Goal: Complete application form: Complete application form

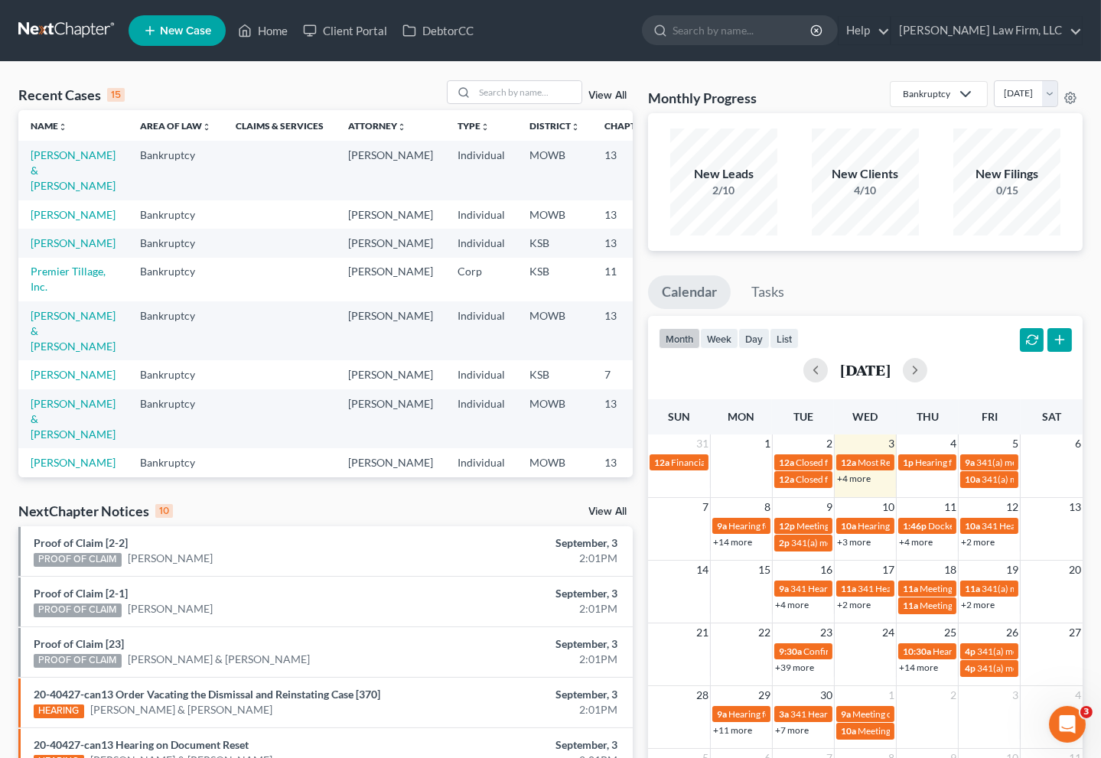
click at [612, 519] on div "View All" at bounding box center [610, 514] width 44 height 14
click at [612, 517] on link "View All" at bounding box center [607, 512] width 38 height 11
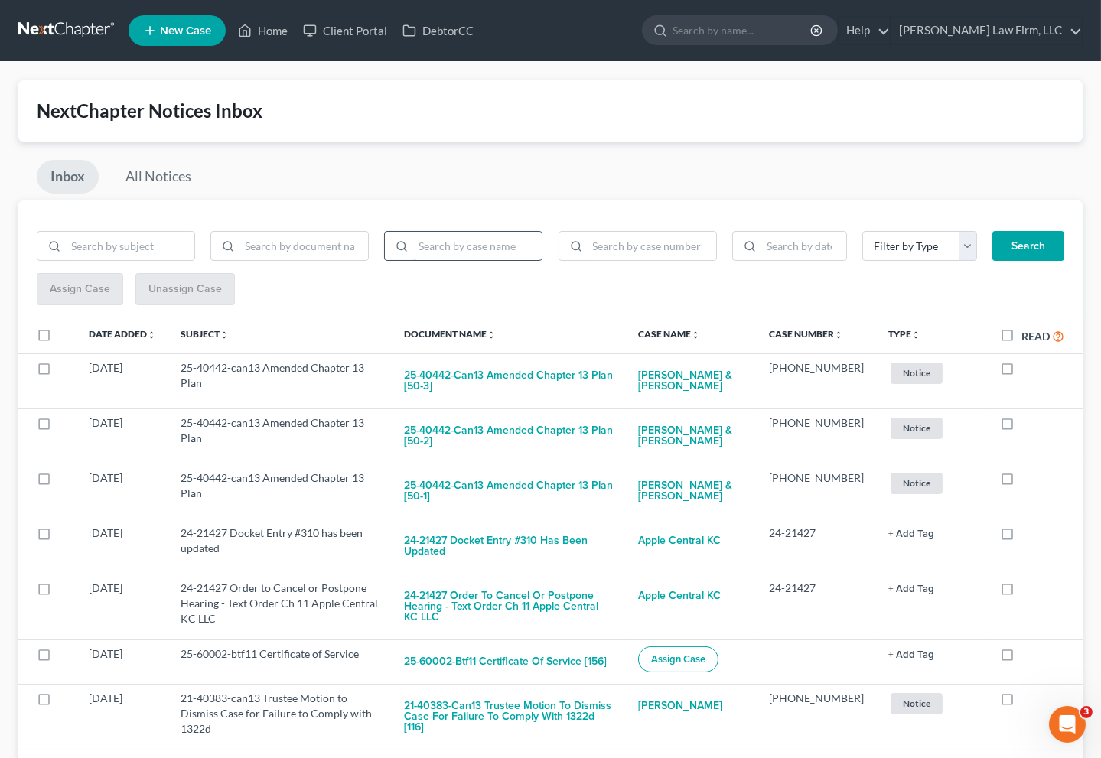
click at [468, 236] on input "search" at bounding box center [477, 246] width 129 height 29
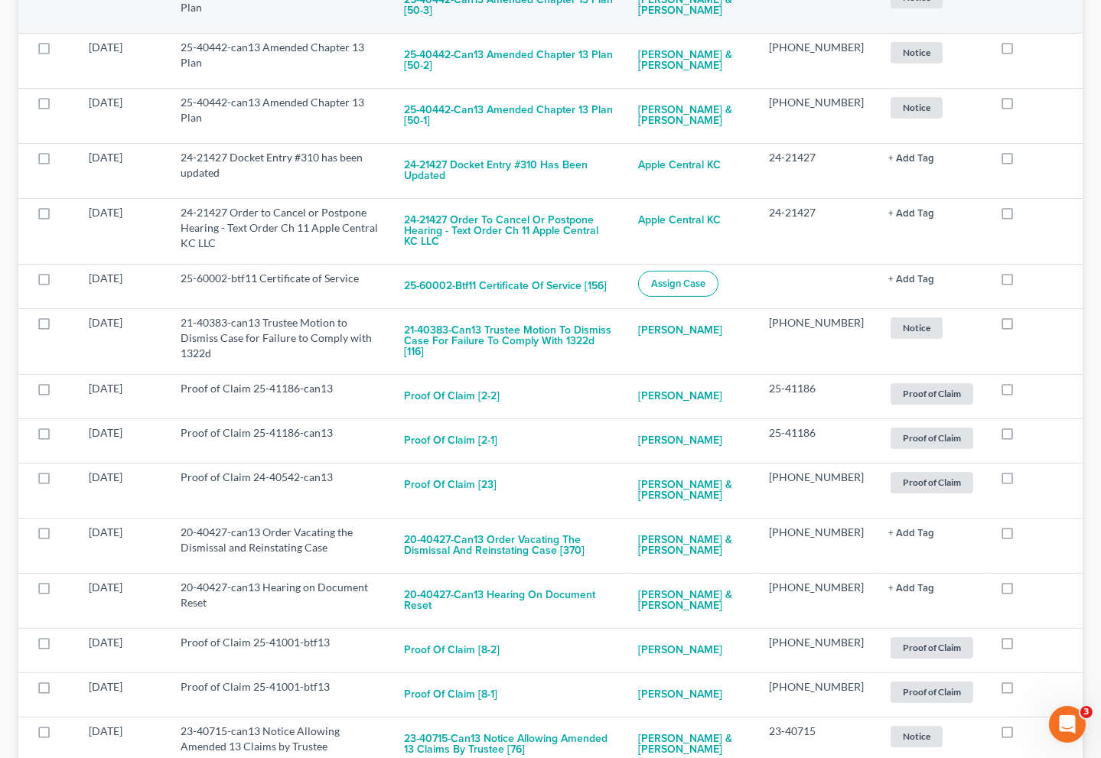
scroll to position [510, 0]
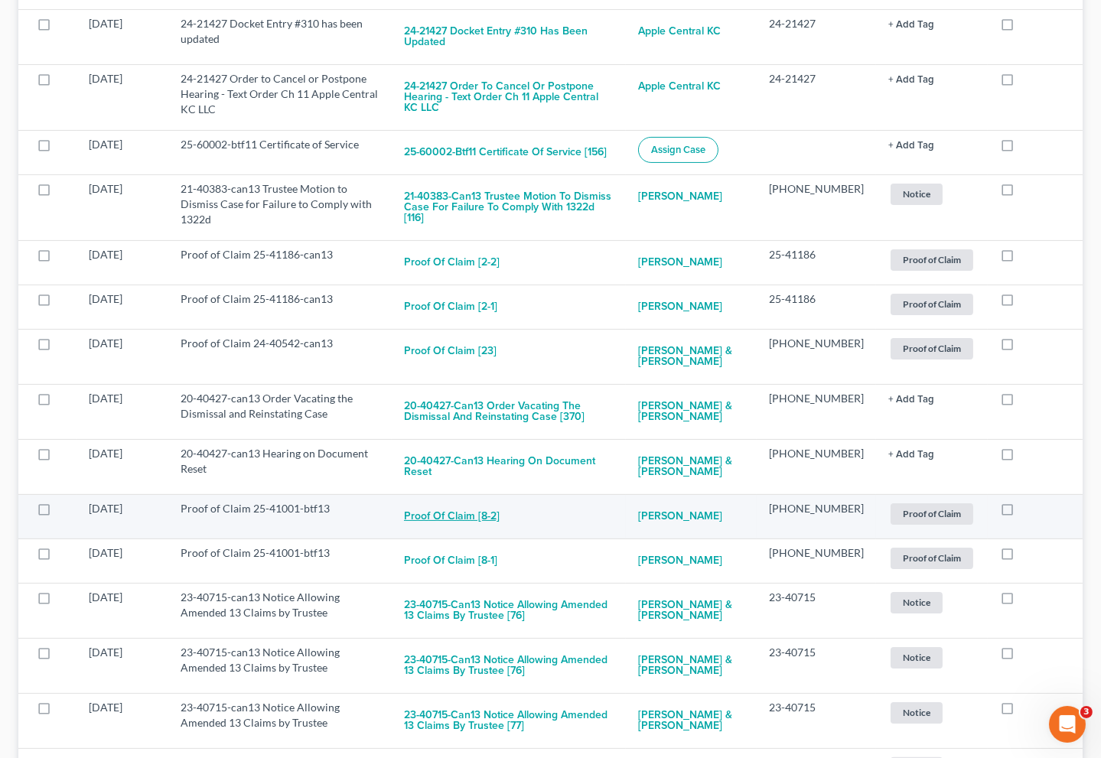
click at [480, 501] on button "Proof of Claim [8-2]" at bounding box center [452, 516] width 96 height 31
checkbox input "true"
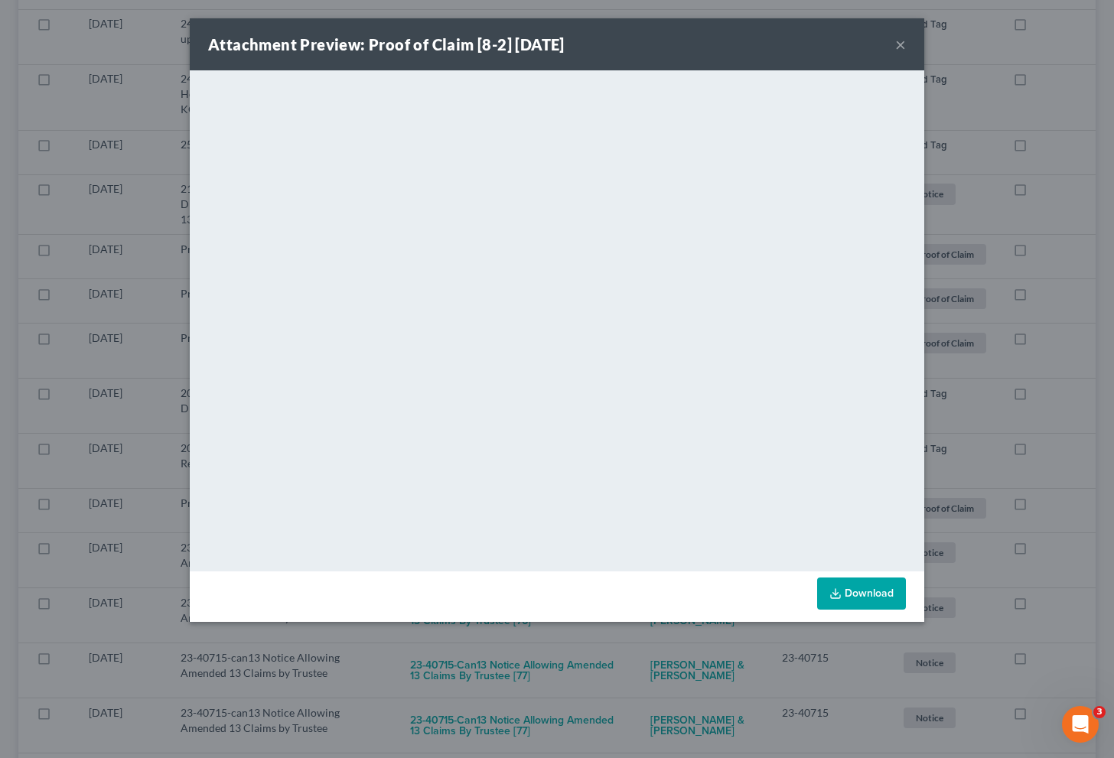
click at [79, 461] on div "Attachment Preview: Proof of Claim [8-2] 09/03/2025 × <object ng-attr-data='htt…" at bounding box center [557, 379] width 1114 height 758
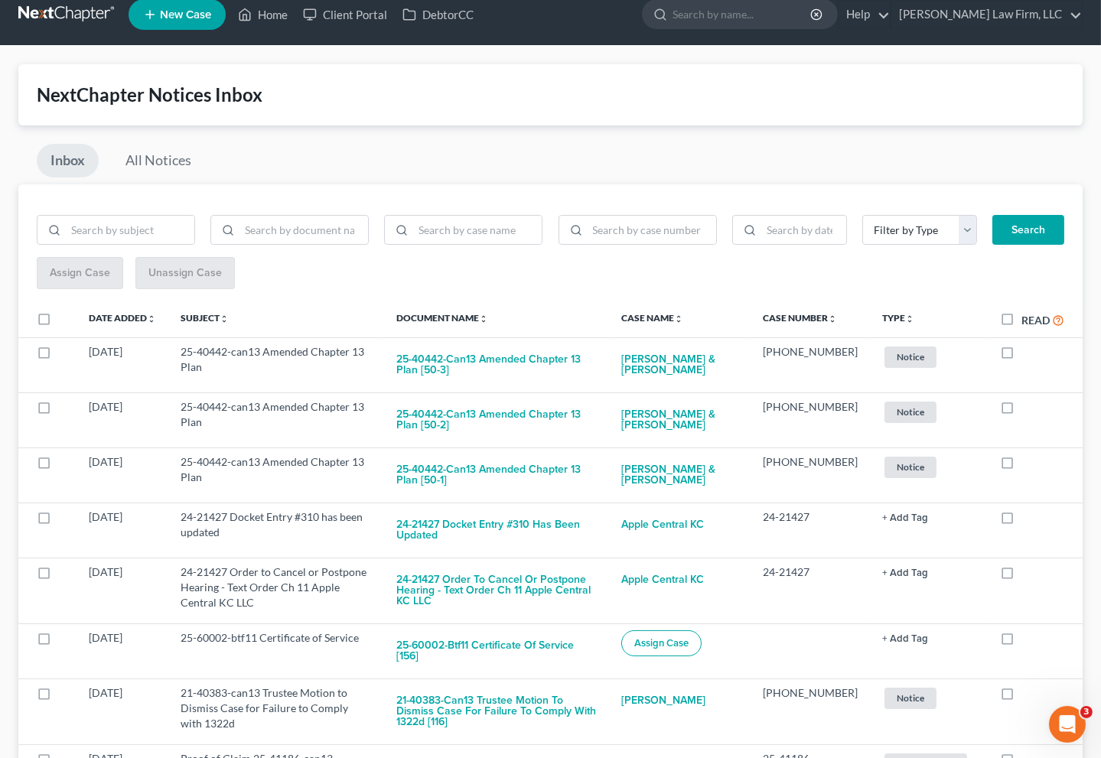
scroll to position [0, 0]
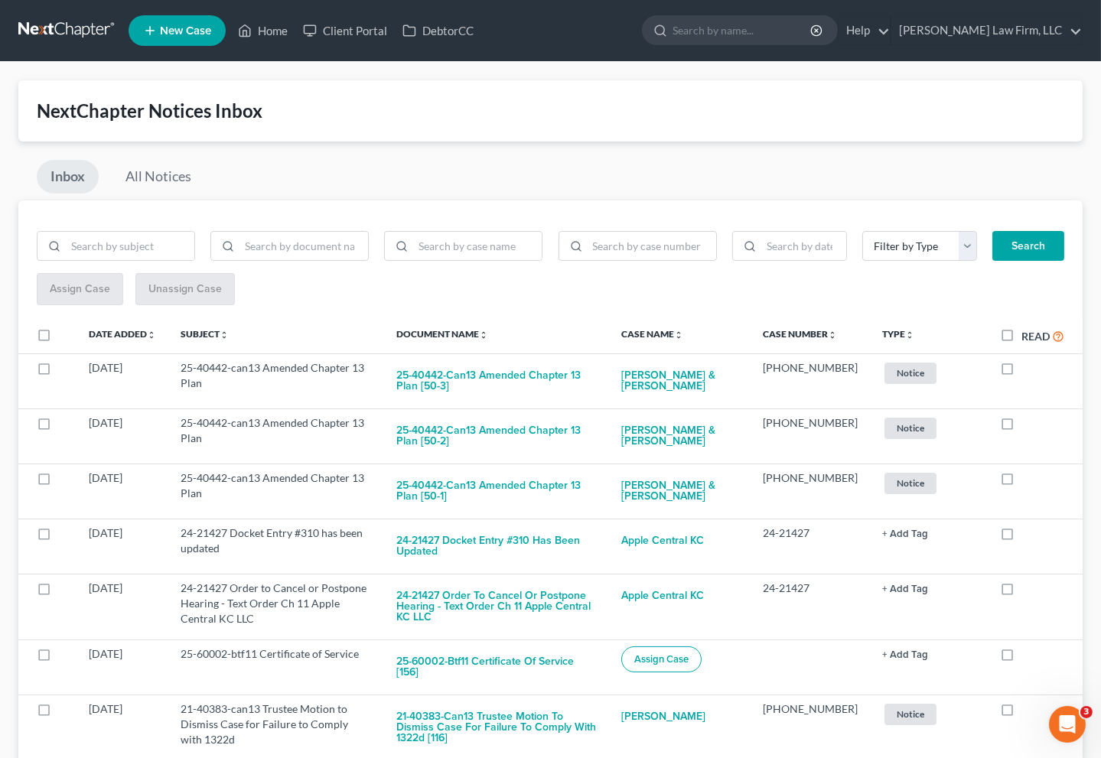
click at [60, 18] on link at bounding box center [67, 31] width 98 height 28
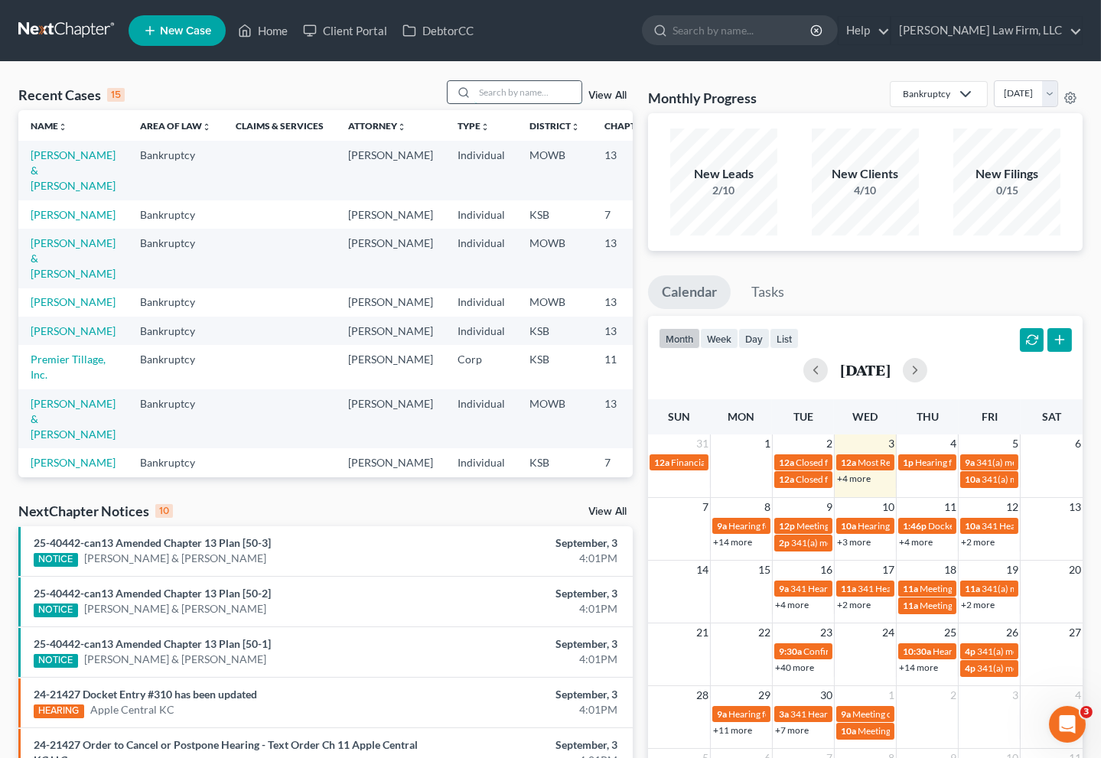
click at [502, 85] on input "search" at bounding box center [527, 92] width 107 height 22
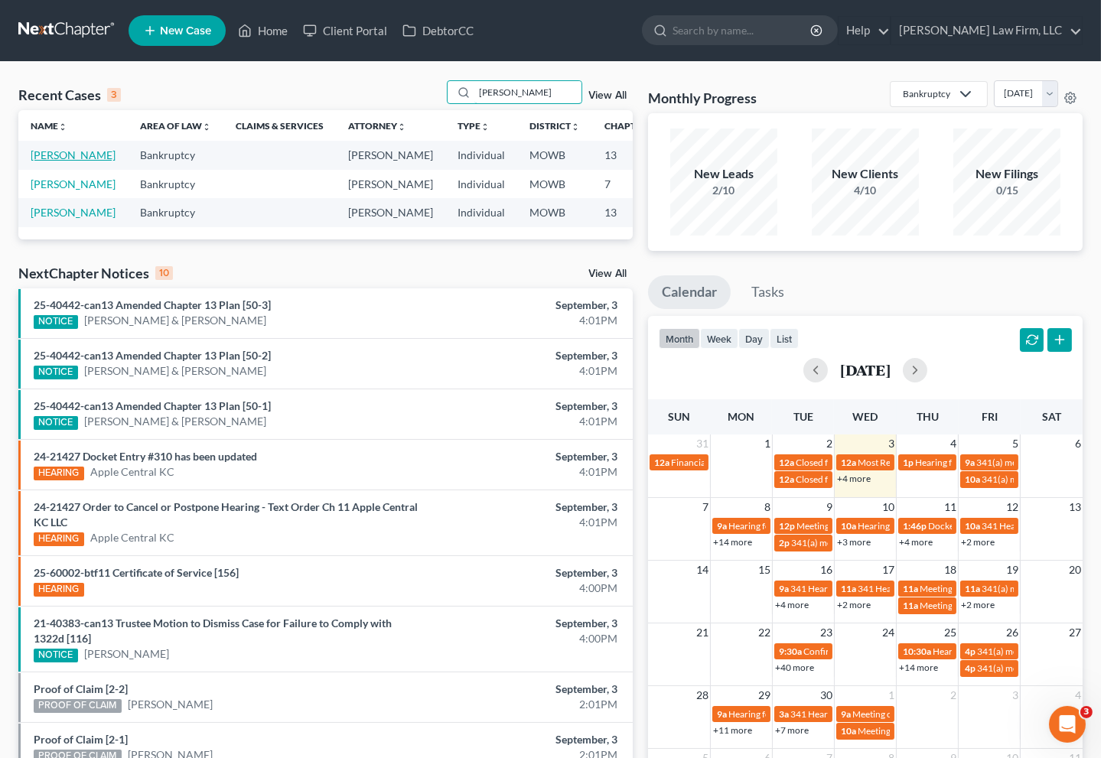
type input "[PERSON_NAME]"
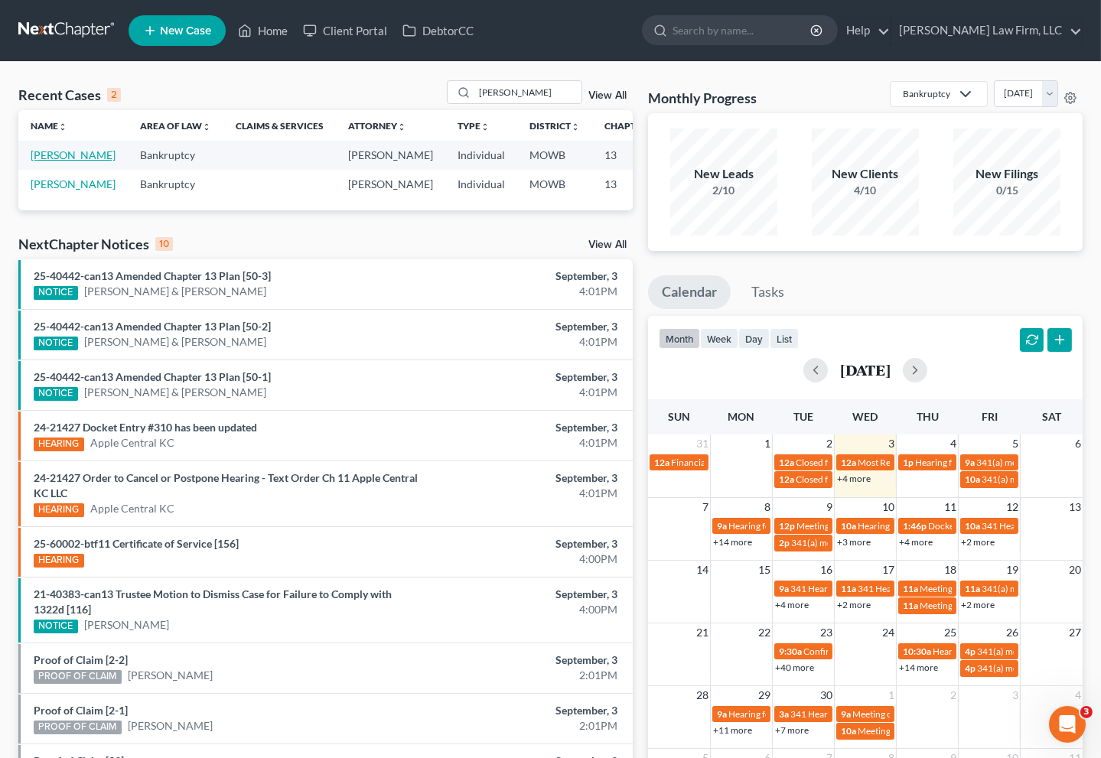
click at [51, 155] on link "[PERSON_NAME]" at bounding box center [73, 154] width 85 height 13
select select "4"
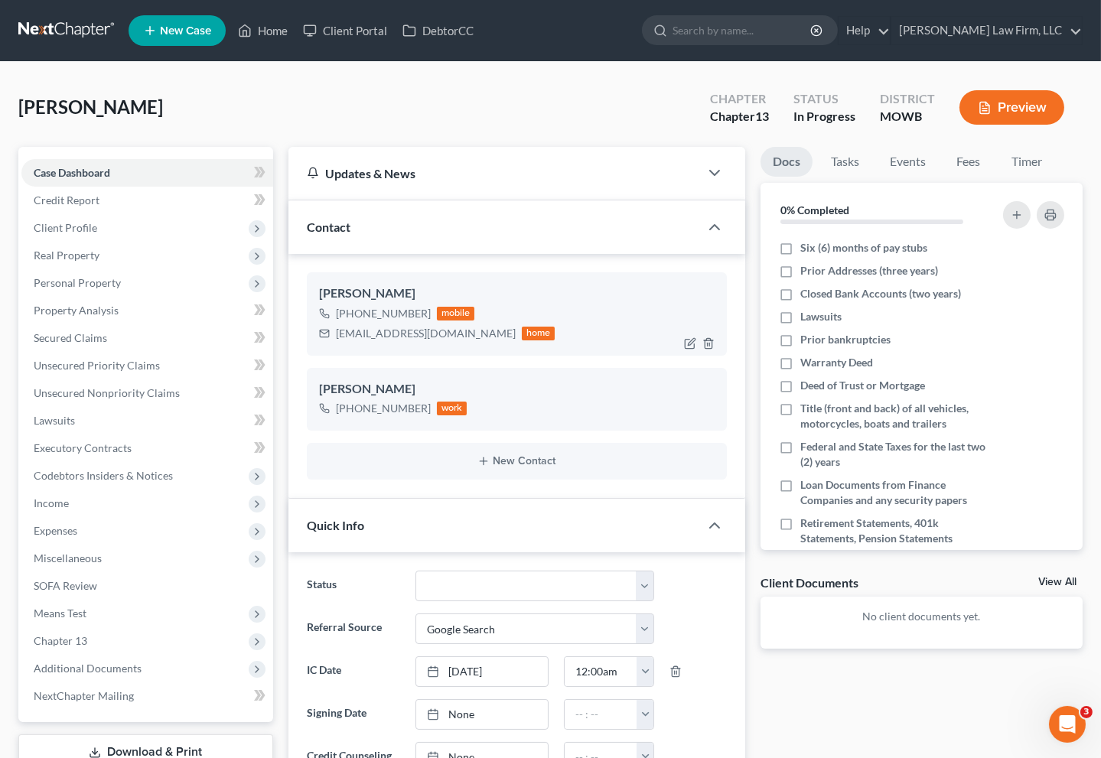
scroll to position [92, 0]
click at [135, 281] on span "Personal Property" at bounding box center [147, 283] width 252 height 28
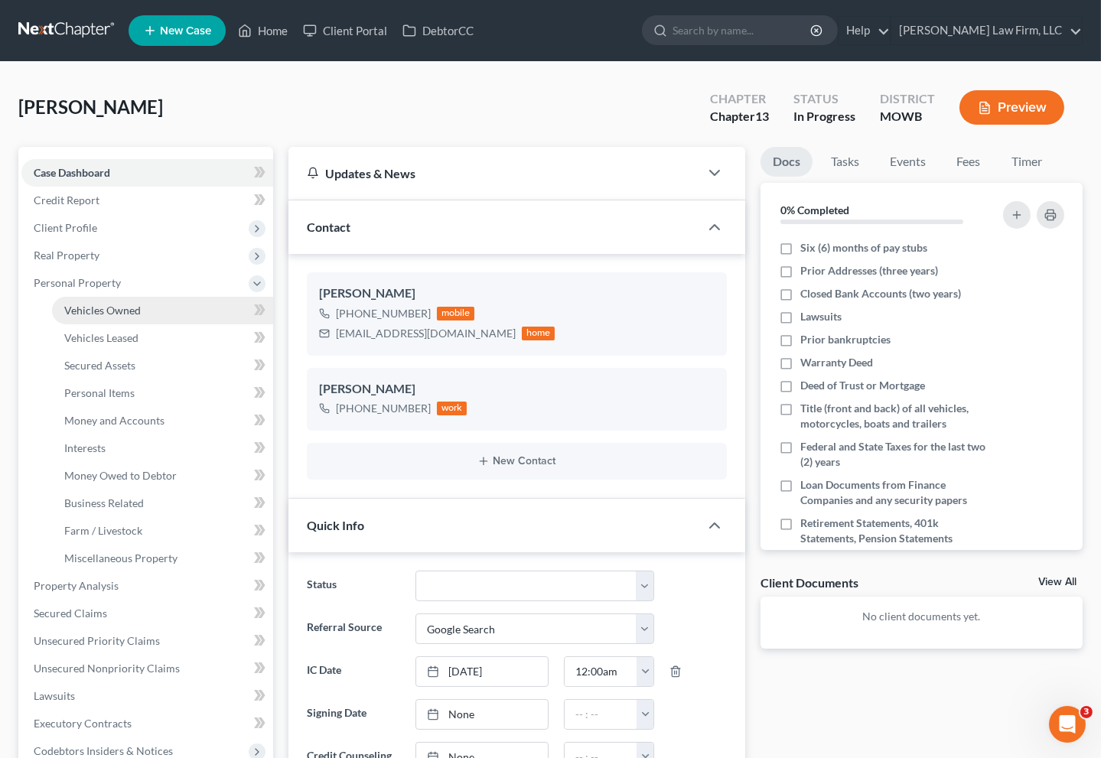
click at [129, 310] on span "Vehicles Owned" at bounding box center [102, 310] width 77 height 13
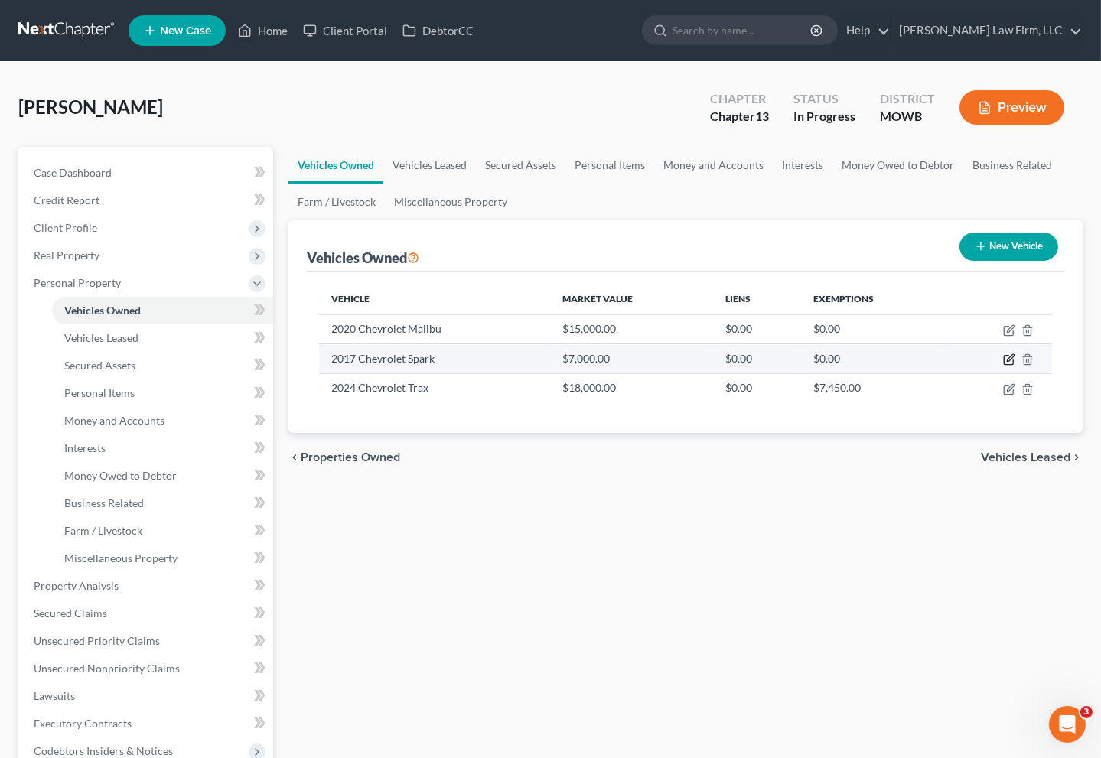
click at [1006, 360] on icon "button" at bounding box center [1009, 360] width 12 height 12
select select "0"
select select "9"
select select "1"
select select "0"
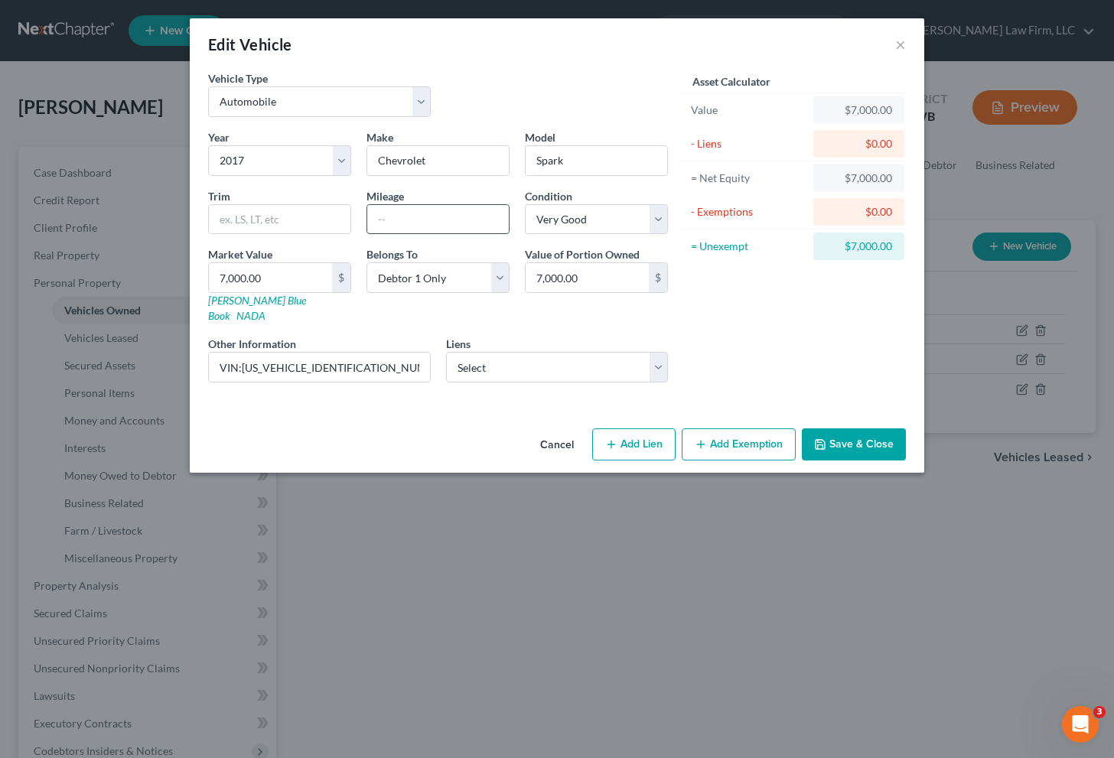
click at [435, 220] on input "text" at bounding box center [438, 219] width 142 height 29
type input "125117"
click at [653, 204] on select "Select Excellent Very Good Good Fair Poor" at bounding box center [596, 219] width 143 height 31
select select "2"
click at [525, 204] on select "Select Excellent Very Good Good Fair Poor" at bounding box center [596, 219] width 143 height 31
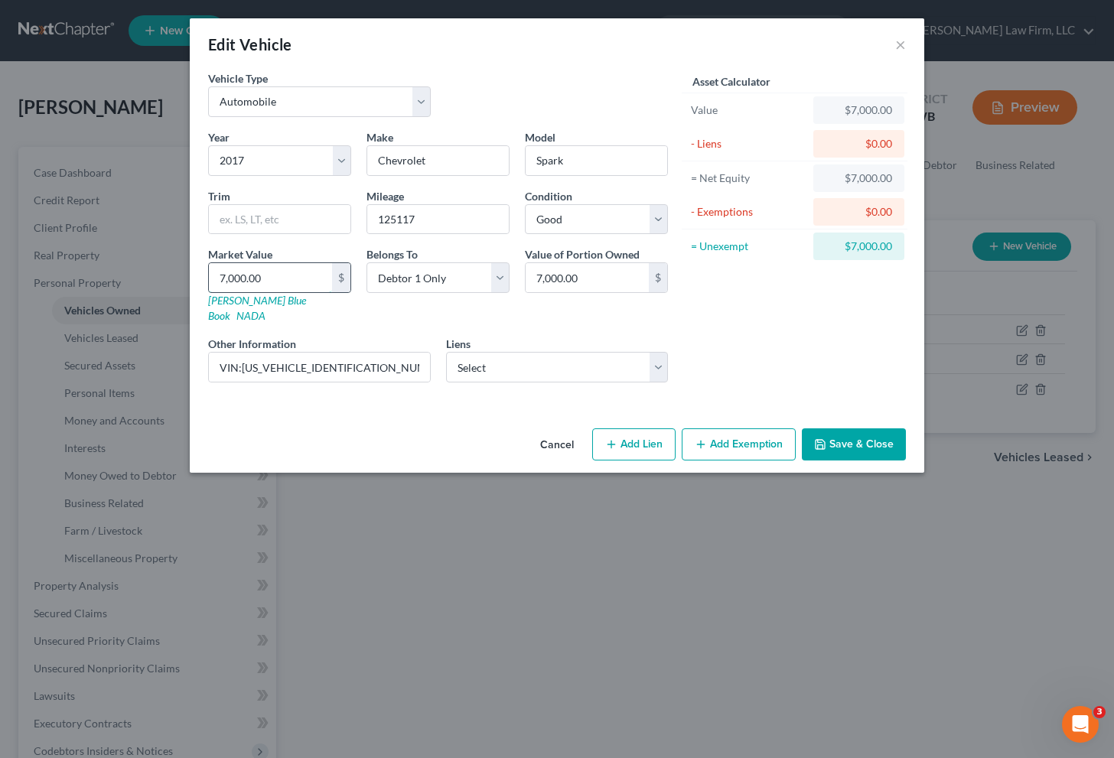
click at [287, 273] on input "7,000.00" at bounding box center [270, 277] width 123 height 29
type input "1"
type input "1.00"
type input "10"
type input "10.00"
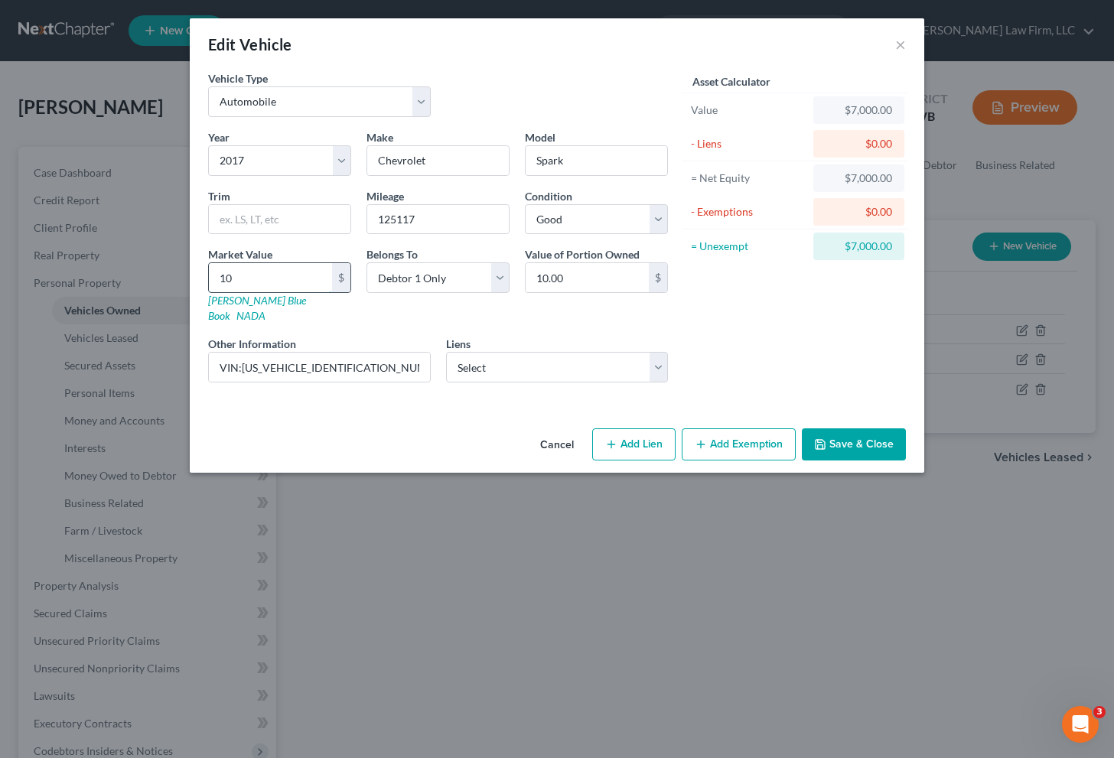
type input "100"
type input "100.00"
type input "1000"
type input "1,000.00"
type input "1,000"
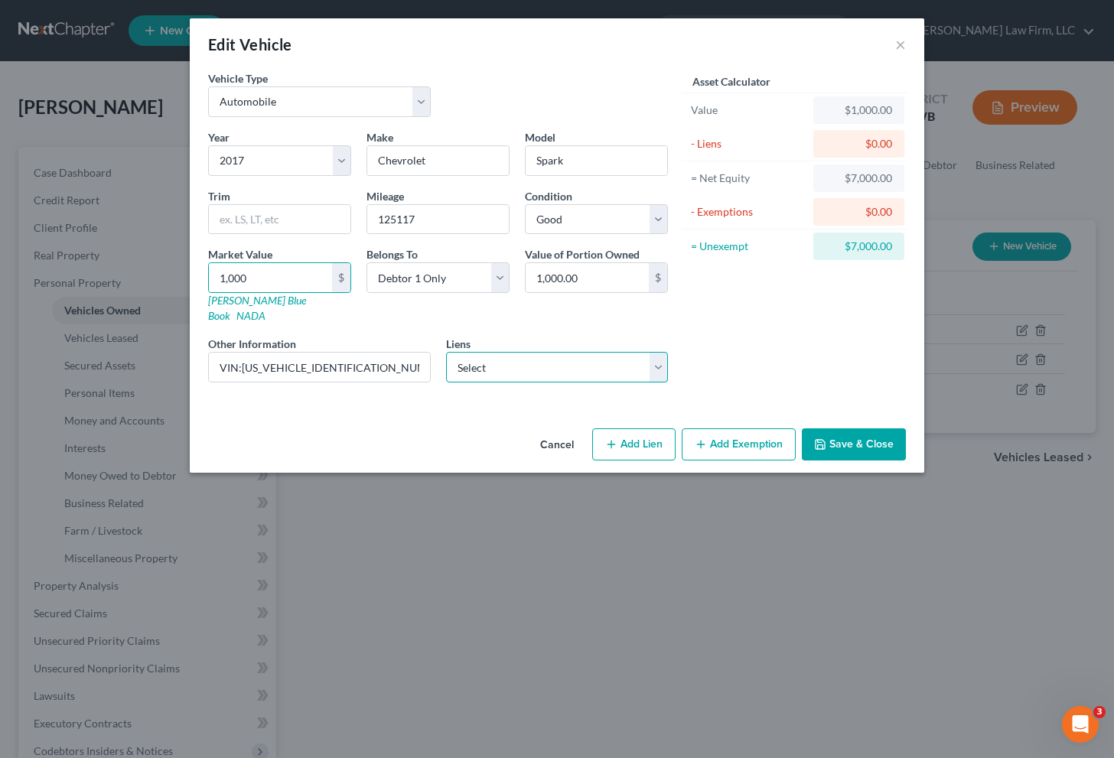
click at [535, 355] on select "Select Furniture Mall of [US_STATE] - $3,825.00" at bounding box center [557, 367] width 223 height 31
click at [843, 429] on button "Save & Close" at bounding box center [854, 445] width 104 height 32
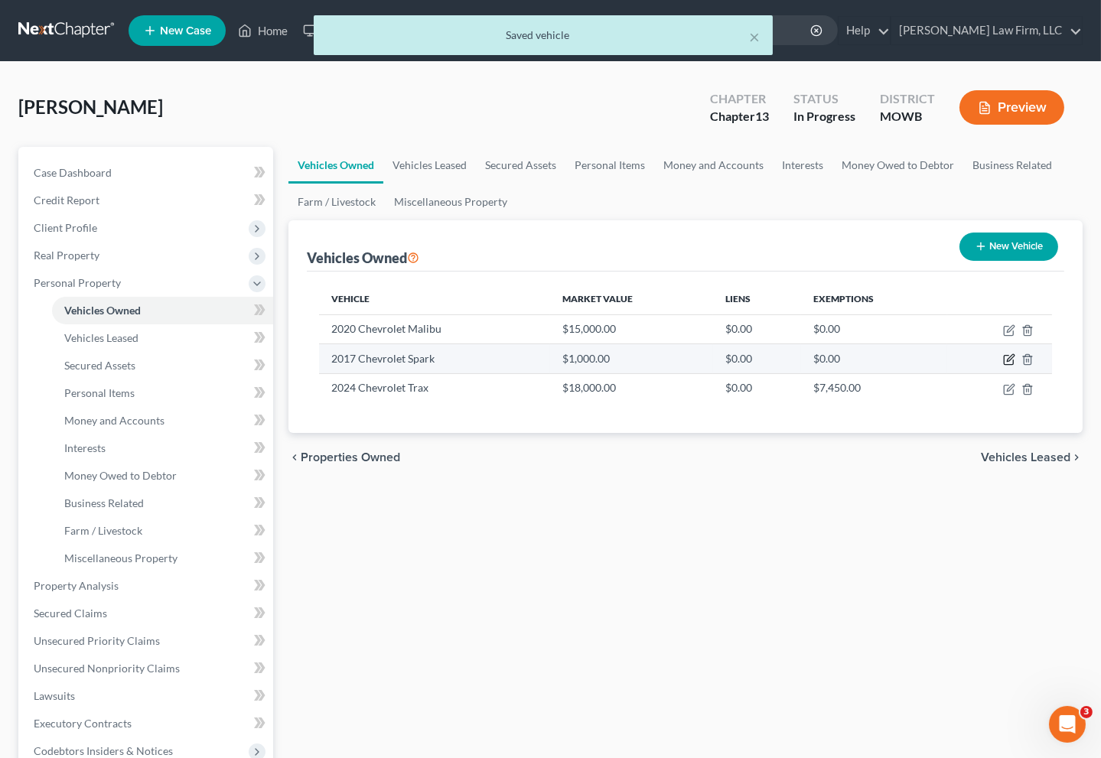
click at [1003, 362] on icon "button" at bounding box center [1009, 360] width 12 height 12
select select "0"
select select "9"
select select "2"
select select "0"
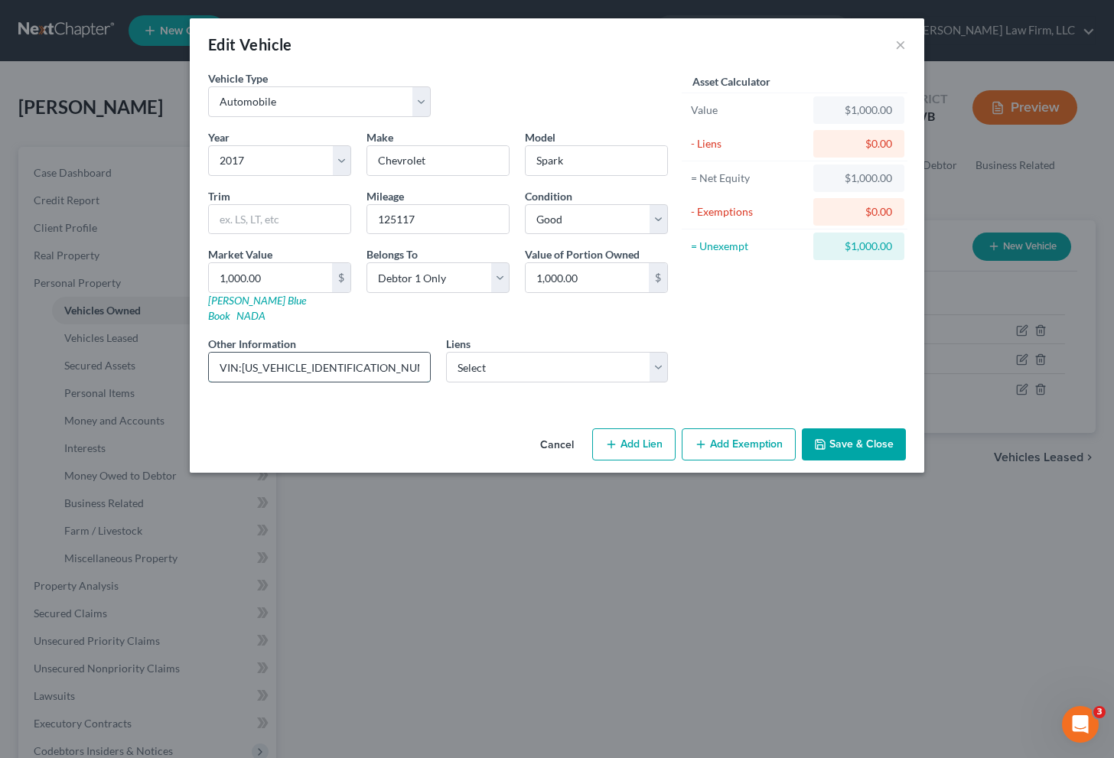
click at [421, 354] on input "VIN:[US_VEHICLE_IDENTIFICATION_NUMBER]" at bounding box center [319, 367] width 221 height 29
drag, startPoint x: 423, startPoint y: 352, endPoint x: 359, endPoint y: 363, distance: 65.2
click at [359, 363] on input "VIN:[US_VEHICLE_IDENTIFICATION_NUMBER]; salvaged title" at bounding box center [319, 367] width 221 height 29
type input "VIN:[US_VEHICLE_IDENTIFICATION_NUMBER]; salvaged title"
click at [852, 429] on button "Save & Close" at bounding box center [854, 445] width 104 height 32
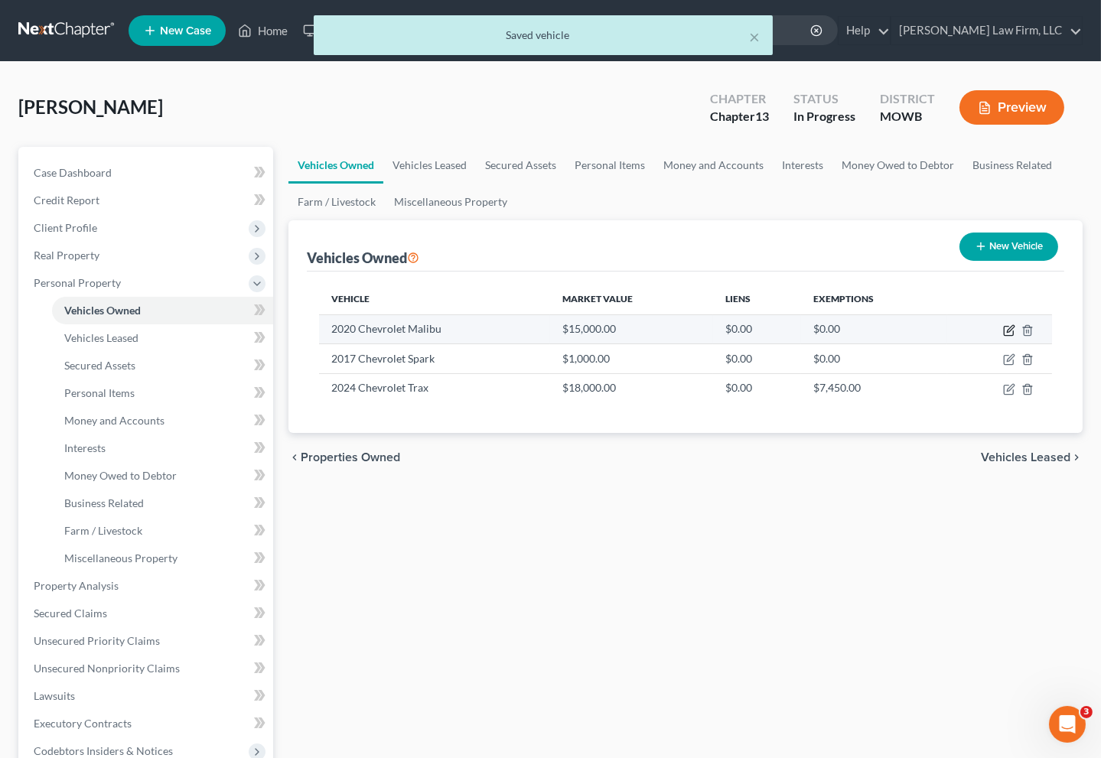
click at [1010, 330] on icon "button" at bounding box center [1010, 328] width 7 height 7
select select "0"
select select "6"
select select "1"
select select "0"
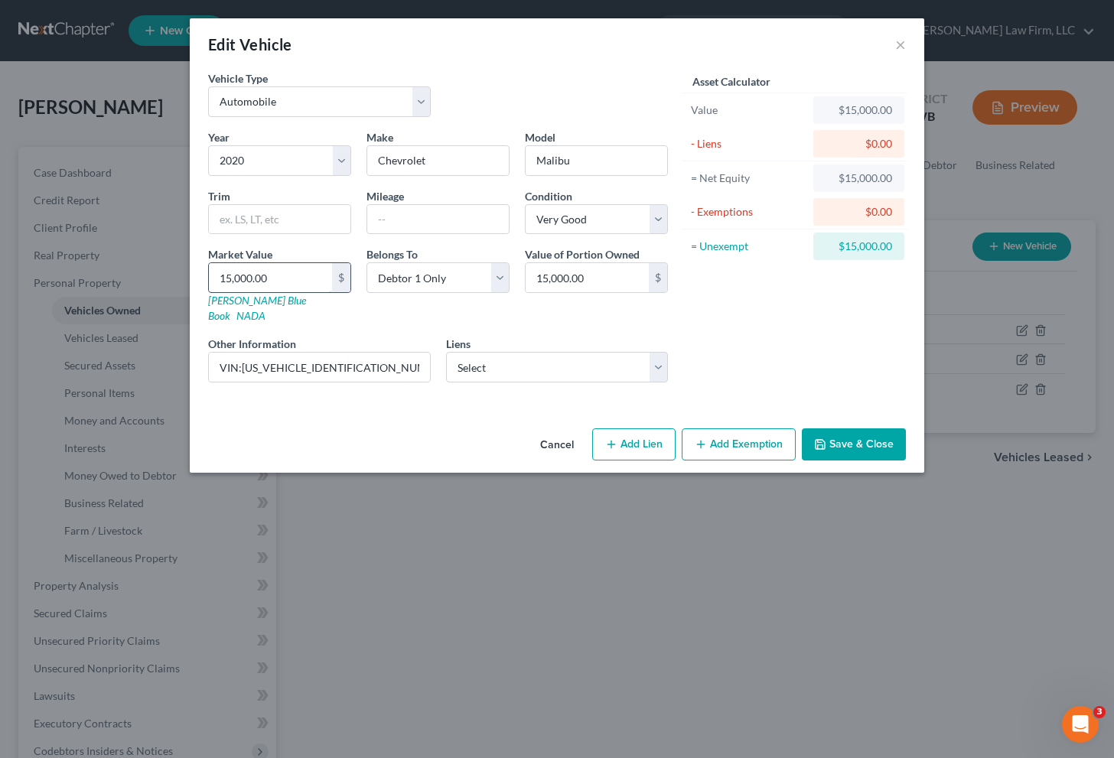
click at [288, 275] on input "15,000.00" at bounding box center [270, 277] width 123 height 29
type input "4"
type input "4.00"
type input "40"
type input "40.00"
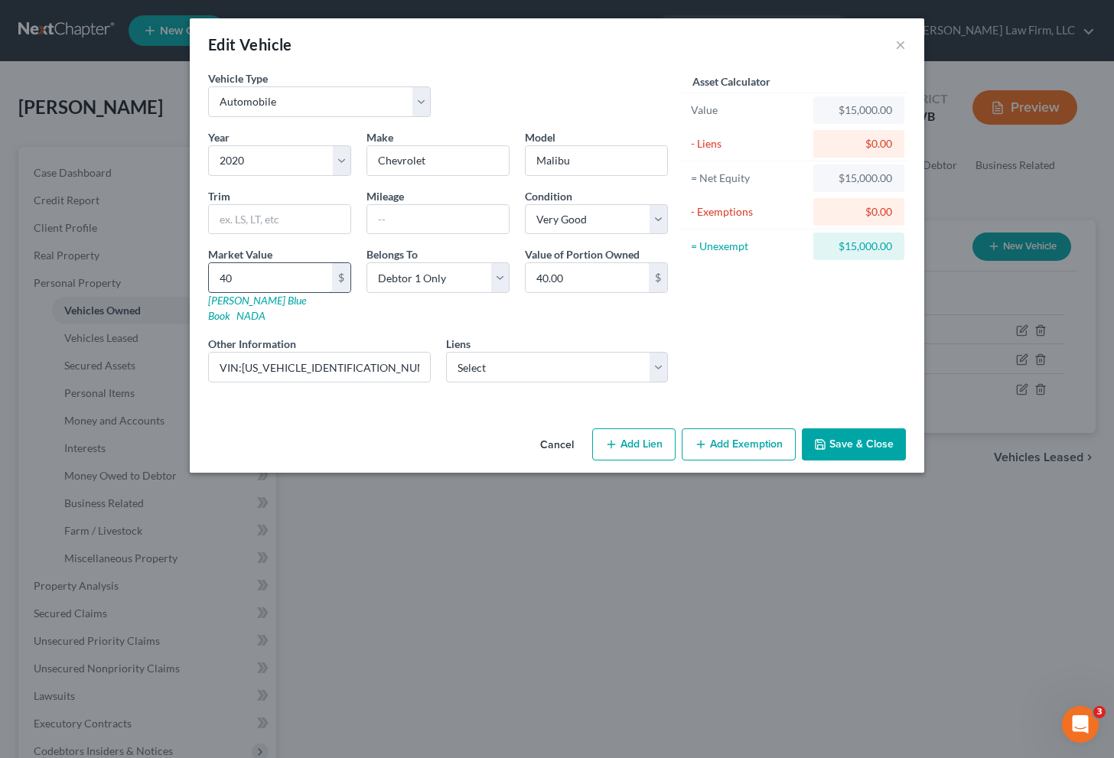
type input "400"
type input "400.00"
type input "4000"
type input "4,000.00"
type input "4,000"
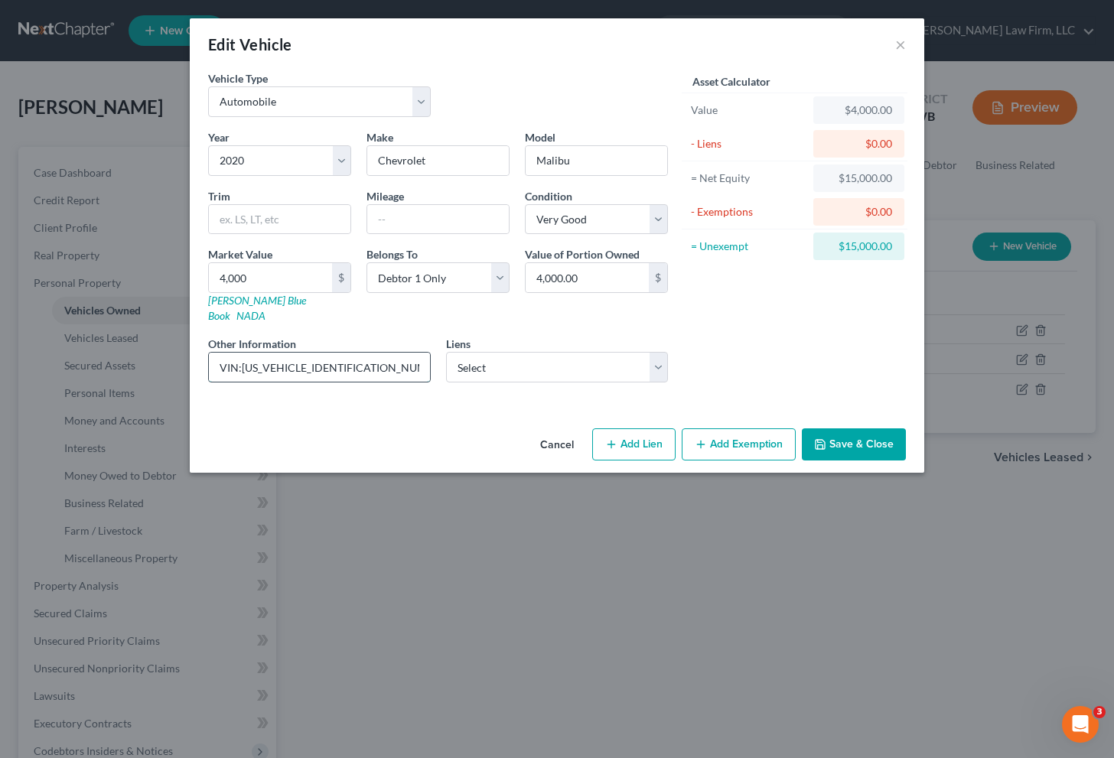
click at [346, 353] on input "VIN:[US_VEHICLE_IDENTIFICATION_NUMBER]" at bounding box center [319, 367] width 221 height 29
paste input "salvaged title"
type input "VIN:[US_VEHICLE_IDENTIFICATION_NUMBER]; salvaged title"
click at [565, 352] on select "Select Furniture Mall of [US_STATE] - $3,825.00" at bounding box center [557, 367] width 223 height 31
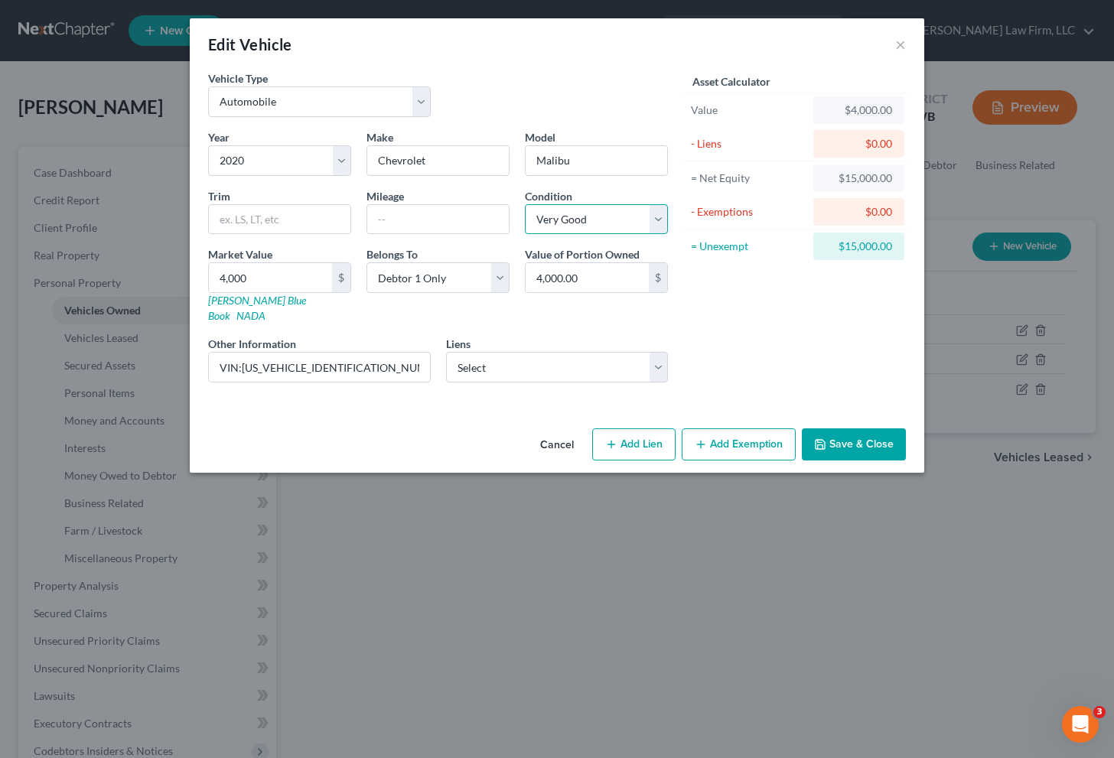
click at [579, 219] on select "Select Excellent Very Good Good Fair Poor" at bounding box center [596, 219] width 143 height 31
select select "2"
click at [525, 204] on select "Select Excellent Very Good Good Fair Poor" at bounding box center [596, 219] width 143 height 31
click at [744, 316] on div "Asset Calculator Value $4,000.00 - Liens $0.00 = Net Equity $15,000.00 - Exempt…" at bounding box center [795, 232] width 238 height 324
click at [424, 217] on input "text" at bounding box center [438, 219] width 142 height 29
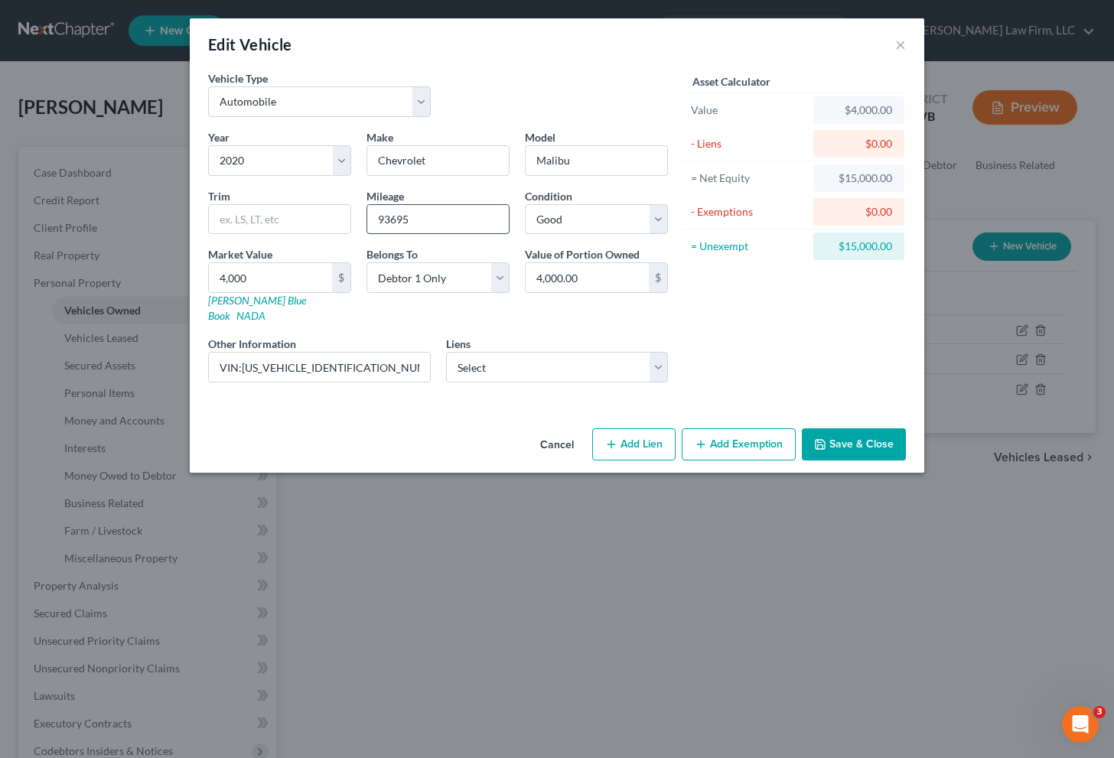
click at [388, 223] on input "93695" at bounding box center [438, 219] width 142 height 29
click at [459, 219] on input "93,695" at bounding box center [438, 219] width 142 height 29
type input "93,695"
click at [875, 433] on button "Save & Close" at bounding box center [854, 445] width 104 height 32
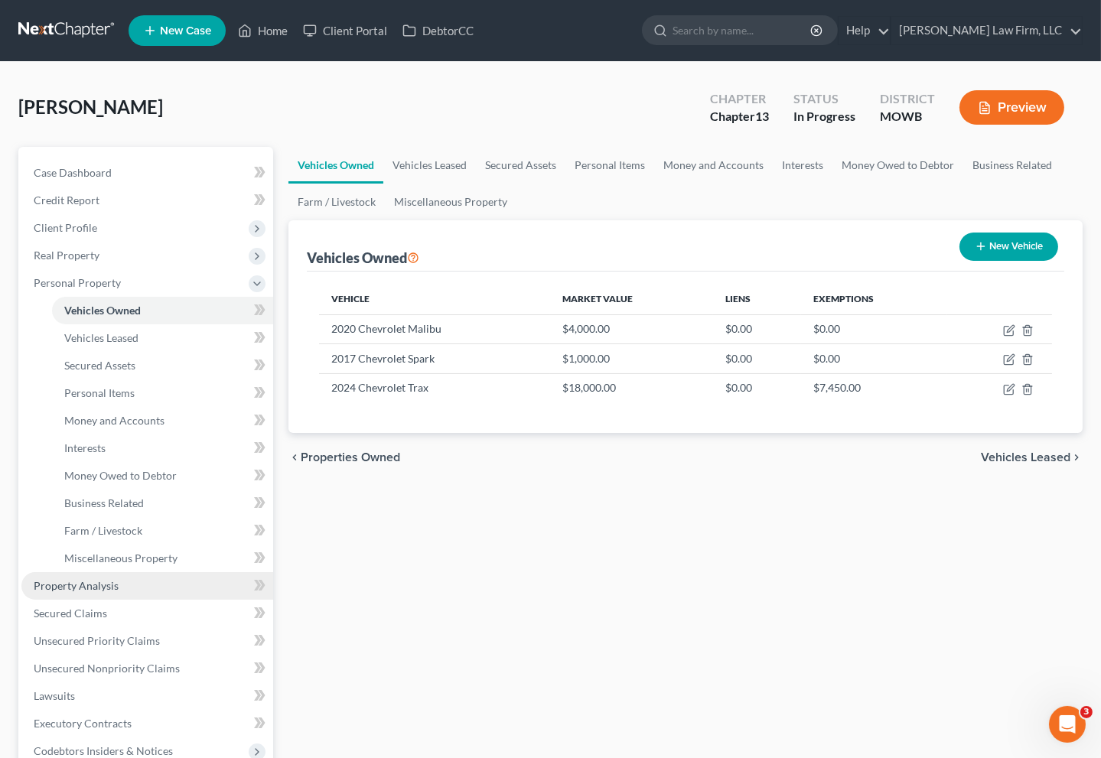
click at [135, 589] on link "Property Analysis" at bounding box center [147, 586] width 252 height 28
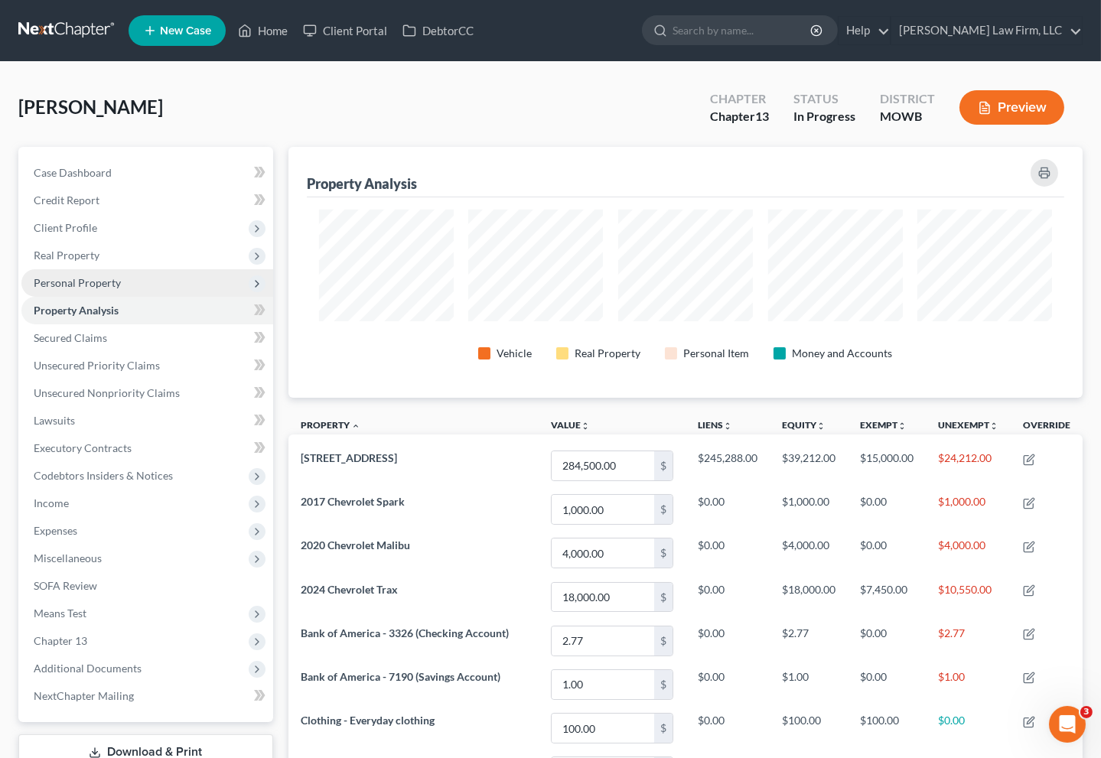
click at [137, 280] on span "Personal Property" at bounding box center [147, 283] width 252 height 28
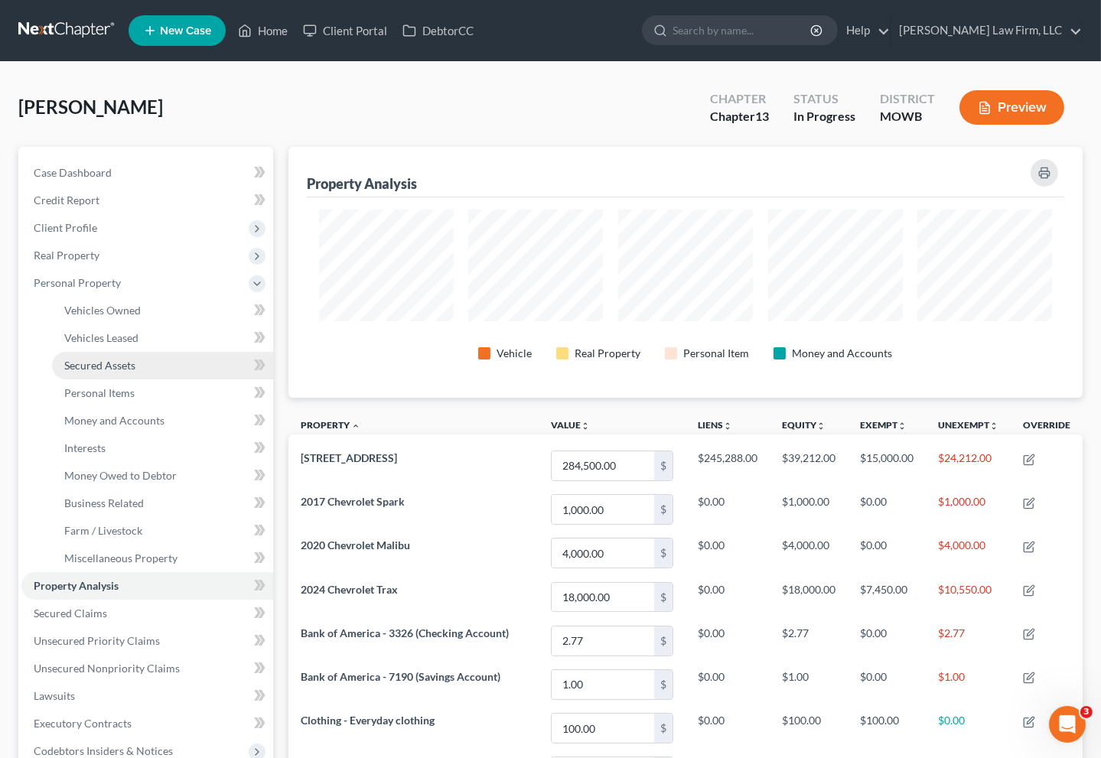
click at [132, 375] on link "Secured Assets" at bounding box center [162, 366] width 221 height 28
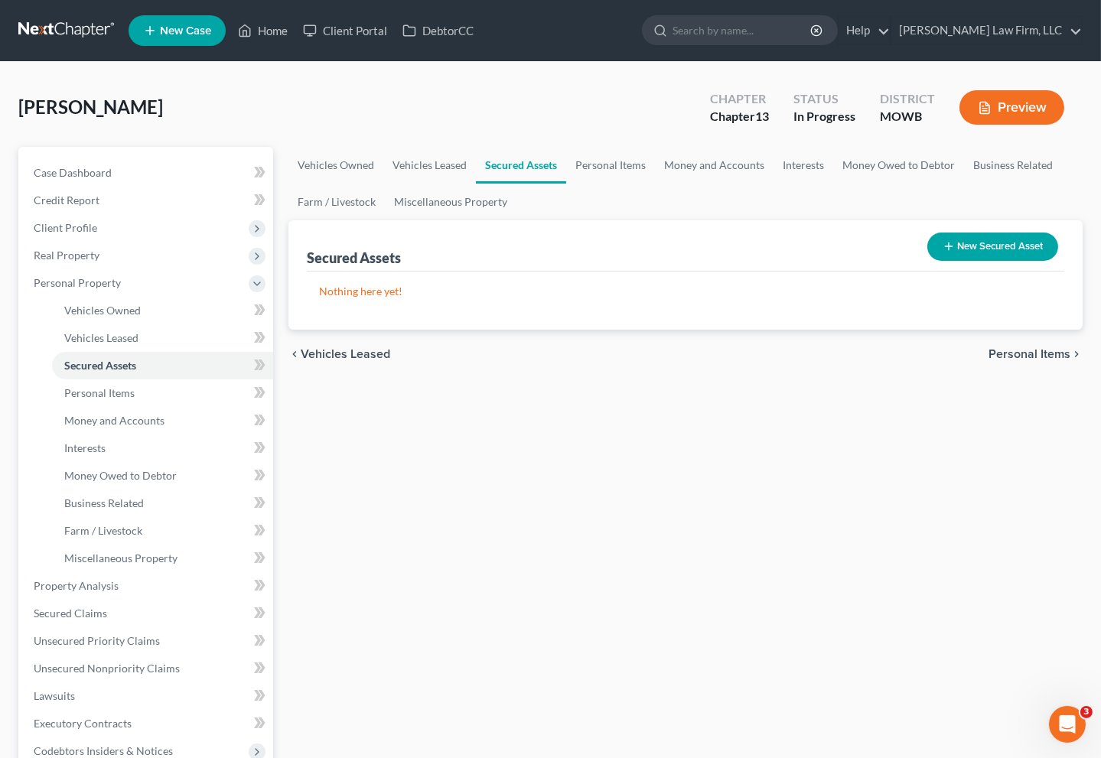
click at [967, 248] on button "New Secured Asset" at bounding box center [992, 247] width 131 height 28
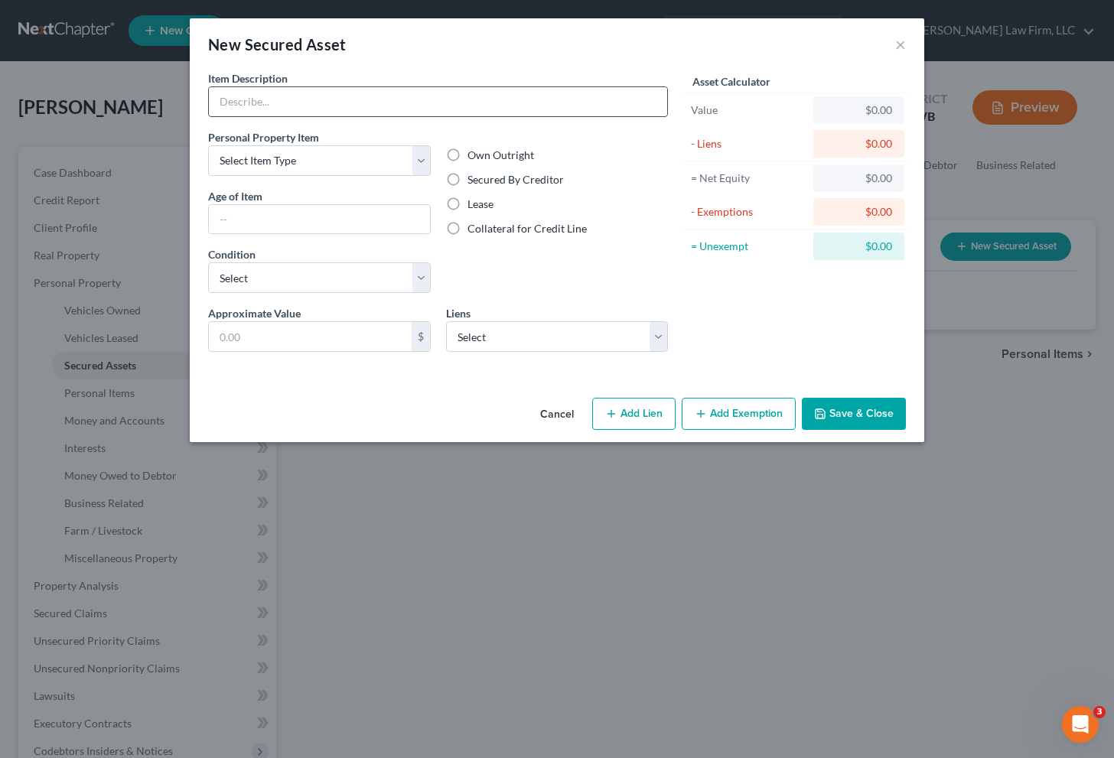
click at [344, 90] on input "text" at bounding box center [438, 101] width 458 height 29
type input "couch; loveseat; chairs; lamps"
click at [370, 145] on select "Select Item Type Clothing Collectibles Of Value Electronics Firearms Household …" at bounding box center [319, 160] width 223 height 31
select select "household_goods"
click at [208, 145] on select "Select Item Type Clothing Collectibles Of Value Electronics Firearms Household …" at bounding box center [319, 160] width 223 height 31
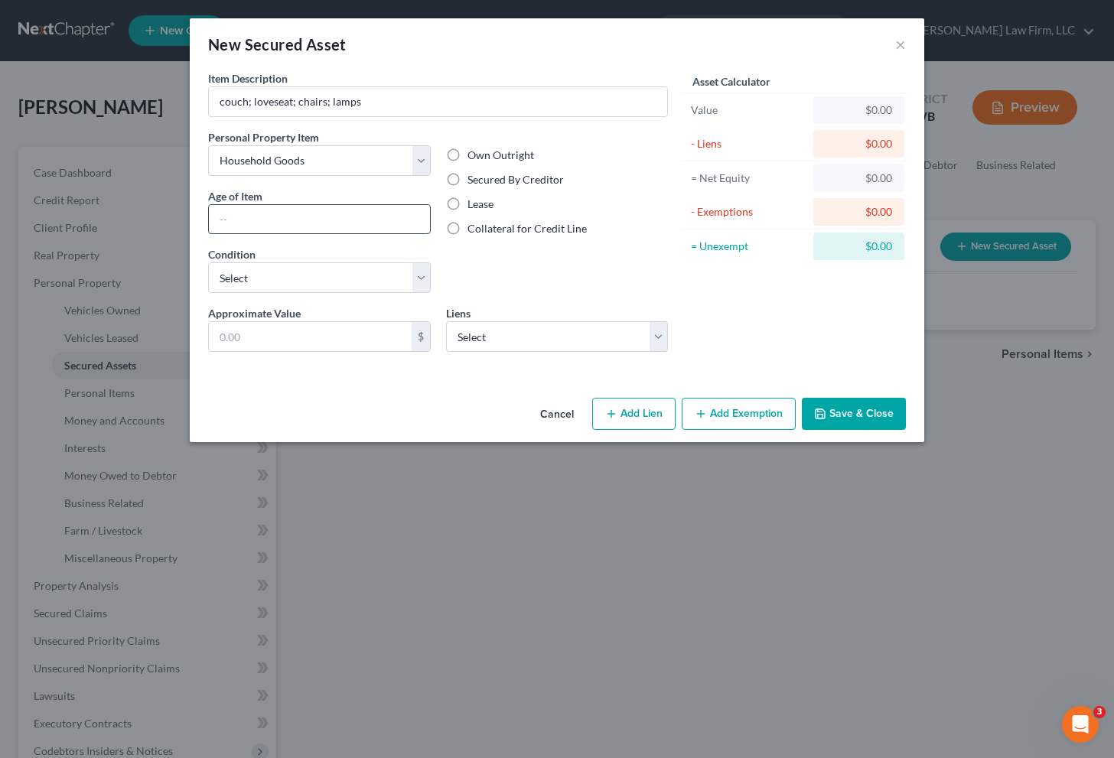
click at [309, 231] on input "text" at bounding box center [319, 219] width 221 height 29
click at [305, 285] on select "Select Excellent Very Good Good Fair Poor" at bounding box center [319, 277] width 223 height 31
select select "2"
click at [208, 262] on select "Select Excellent Very Good Good Fair Poor" at bounding box center [319, 277] width 223 height 31
click at [490, 333] on select "Select Furniture Mall of [US_STATE] - $3,825.00" at bounding box center [557, 336] width 223 height 31
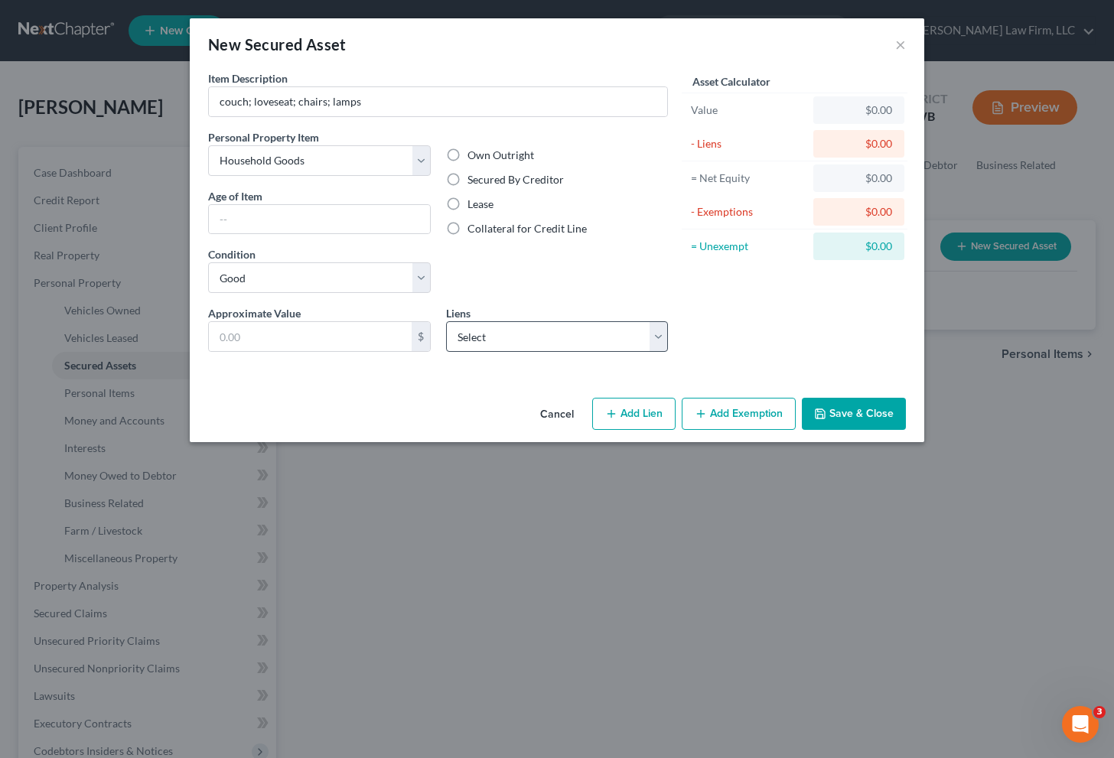
select select "33"
select select "3"
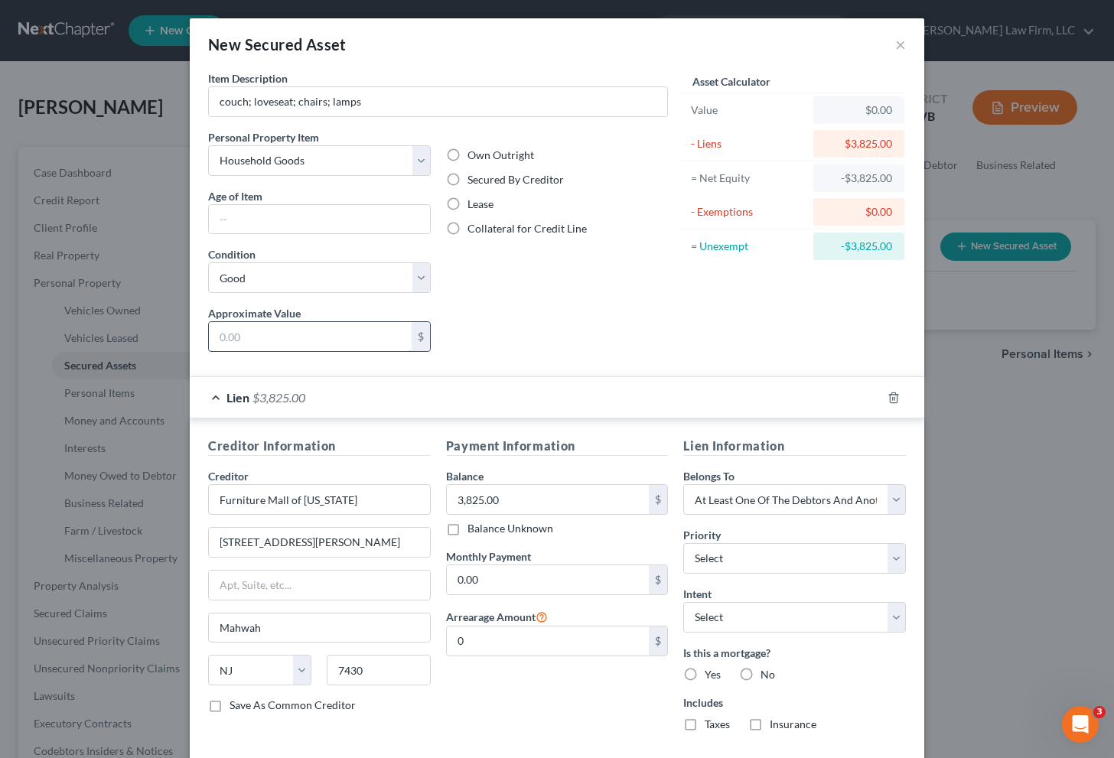
click at [337, 341] on input "text" at bounding box center [310, 336] width 203 height 29
type input "1,000"
click at [519, 180] on label "Secured By Creditor" at bounding box center [516, 179] width 96 height 15
click at [484, 180] on input "Secured By Creditor" at bounding box center [479, 177] width 10 height 10
radio input "true"
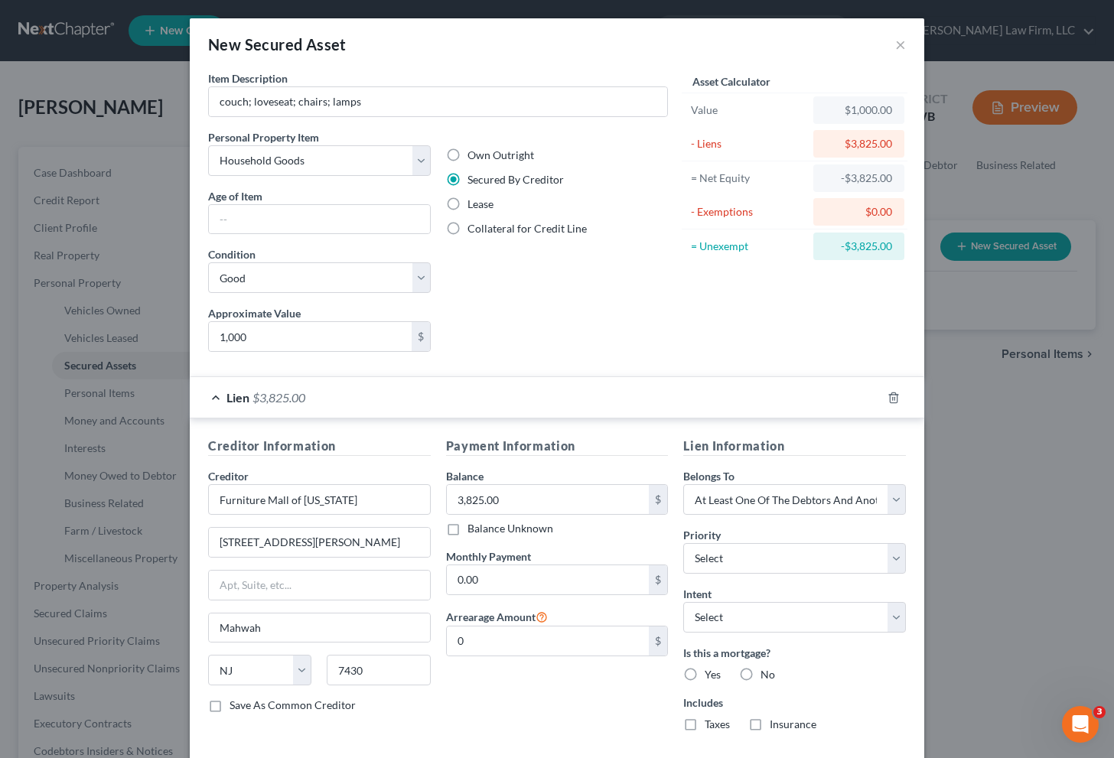
scroll to position [80, 0]
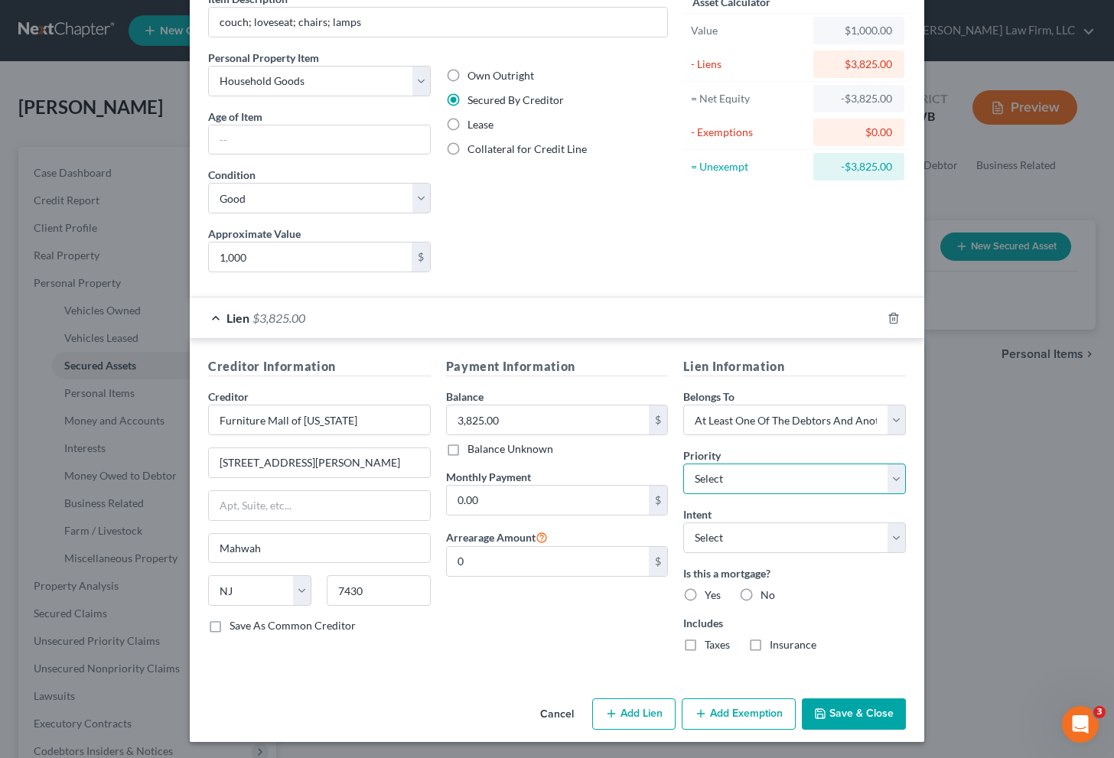
click at [735, 470] on select "Select 1st 2nd 3rd 4th 5th 6th 7th 8th 9th 10th 11th 12th 13th 14th 15th 16th 1…" at bounding box center [794, 479] width 223 height 31
select select "0"
click at [683, 464] on select "Select 1st 2nd 3rd 4th 5th 6th 7th 8th 9th 10th 11th 12th 13th 14th 15th 16th 1…" at bounding box center [794, 479] width 223 height 31
click at [820, 716] on icon "button" at bounding box center [820, 713] width 9 height 9
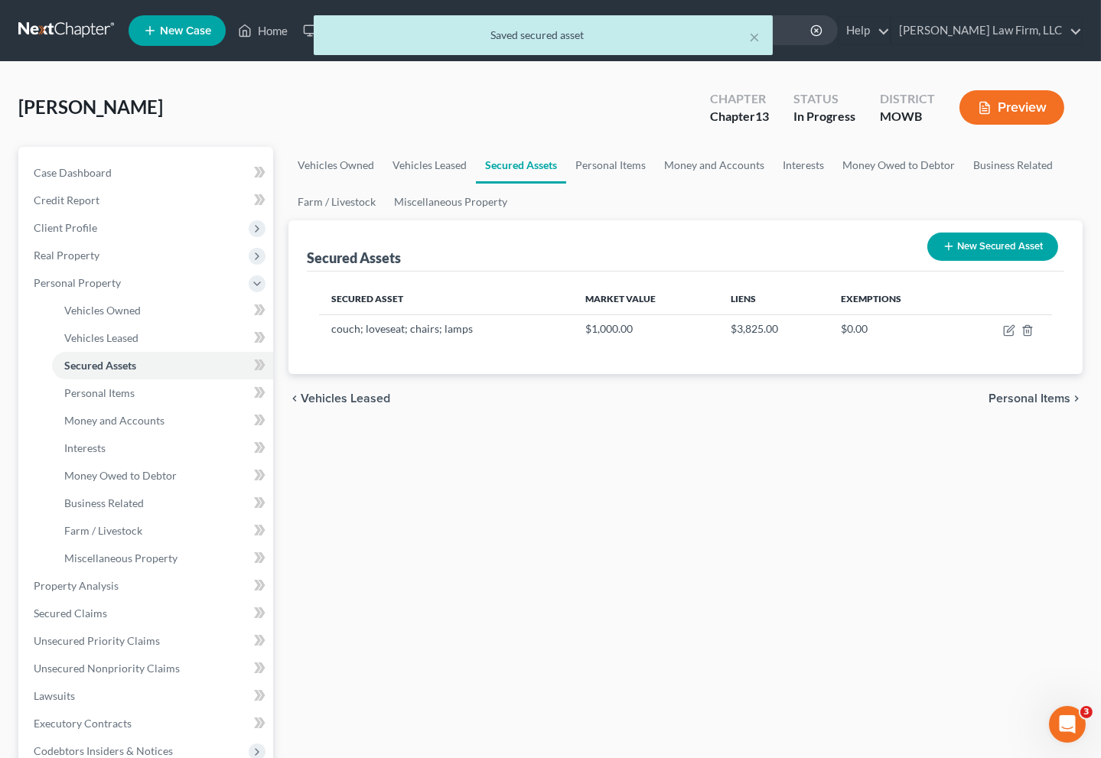
click at [1022, 114] on button "Preview" at bounding box center [1012, 107] width 105 height 34
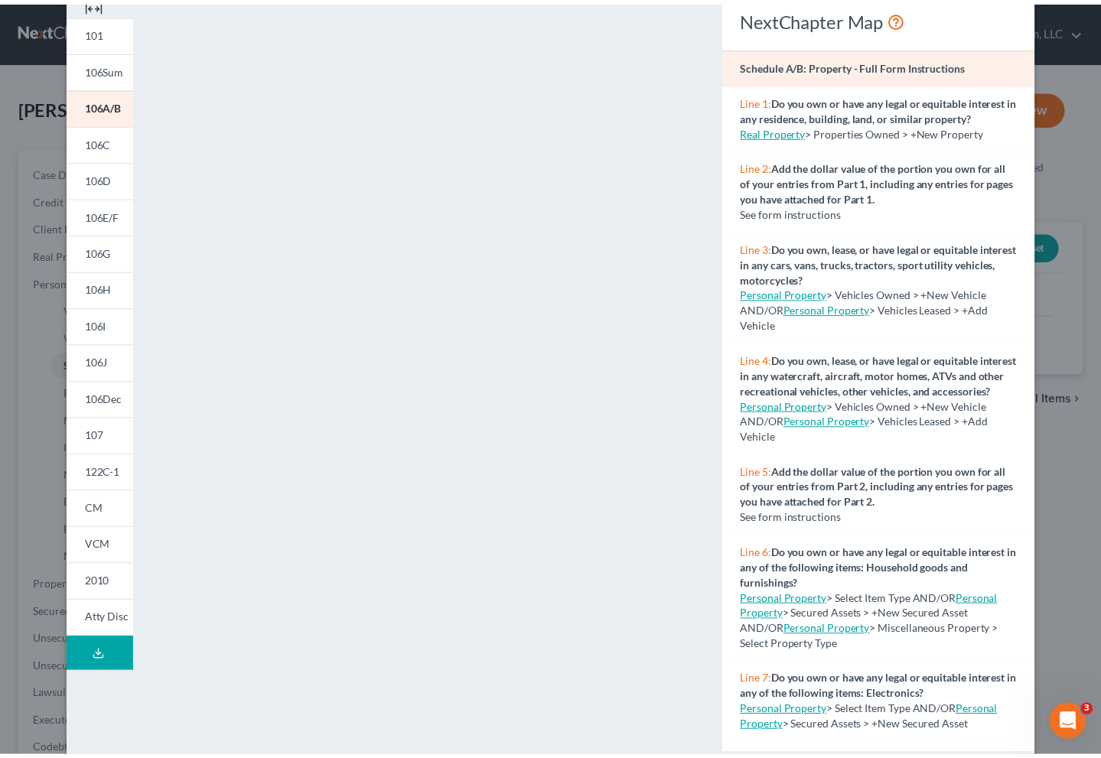
scroll to position [104, 0]
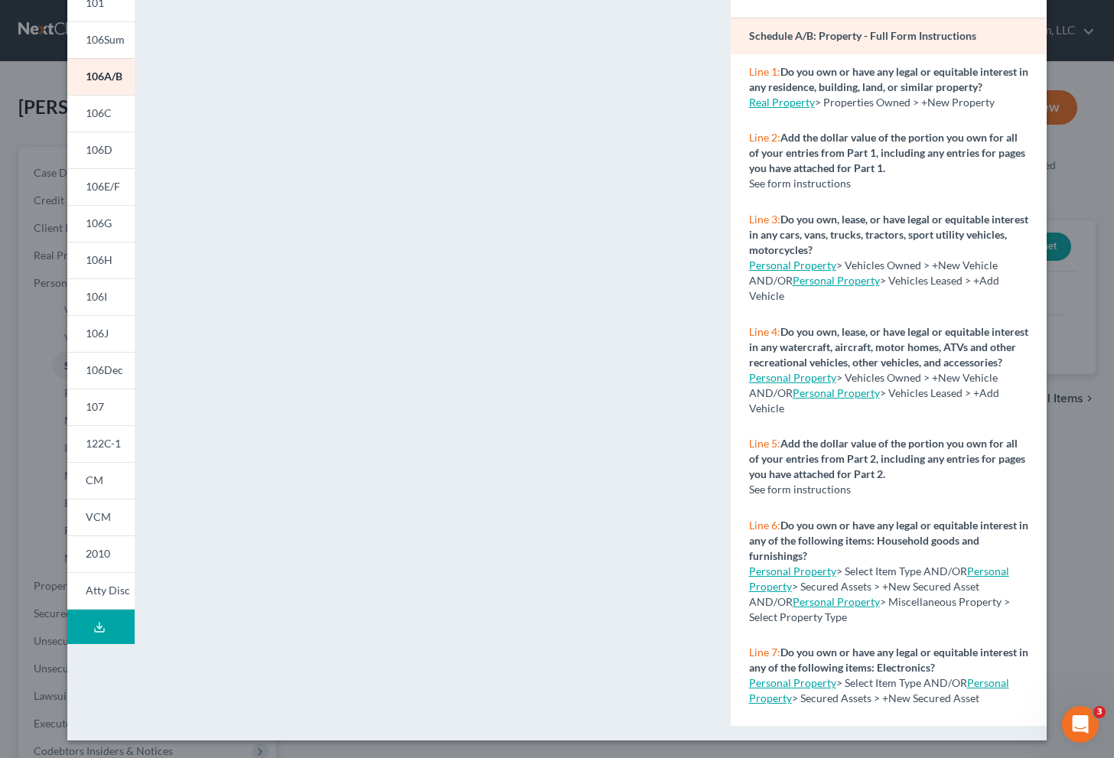
click at [1082, 438] on div "Petition Preview Schedule A/B: Property × 101 106Sum 106A/B 106C 106D 106E/F 10…" at bounding box center [557, 379] width 1114 height 758
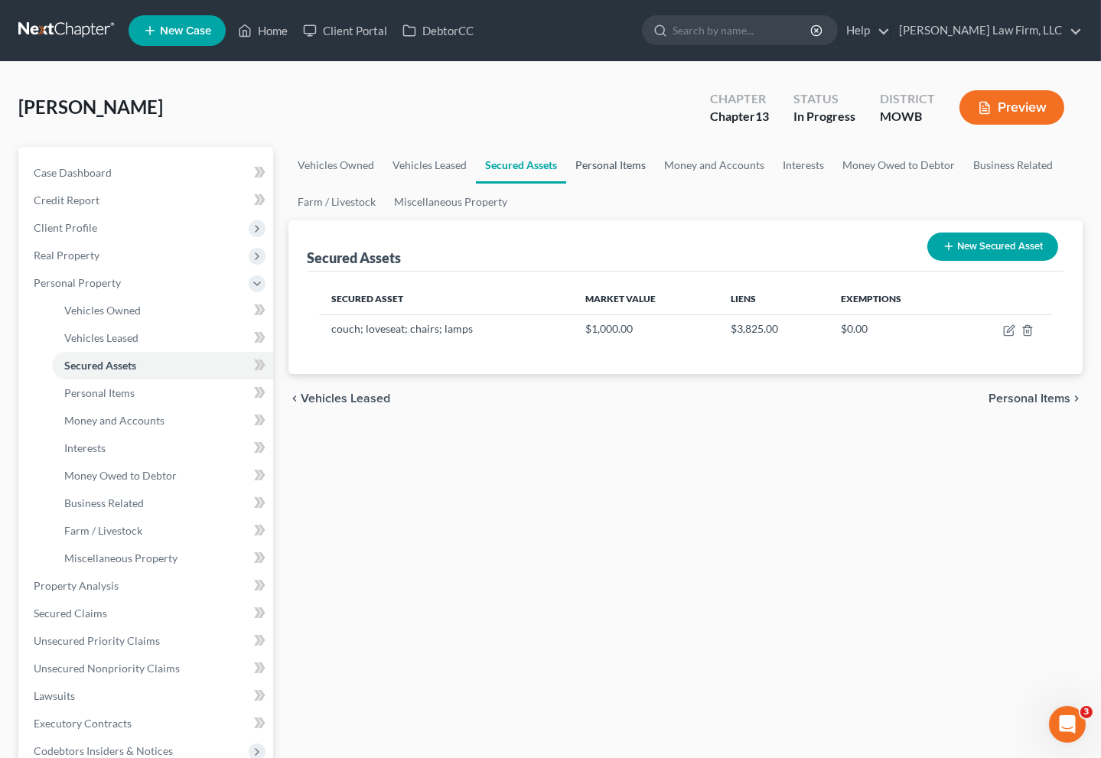
click at [618, 161] on link "Personal Items" at bounding box center [610, 165] width 89 height 37
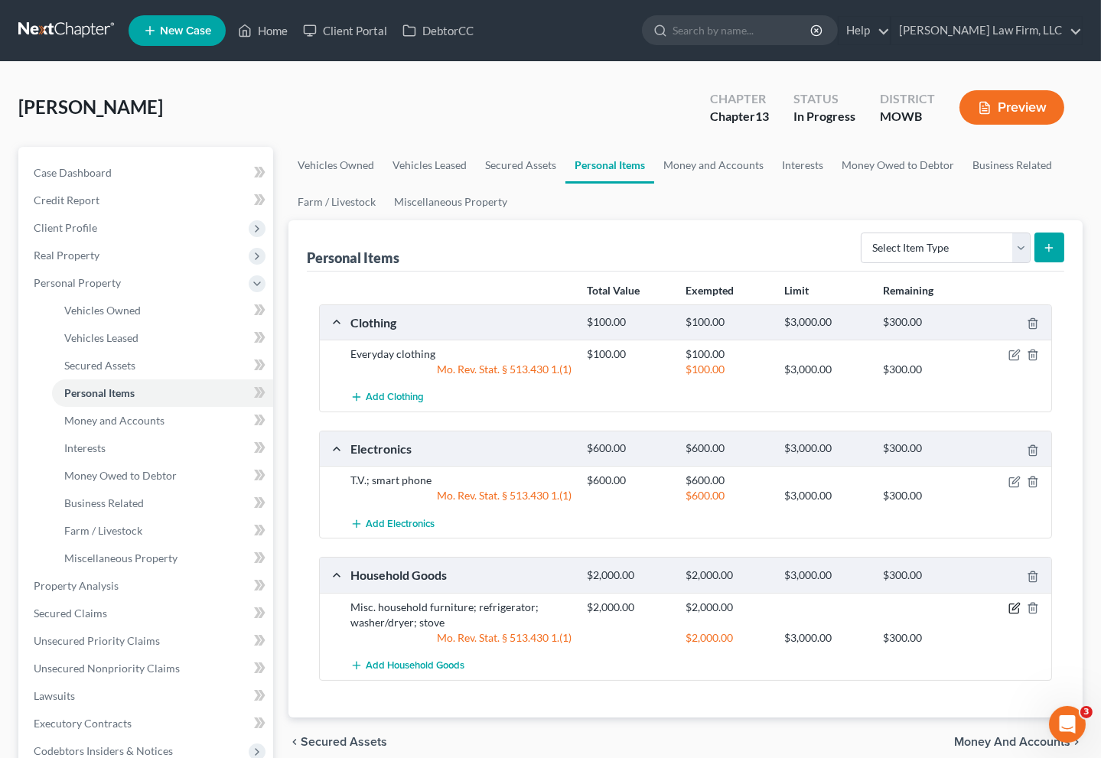
click at [1011, 605] on icon "button" at bounding box center [1015, 608] width 12 height 12
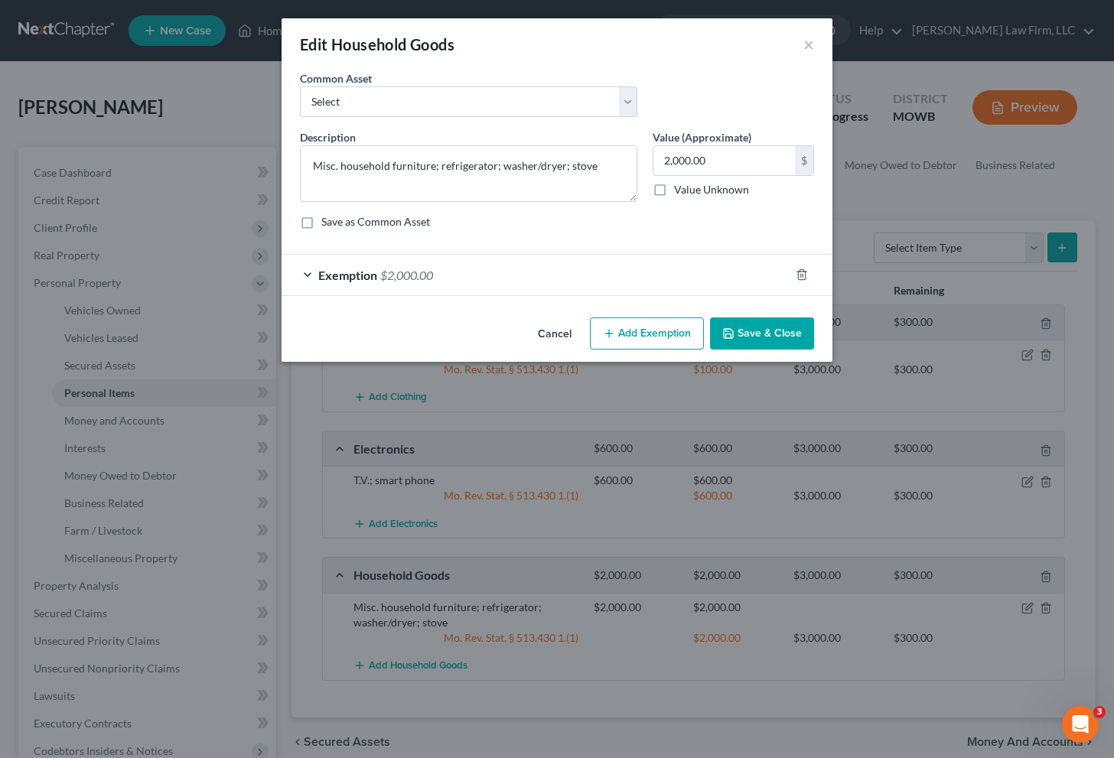
click at [749, 177] on div "2,000.00 $ Value Unknown" at bounding box center [733, 171] width 161 height 52
click at [738, 161] on input "2,000.00" at bounding box center [725, 160] width 142 height 29
type input "1,300"
click at [560, 289] on div "Exemption $2,000.00" at bounding box center [536, 275] width 508 height 41
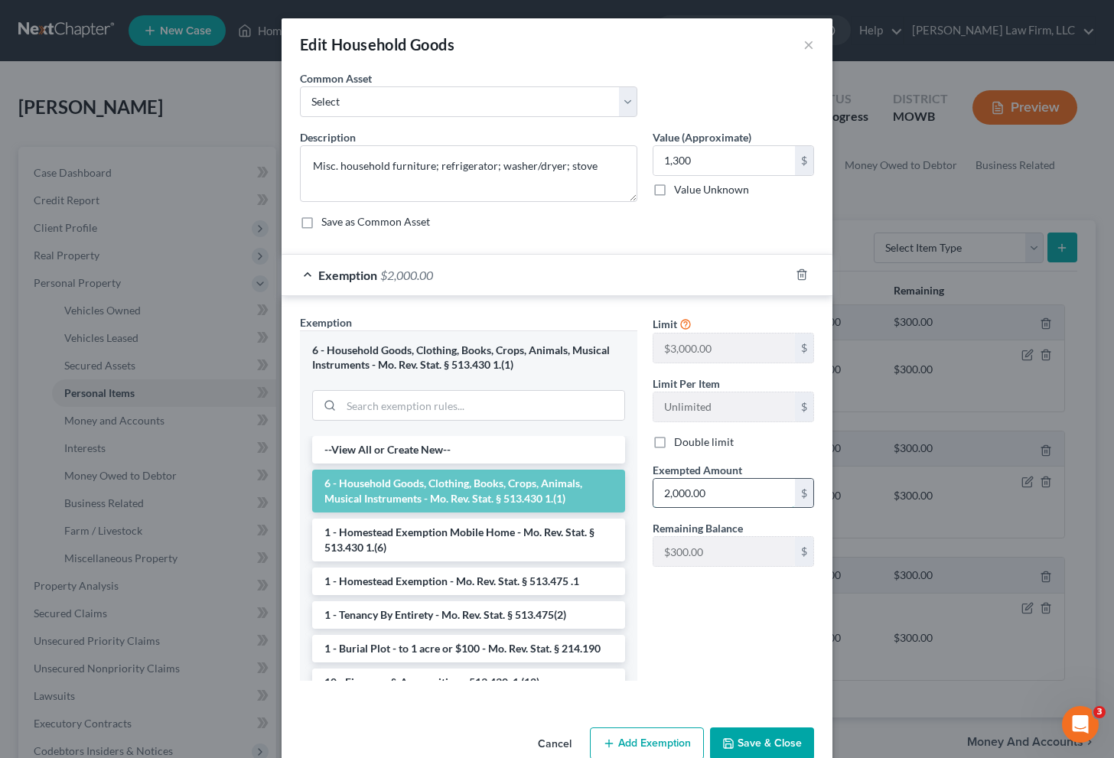
click at [732, 494] on input "2,000.00" at bounding box center [725, 493] width 142 height 29
type input "1,300"
click at [777, 732] on button "Save & Close" at bounding box center [762, 744] width 104 height 32
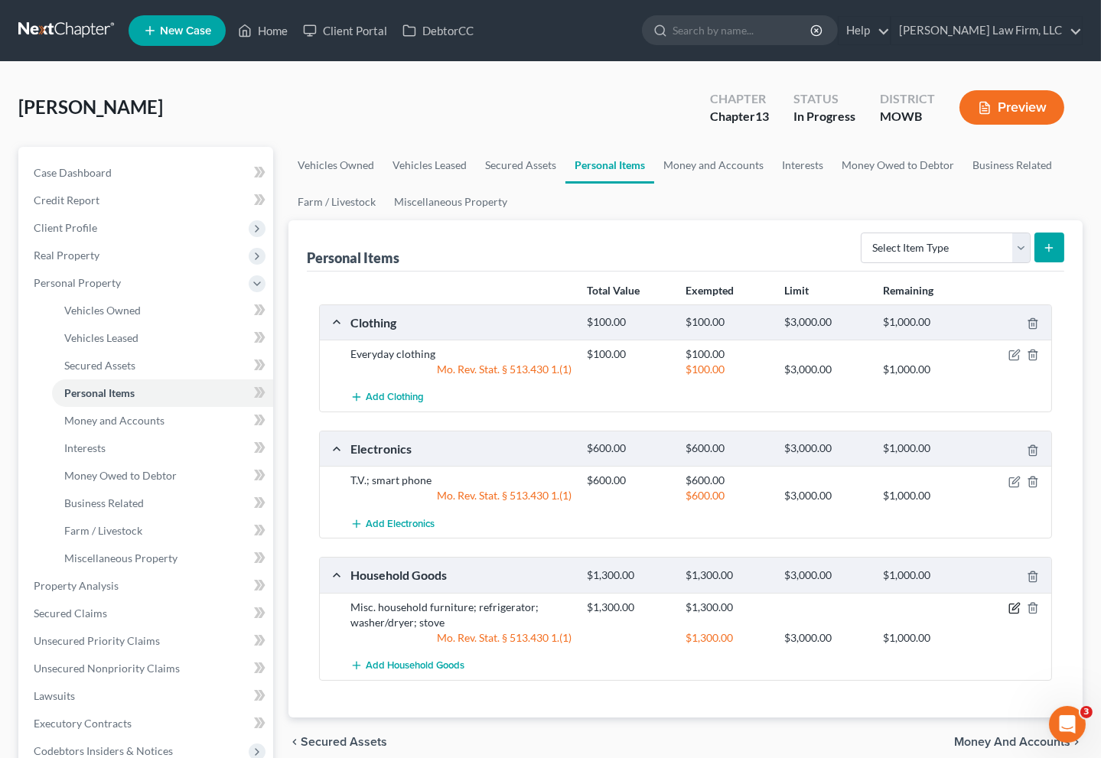
click at [1016, 608] on icon "button" at bounding box center [1015, 608] width 12 height 12
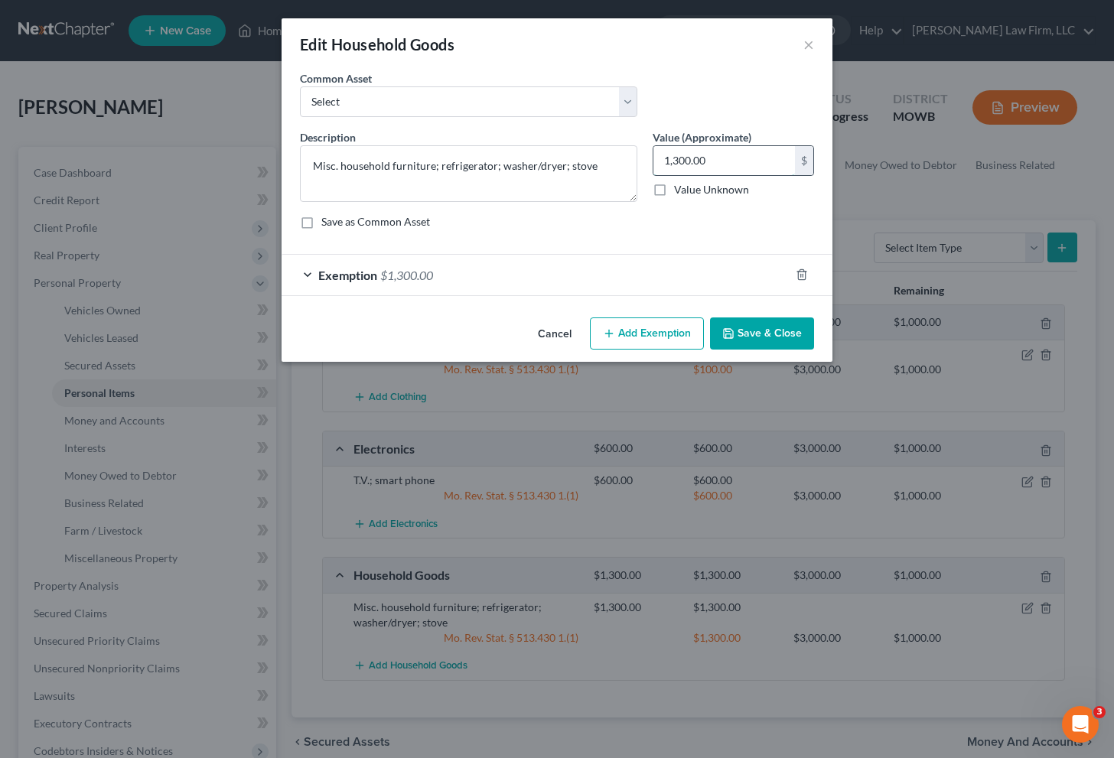
click at [735, 161] on input "1,300.00" at bounding box center [725, 160] width 142 height 29
type input "1,800"
click at [596, 256] on div "Exemption $1,300.00" at bounding box center [536, 275] width 508 height 41
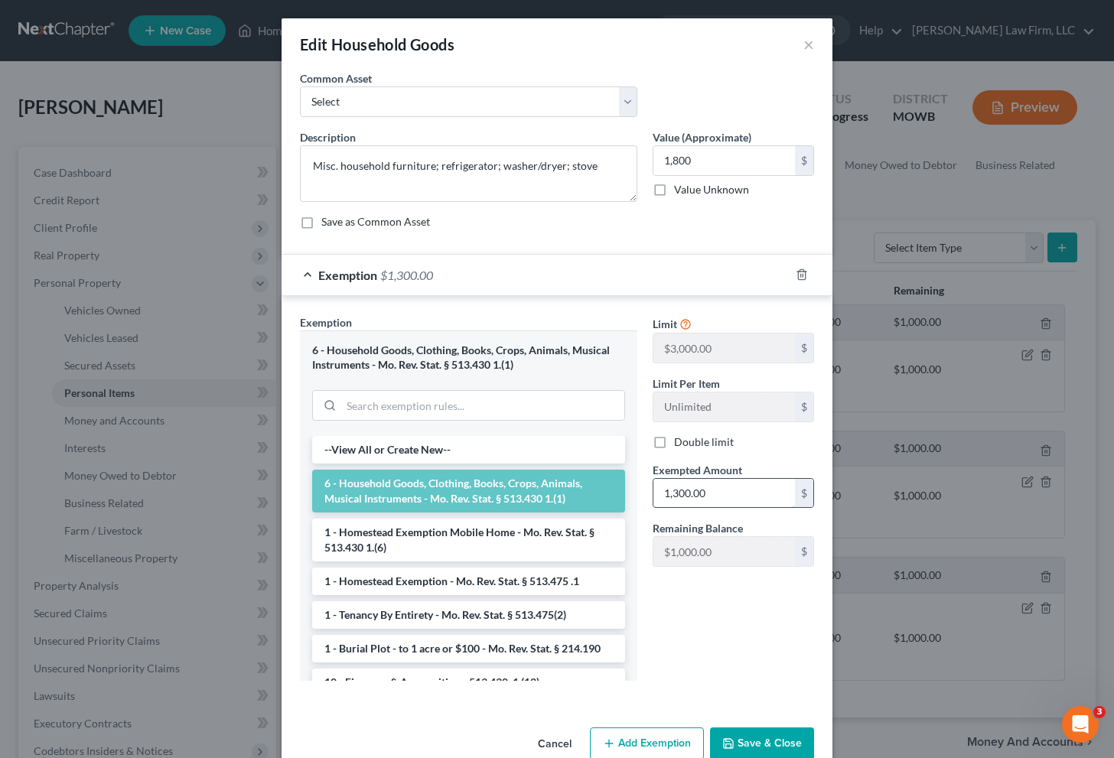
click at [751, 483] on input "1,300.00" at bounding box center [725, 493] width 142 height 29
type input "1,800"
click at [768, 747] on button "Save & Close" at bounding box center [762, 744] width 104 height 32
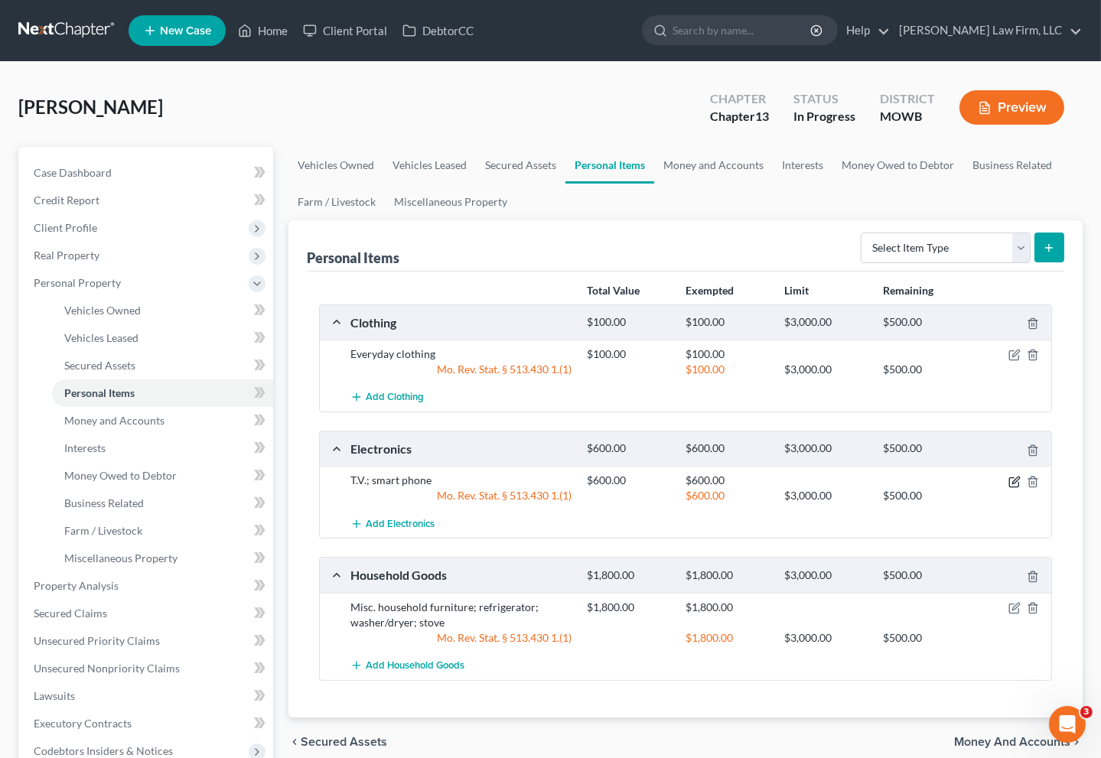
click at [1016, 479] on icon "button" at bounding box center [1015, 482] width 12 height 12
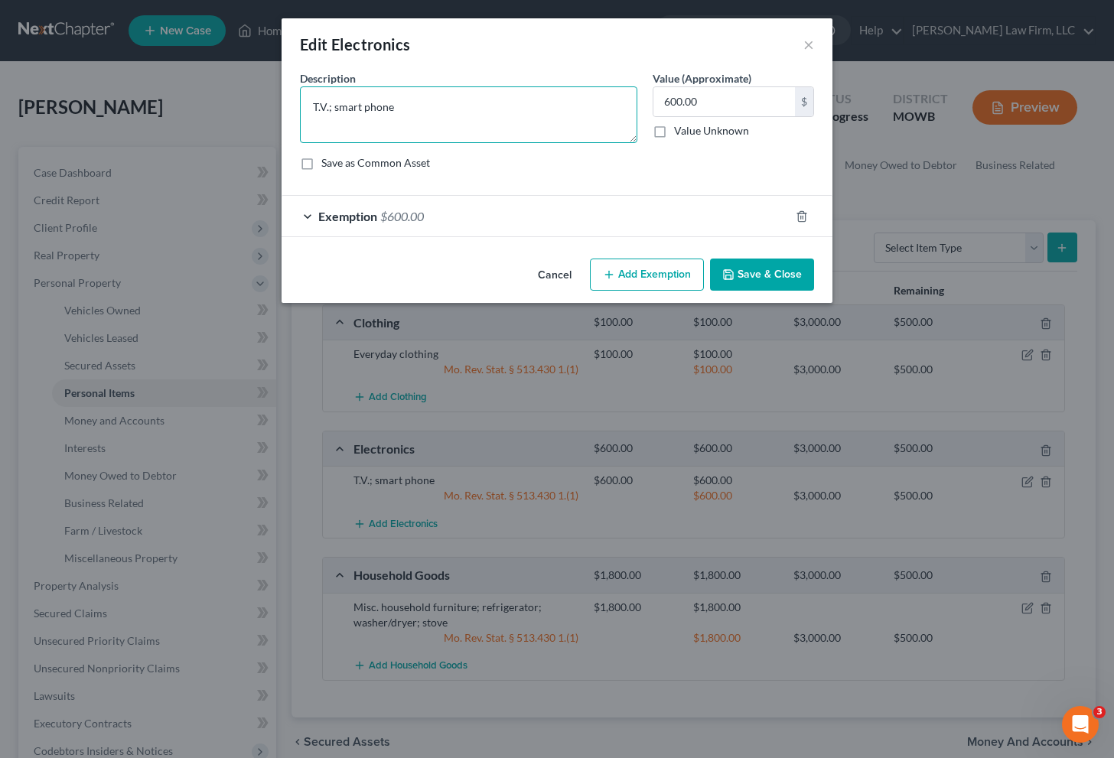
click at [509, 112] on textarea "T.V.; smart phone" at bounding box center [468, 114] width 337 height 57
type textarea "T.V.; smart phone; gaming consoles"
click at [499, 208] on div "Exemption $600.00" at bounding box center [536, 216] width 508 height 41
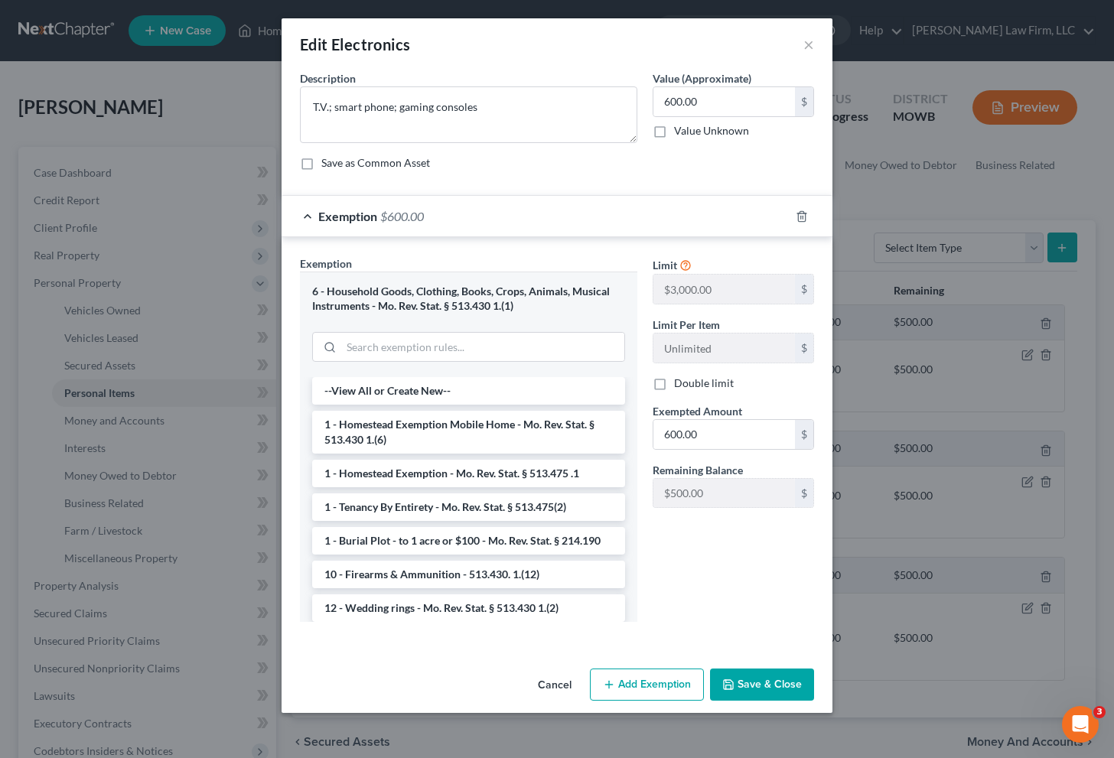
click at [499, 208] on div "Exemption $600.00" at bounding box center [536, 216] width 508 height 41
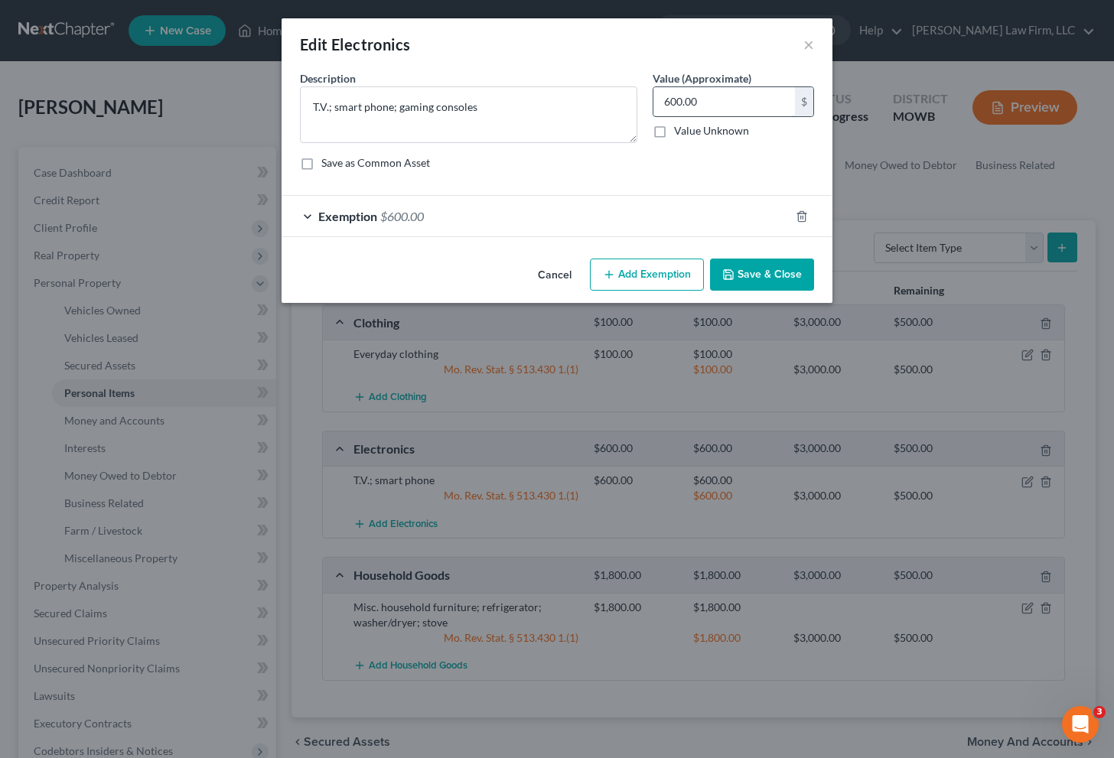
click at [711, 107] on input "600.00" at bounding box center [725, 101] width 142 height 29
type input "800"
click at [588, 230] on div "Exemption $600.00" at bounding box center [536, 216] width 508 height 41
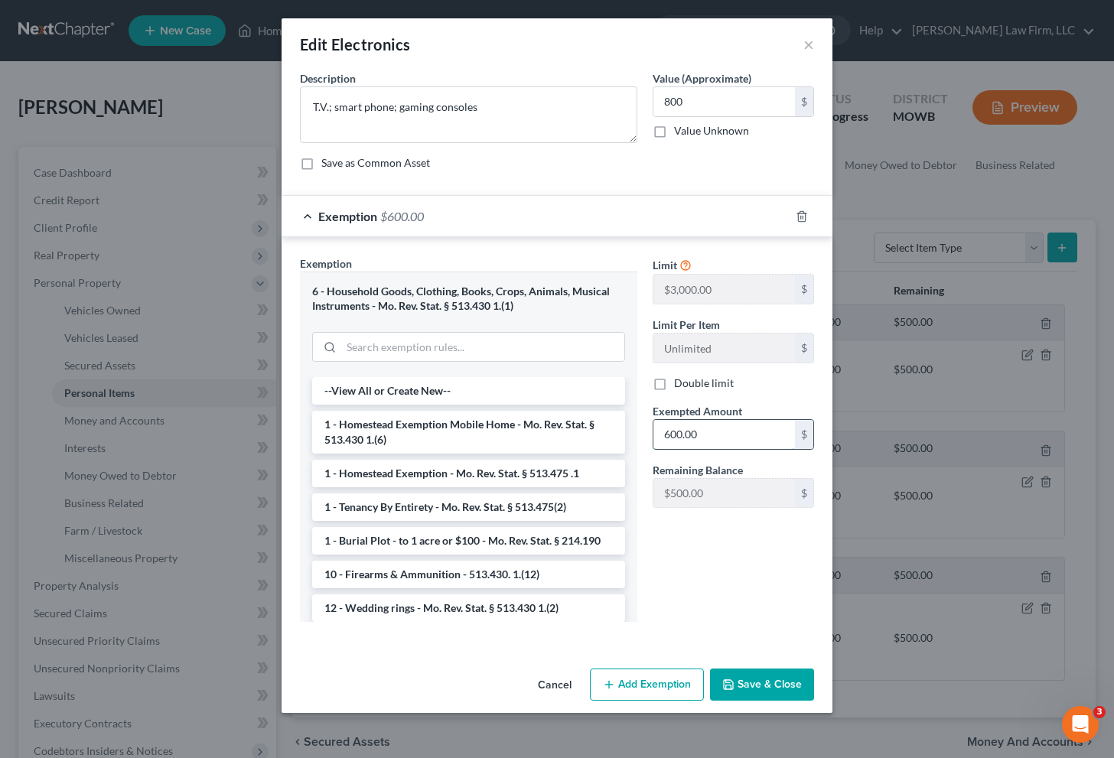
click at [759, 431] on input "600.00" at bounding box center [725, 434] width 142 height 29
type input "800"
click at [519, 97] on textarea "T.V.; smart phone; gaming consoles" at bounding box center [468, 114] width 337 height 57
click at [315, 109] on textarea "T.V.; smart phone; gaming consoles" at bounding box center [468, 114] width 337 height 57
click at [581, 121] on textarea "T.V.; smart phone; gaming consoles" at bounding box center [468, 114] width 337 height 57
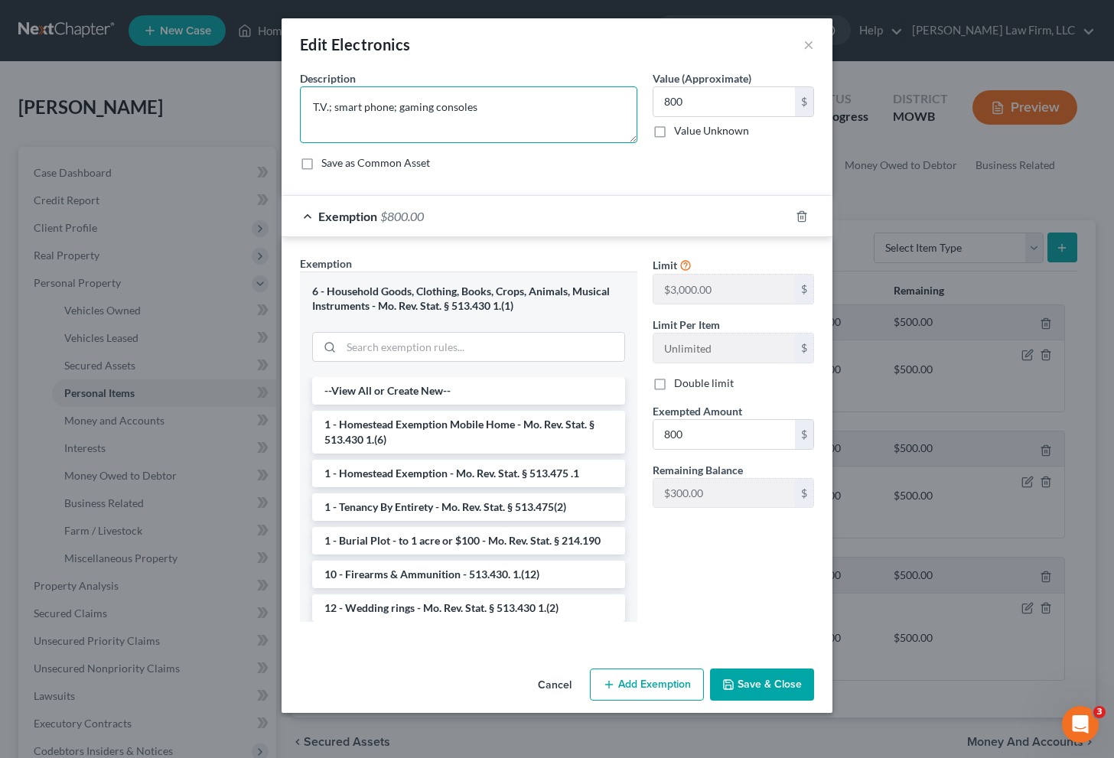
click at [390, 109] on textarea "T.V.; smart phone; gaming consoles" at bounding box center [468, 114] width 337 height 57
click at [540, 104] on textarea "T.V.; smart phones; gaming consoles" at bounding box center [468, 114] width 337 height 57
type textarea "T.V.; smart phones; gaming consoles"
click at [771, 683] on button "Save & Close" at bounding box center [762, 685] width 104 height 32
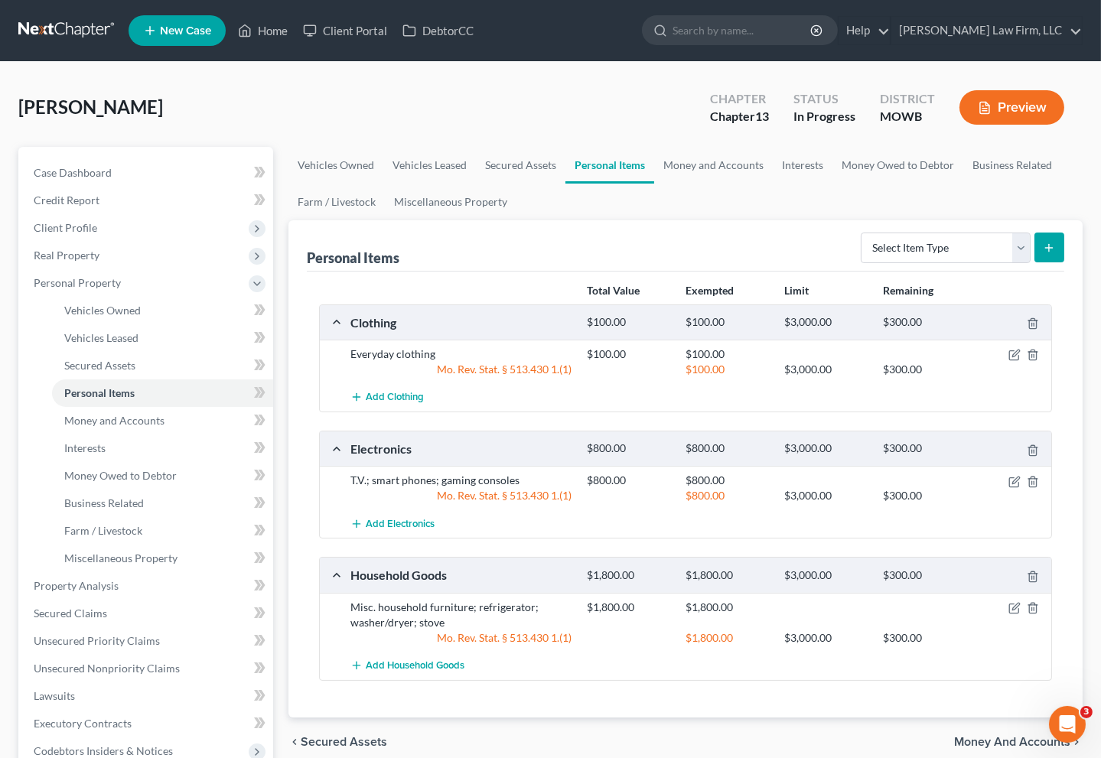
click at [1014, 106] on button "Preview" at bounding box center [1012, 107] width 105 height 34
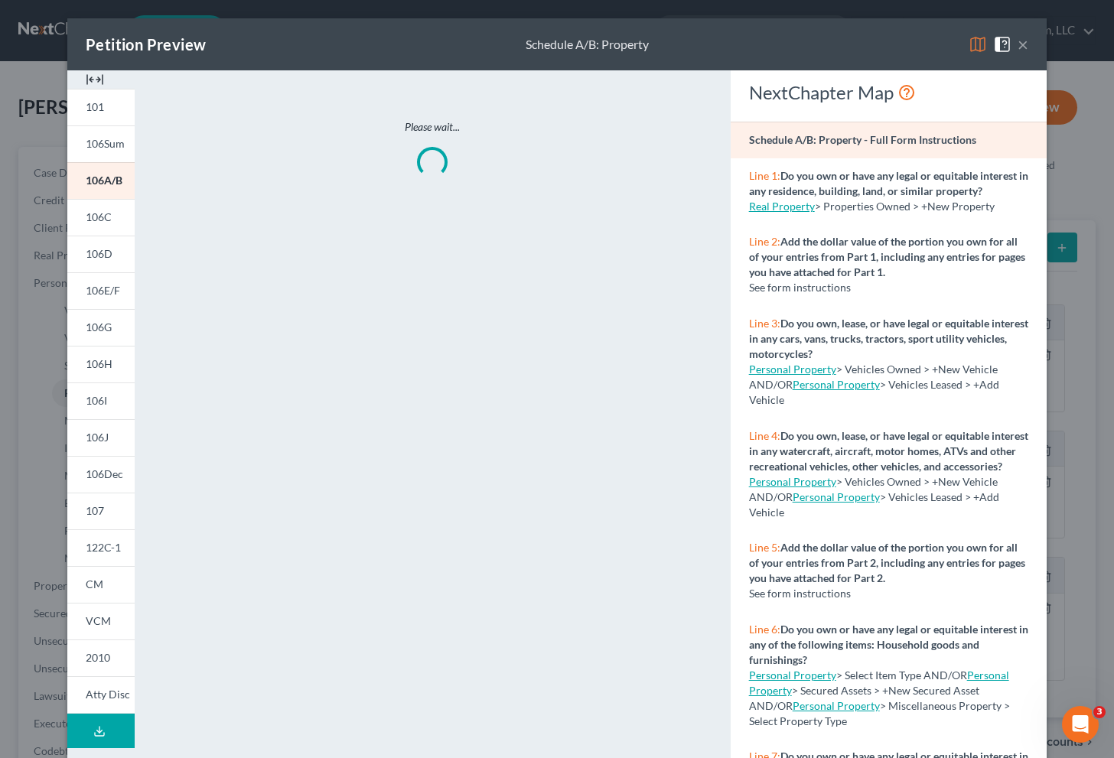
click at [1018, 41] on button "×" at bounding box center [1023, 44] width 11 height 18
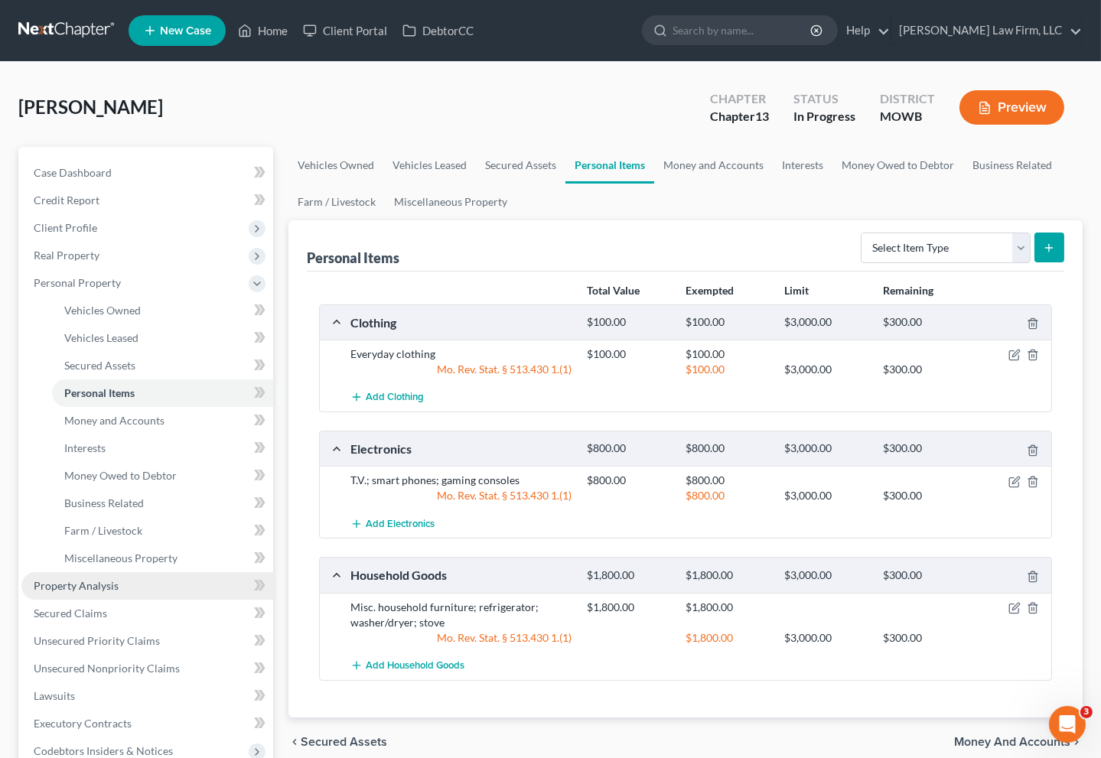
click at [161, 583] on link "Property Analysis" at bounding box center [147, 586] width 252 height 28
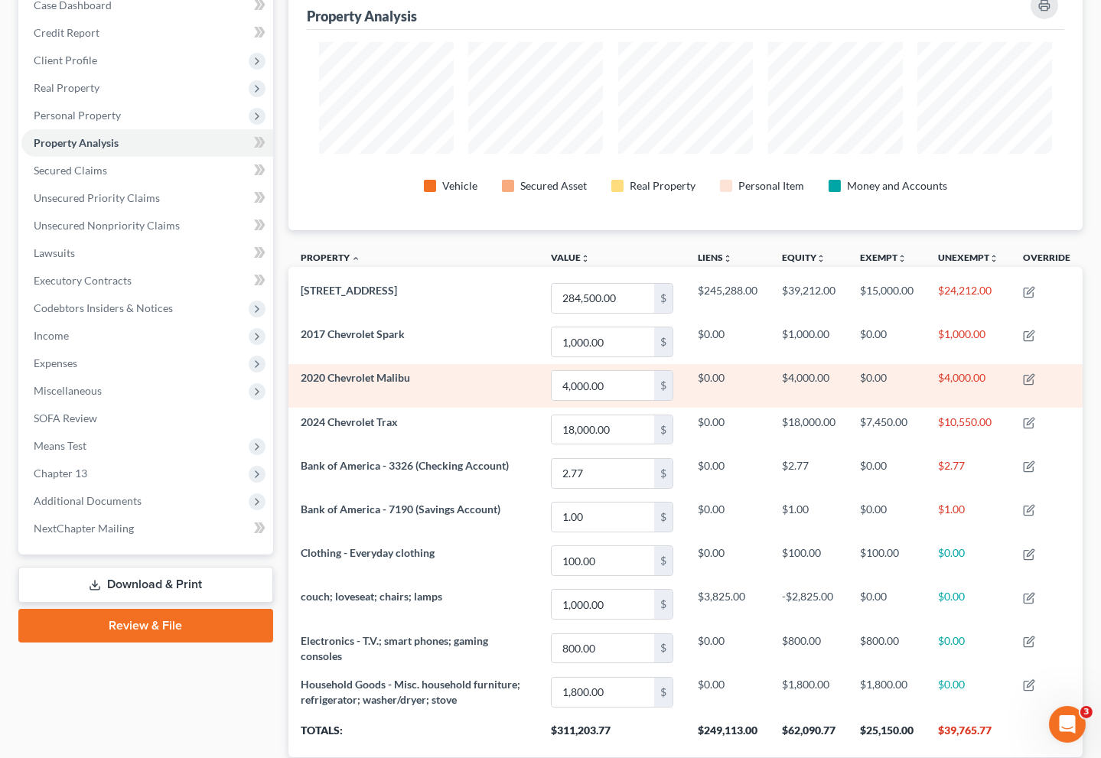
scroll to position [170, 0]
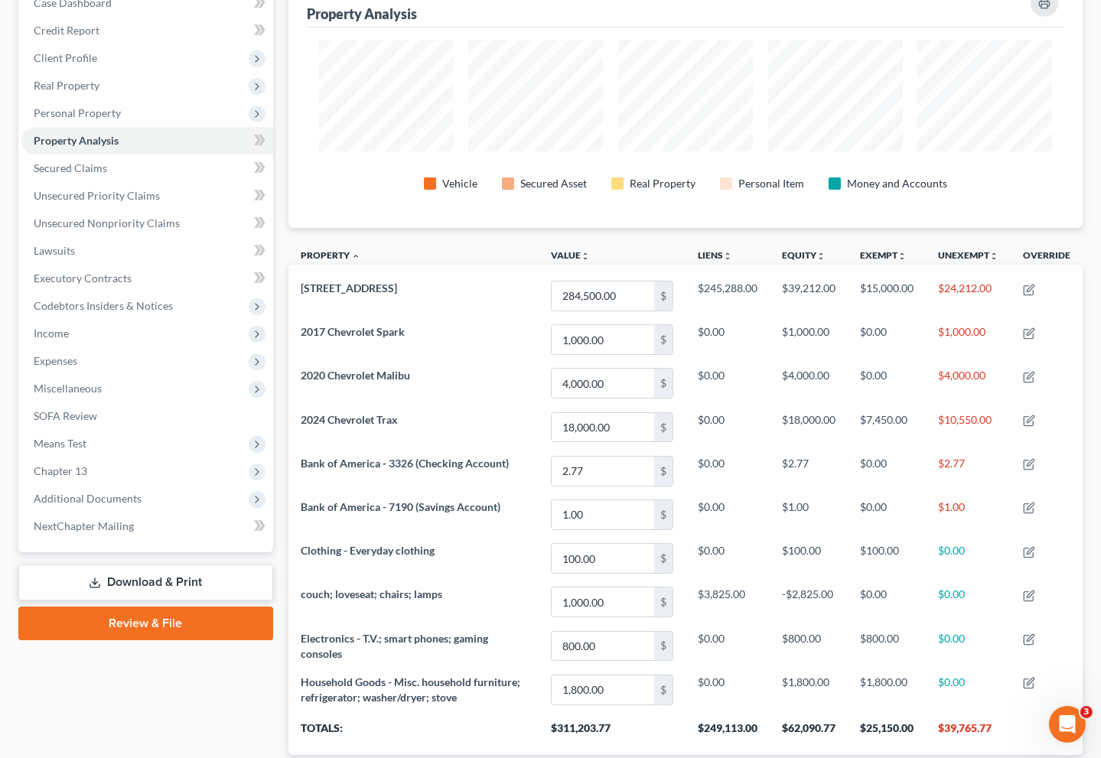
click at [313, 83] on div at bounding box center [386, 96] width 150 height 112
click at [178, 421] on link "SOFA Review" at bounding box center [147, 417] width 252 height 28
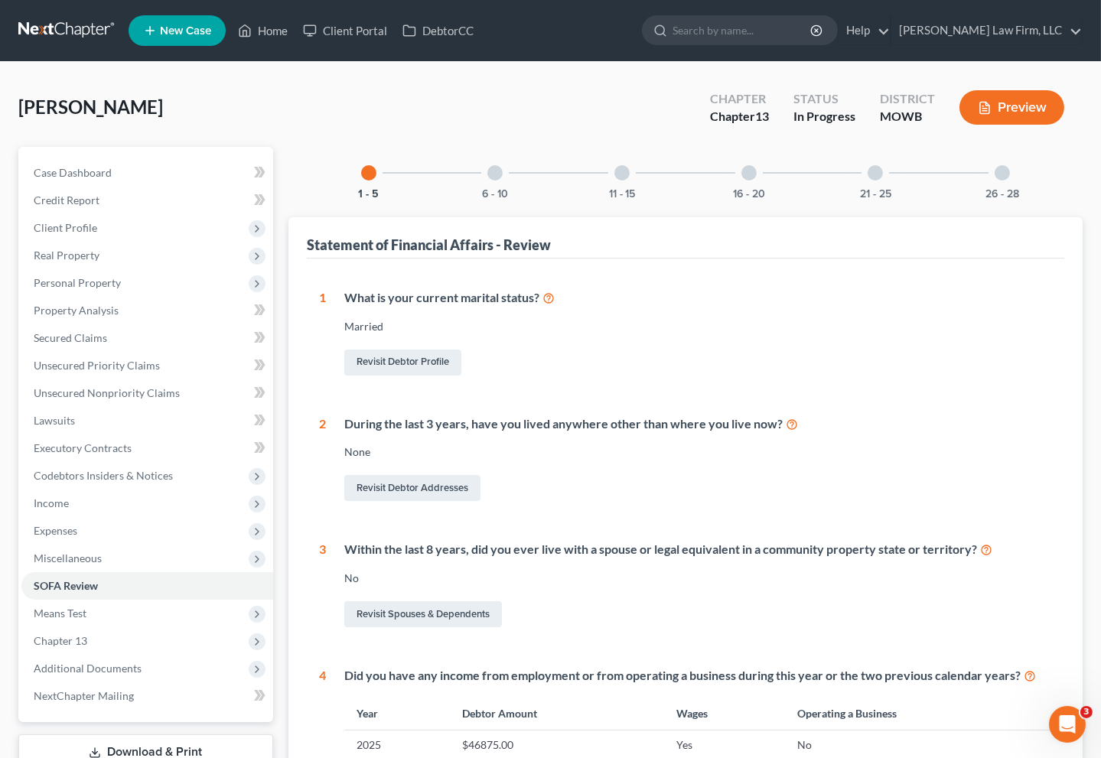
click at [492, 174] on div at bounding box center [494, 172] width 15 height 15
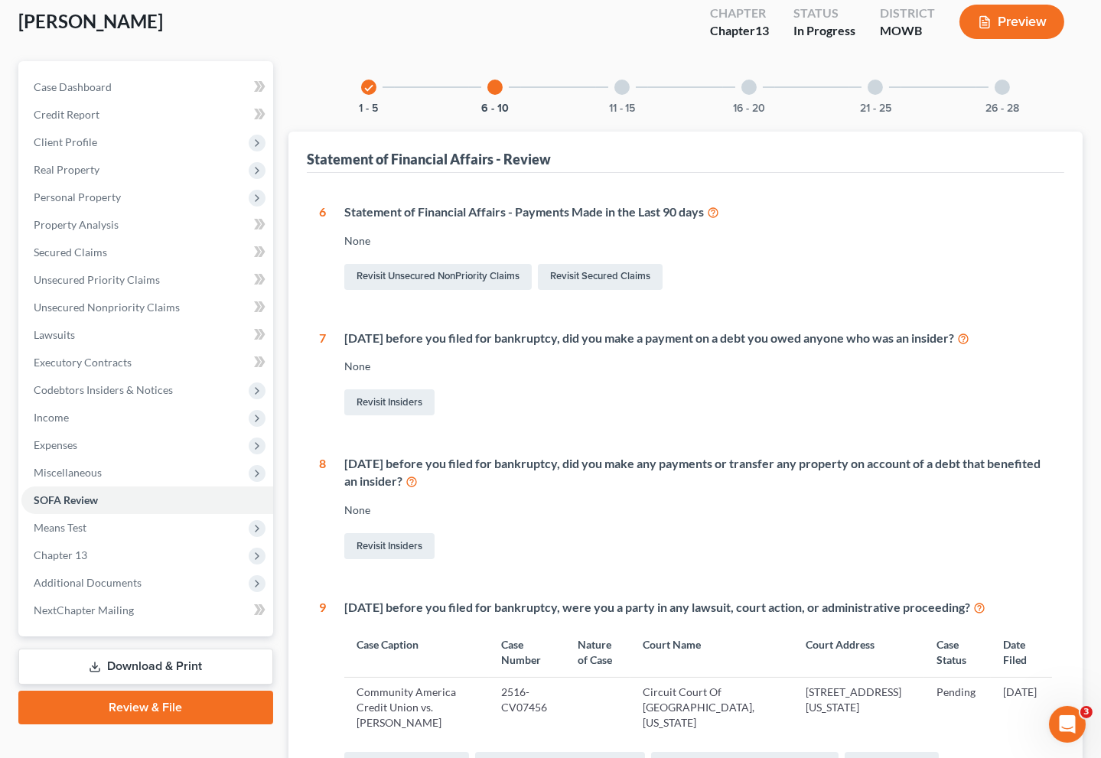
scroll to position [255, 0]
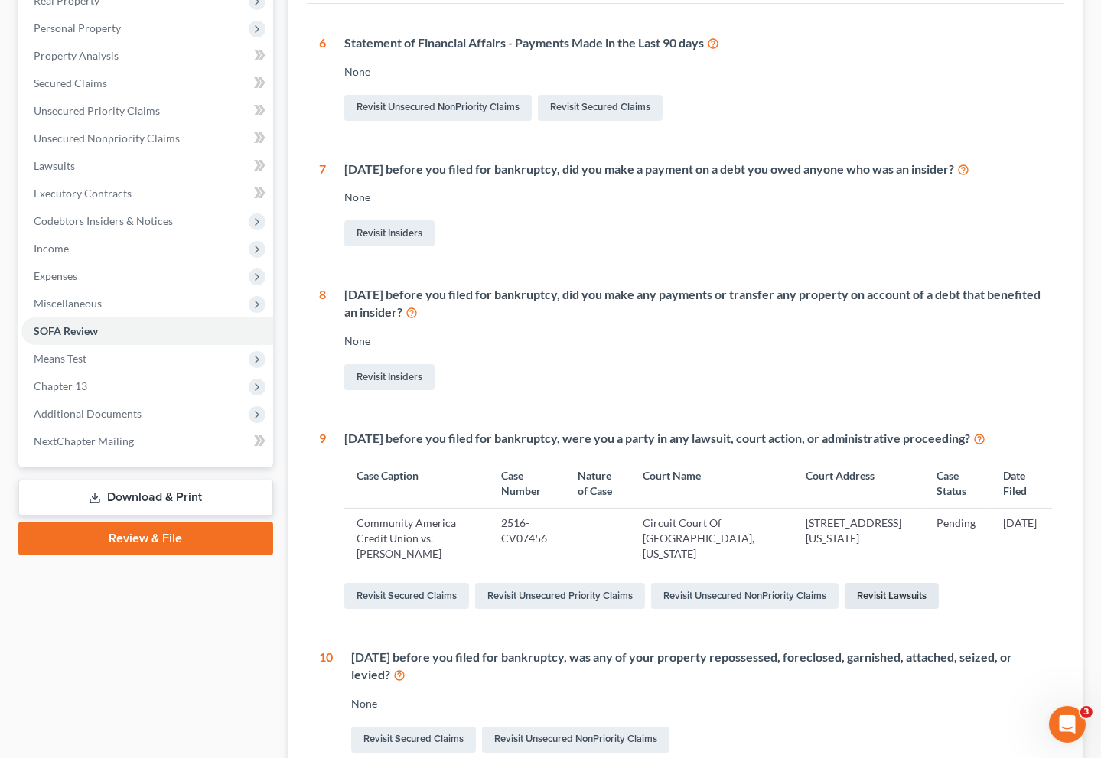
click at [903, 588] on link "Revisit Lawsuits" at bounding box center [892, 596] width 94 height 26
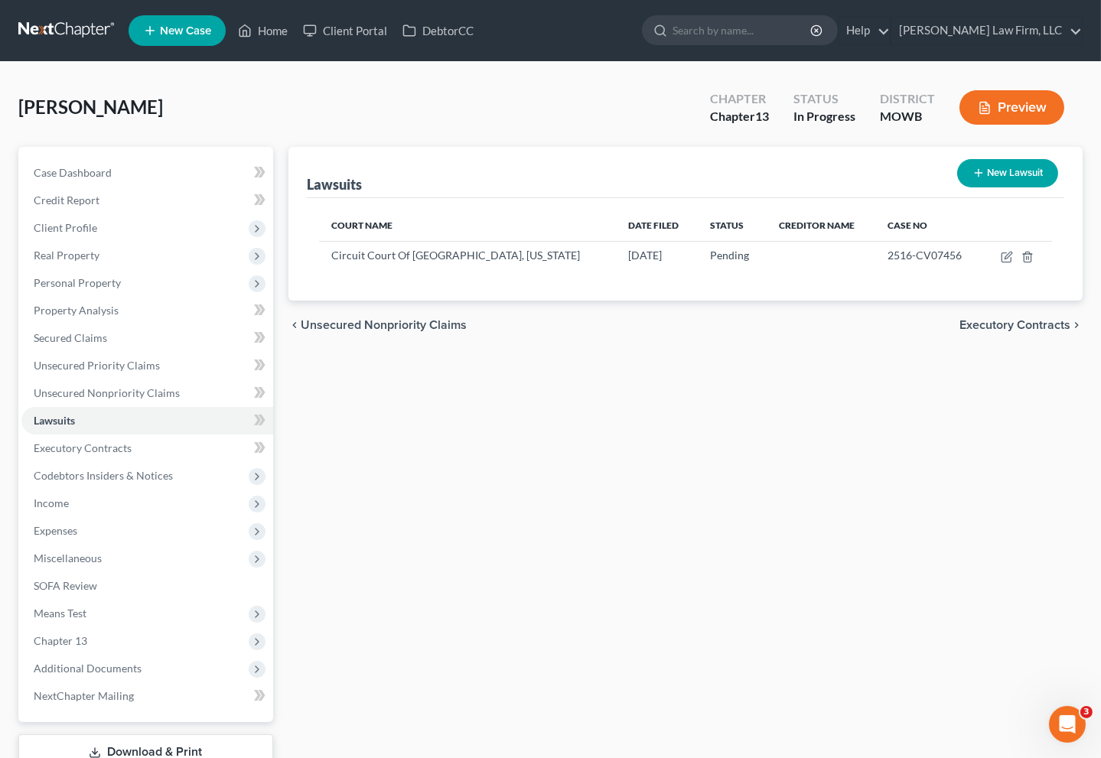
click at [497, 372] on div "Lawsuits New Lawsuit Court Name Date Filed Status Creditor Name Case No Circuit…" at bounding box center [686, 478] width 810 height 663
click at [484, 429] on div "Lawsuits New Lawsuit Court Name Date Filed Status Creditor Name Case No Circuit…" at bounding box center [686, 478] width 810 height 663
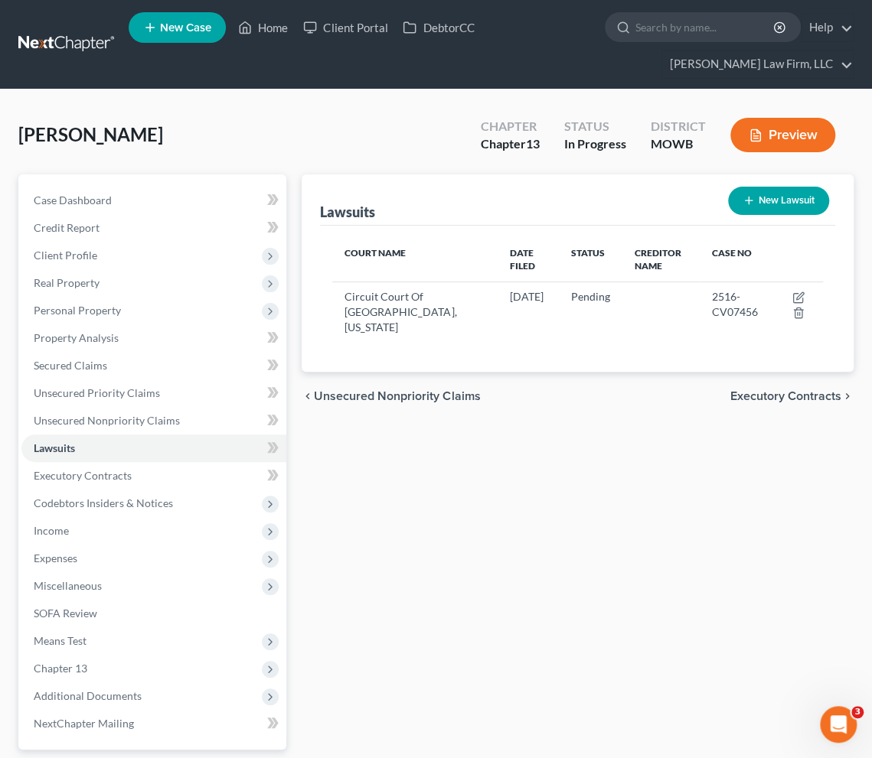
click at [767, 200] on button "New Lawsuit" at bounding box center [778, 201] width 101 height 28
select select "0"
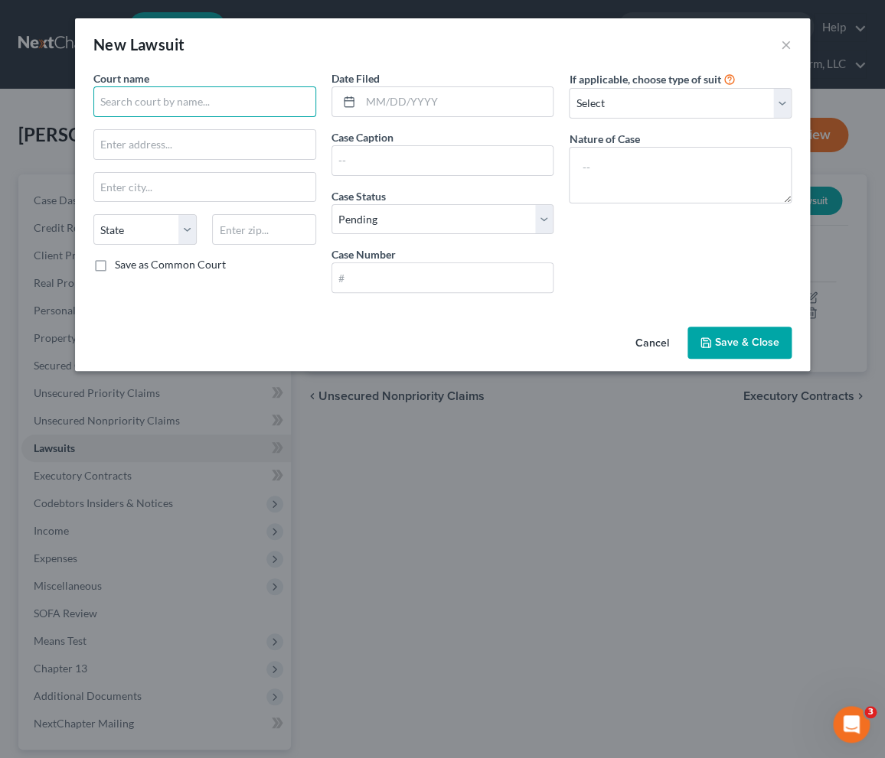
click at [131, 109] on input "text" at bounding box center [204, 101] width 223 height 31
drag, startPoint x: 781, startPoint y: 34, endPoint x: 782, endPoint y: 42, distance: 7.7
click at [781, 35] on button "×" at bounding box center [786, 44] width 11 height 18
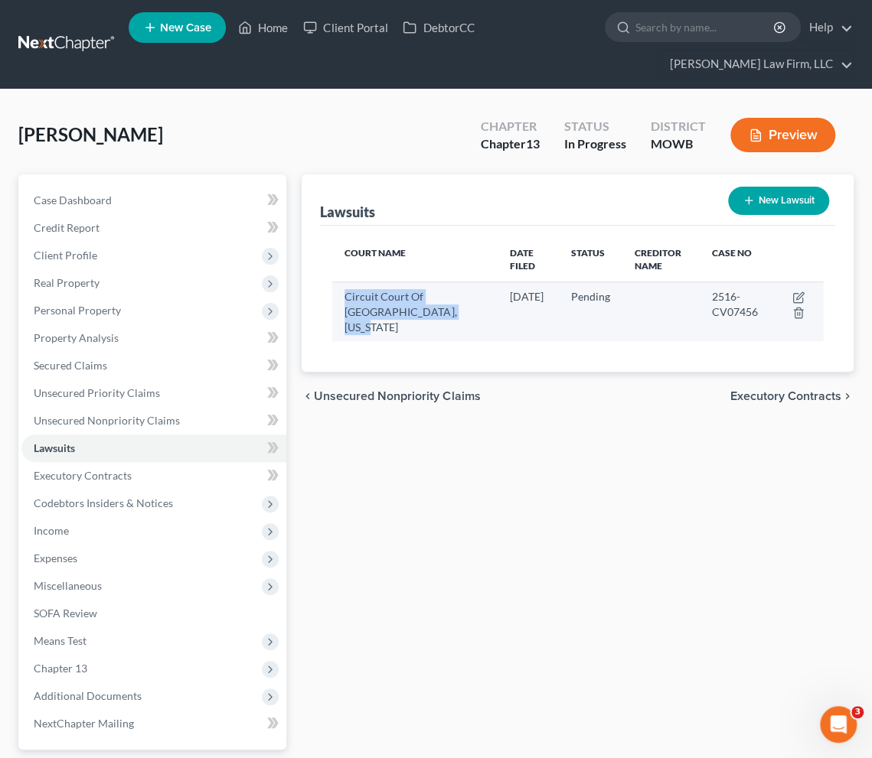
drag, startPoint x: 344, startPoint y: 285, endPoint x: 413, endPoint y: 339, distance: 88.3
click at [413, 339] on td "Circuit Court Of [GEOGRAPHIC_DATA], [US_STATE]" at bounding box center [414, 312] width 165 height 60
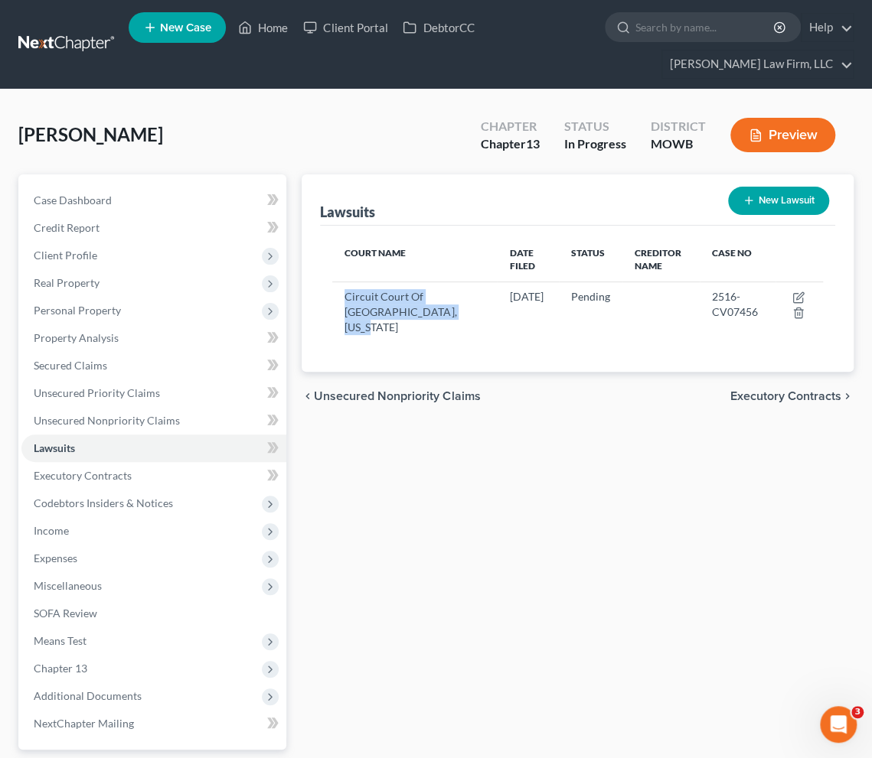
copy span "Circuit Court Of [GEOGRAPHIC_DATA], [US_STATE]"
click at [784, 197] on button "New Lawsuit" at bounding box center [778, 201] width 101 height 28
select select "0"
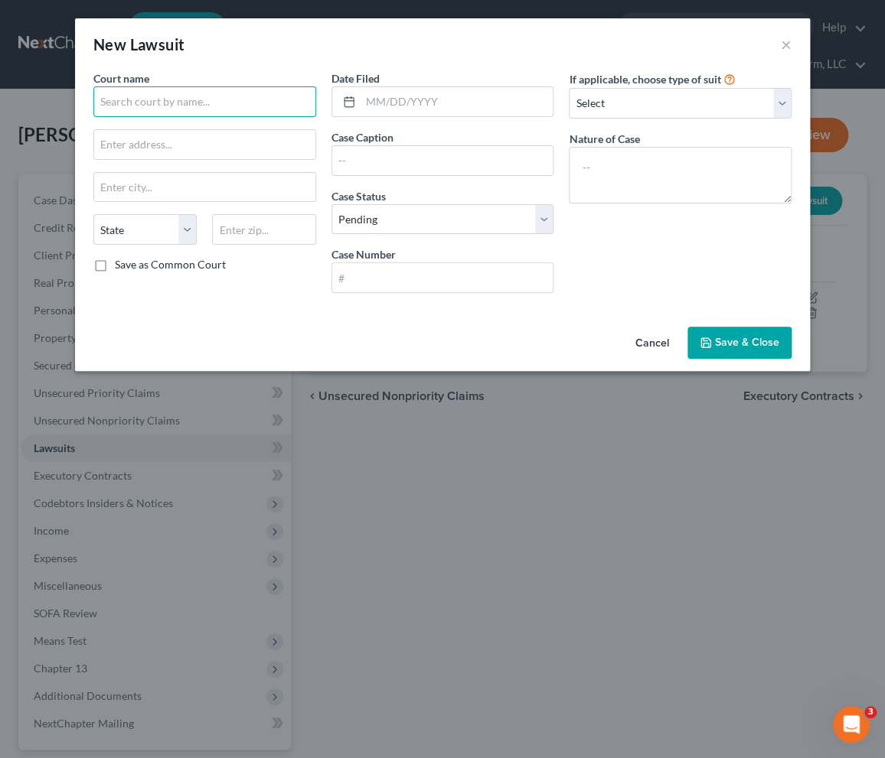
click at [246, 109] on input "text" at bounding box center [204, 101] width 223 height 31
paste input "Circuit Court Of [GEOGRAPHIC_DATA], [US_STATE]"
type input "Circuit Court Of [GEOGRAPHIC_DATA], [US_STATE]"
click at [239, 152] on input "text" at bounding box center [204, 144] width 221 height 29
click at [303, 95] on input "Circuit Court Of [GEOGRAPHIC_DATA], [US_STATE]" at bounding box center [204, 101] width 223 height 31
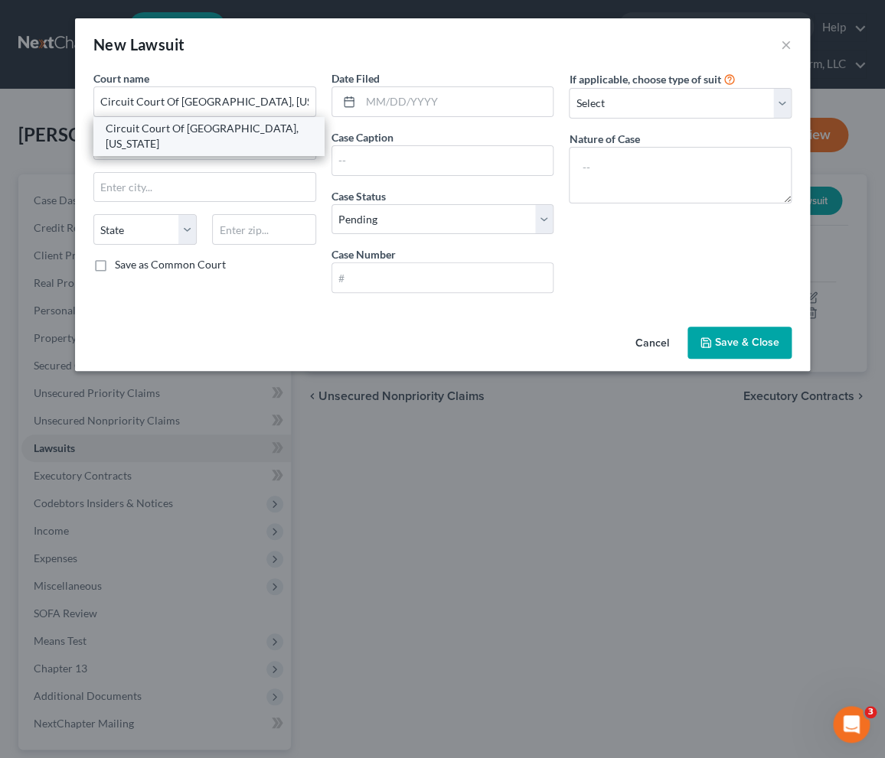
click at [233, 128] on div "Circuit Court Of [GEOGRAPHIC_DATA], [US_STATE]" at bounding box center [209, 136] width 206 height 31
type input "[STREET_ADDRESS]"
type input "[US_STATE][GEOGRAPHIC_DATA]"
select select "26"
type input "64106"
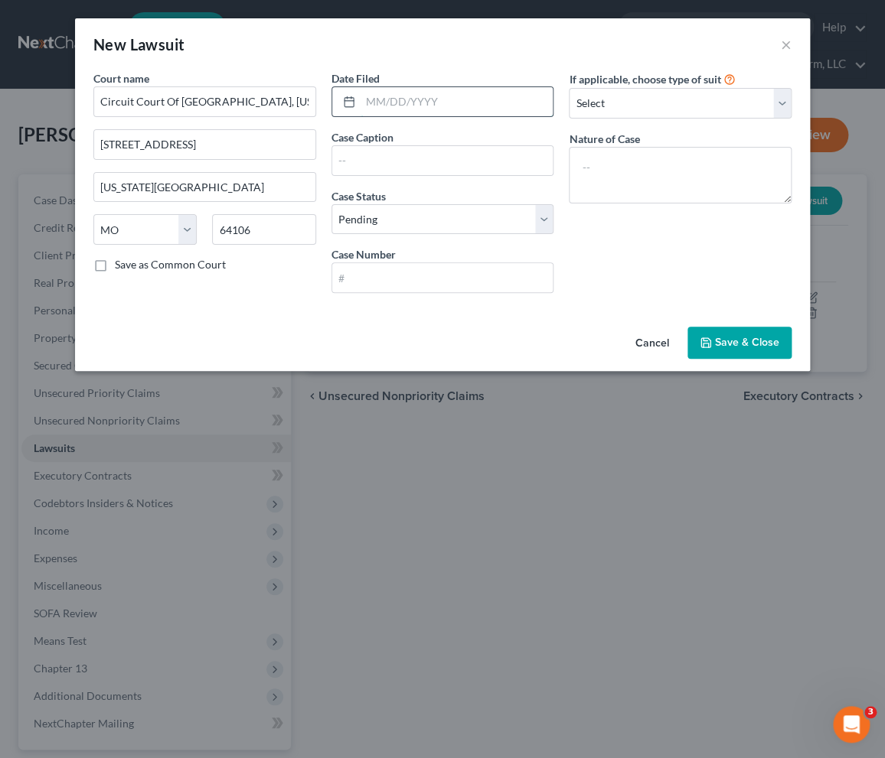
click at [435, 105] on input "text" at bounding box center [456, 101] width 193 height 29
type input "[DATE]"
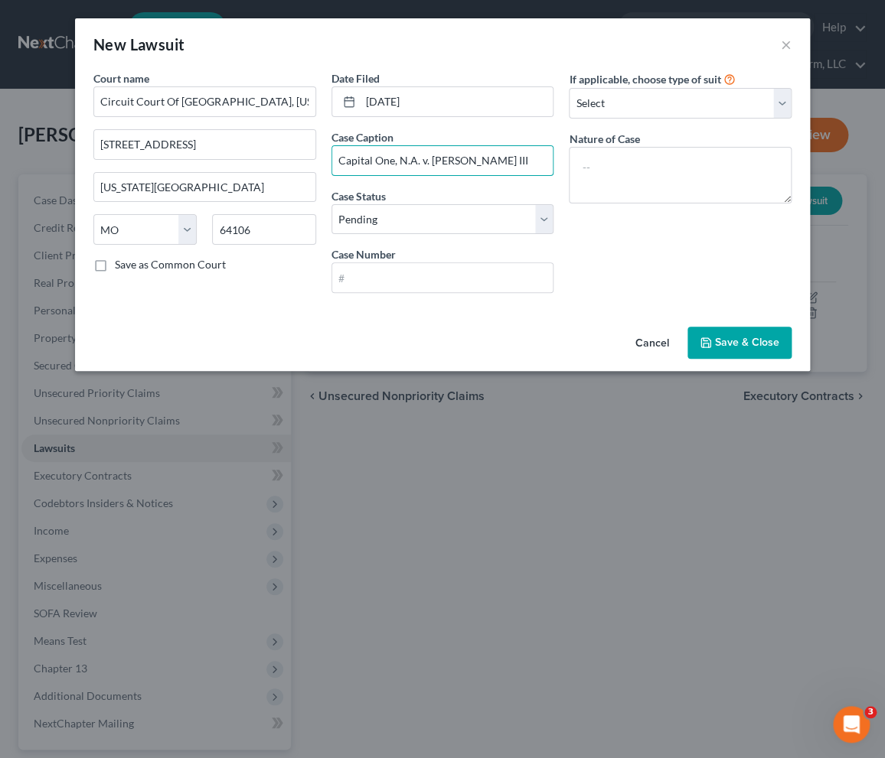
type input "Capital One, N.A. v. [PERSON_NAME] III"
click at [396, 264] on input "text" at bounding box center [442, 277] width 221 height 29
paste input "2516-CV23462"
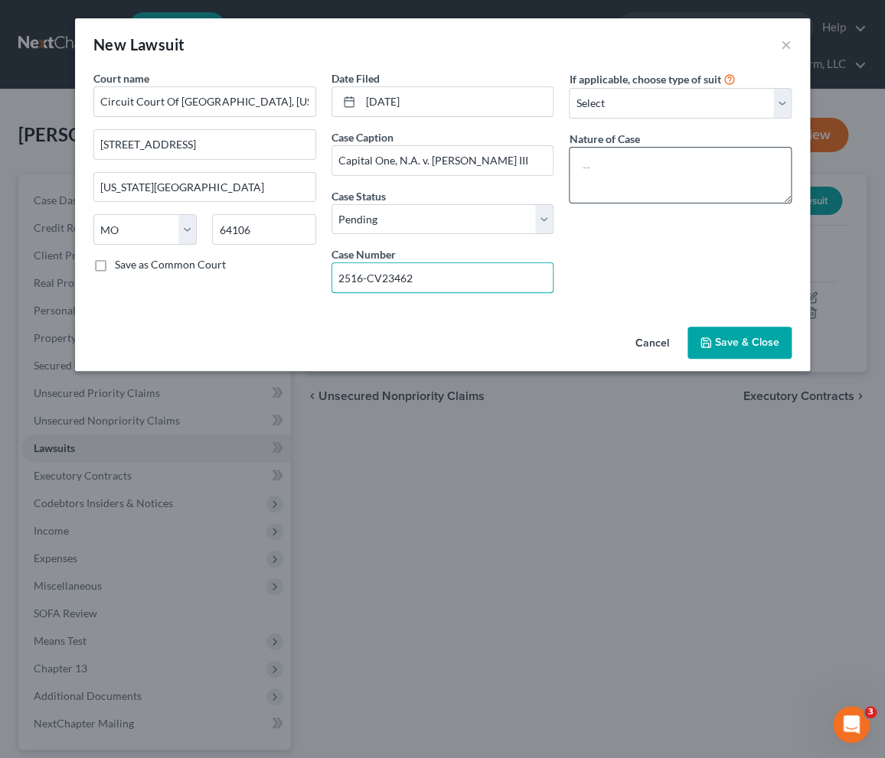
type input "2516-CV23462"
click at [682, 171] on textarea at bounding box center [680, 175] width 223 height 57
type textarea "collection action / breach of contract"
click at [742, 351] on button "Save & Close" at bounding box center [739, 343] width 104 height 32
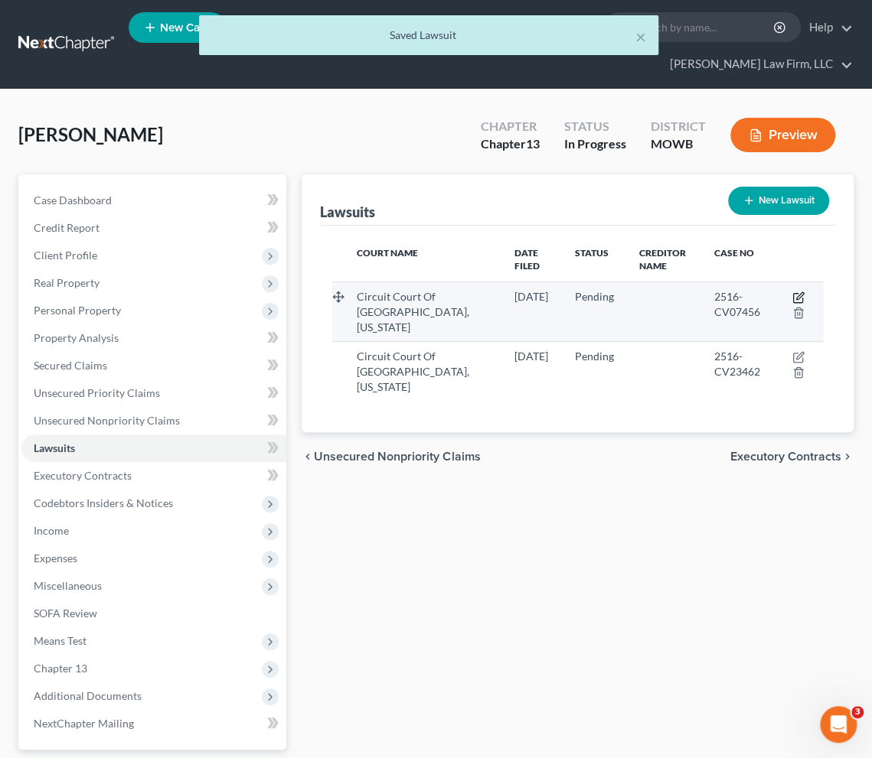
click at [802, 292] on icon "button" at bounding box center [799, 295] width 7 height 7
select select "26"
select select "0"
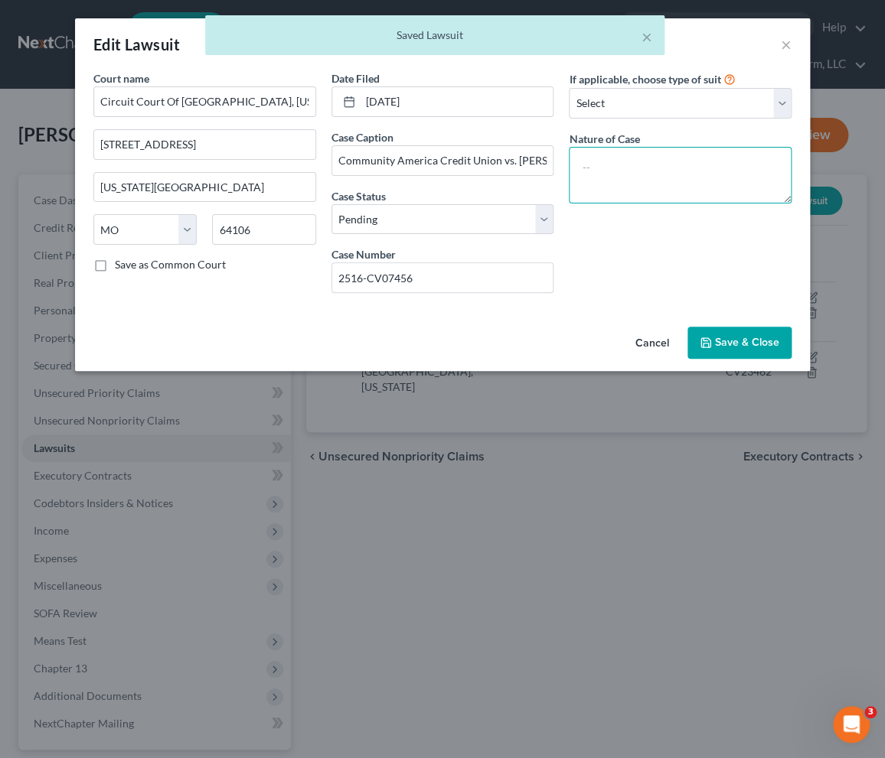
click at [693, 197] on textarea at bounding box center [680, 175] width 223 height 57
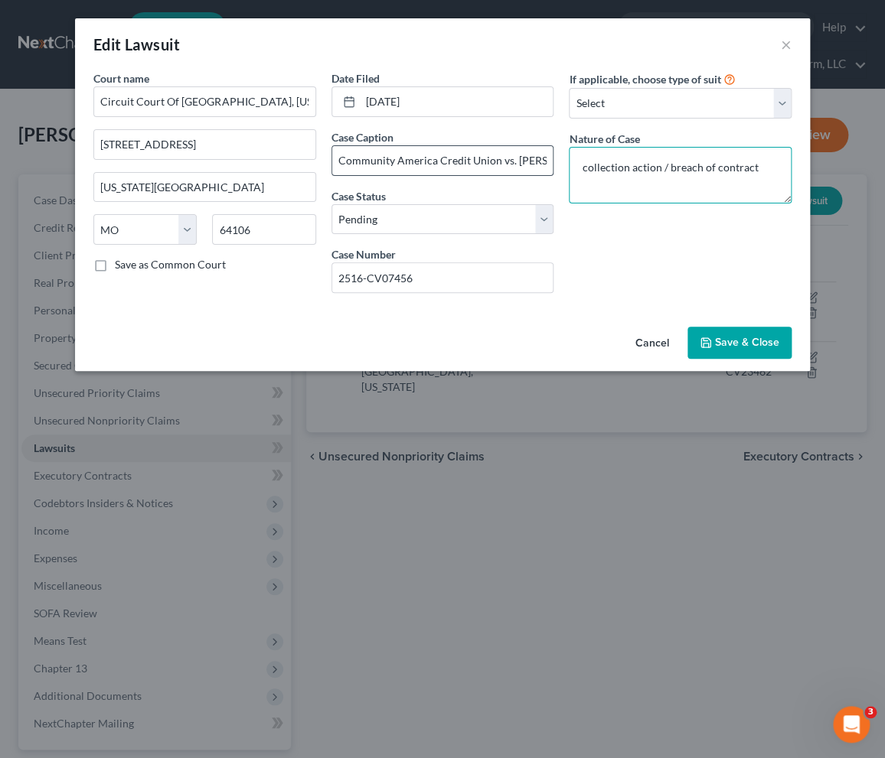
type textarea "collection action / breach of contract"
drag, startPoint x: 510, startPoint y: 168, endPoint x: 719, endPoint y: 204, distance: 211.2
click at [510, 168] on input "Community America Credit Union vs. [PERSON_NAME]" at bounding box center [442, 160] width 221 height 29
type input "Community America Credit Union v. [PERSON_NAME]"
click at [722, 334] on button "Save & Close" at bounding box center [739, 343] width 104 height 32
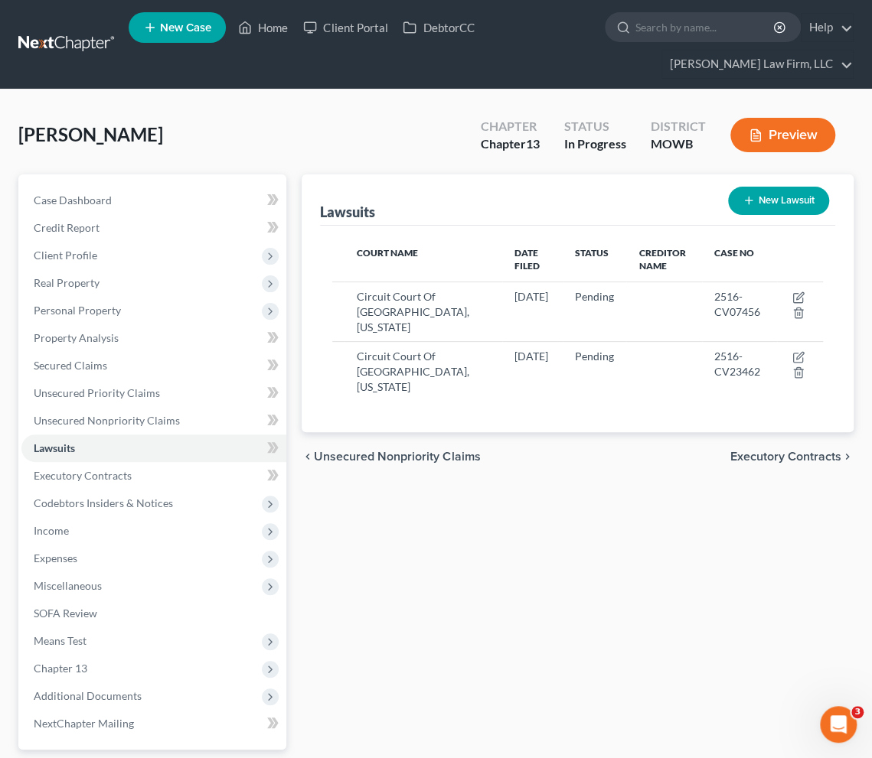
click at [611, 596] on div "Lawsuits New Lawsuit Court Name Date Filed Status Creditor Name Case No Circuit…" at bounding box center [577, 505] width 567 height 663
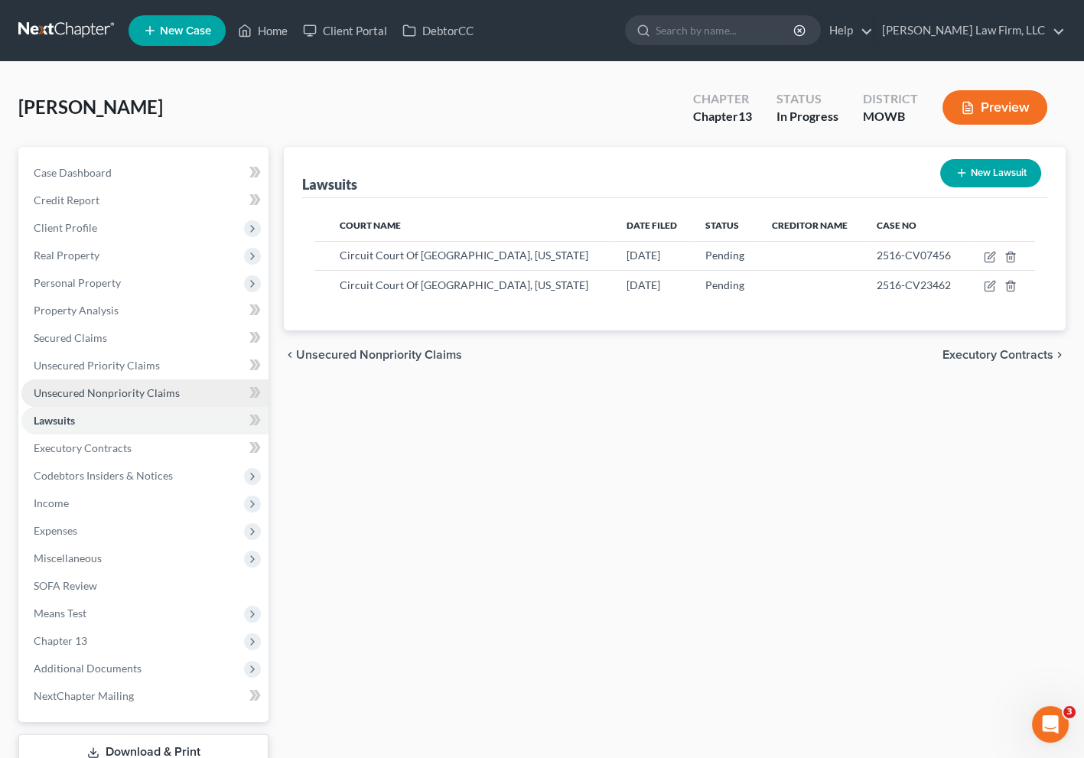
click at [136, 390] on span "Unsecured Nonpriority Claims" at bounding box center [107, 392] width 146 height 13
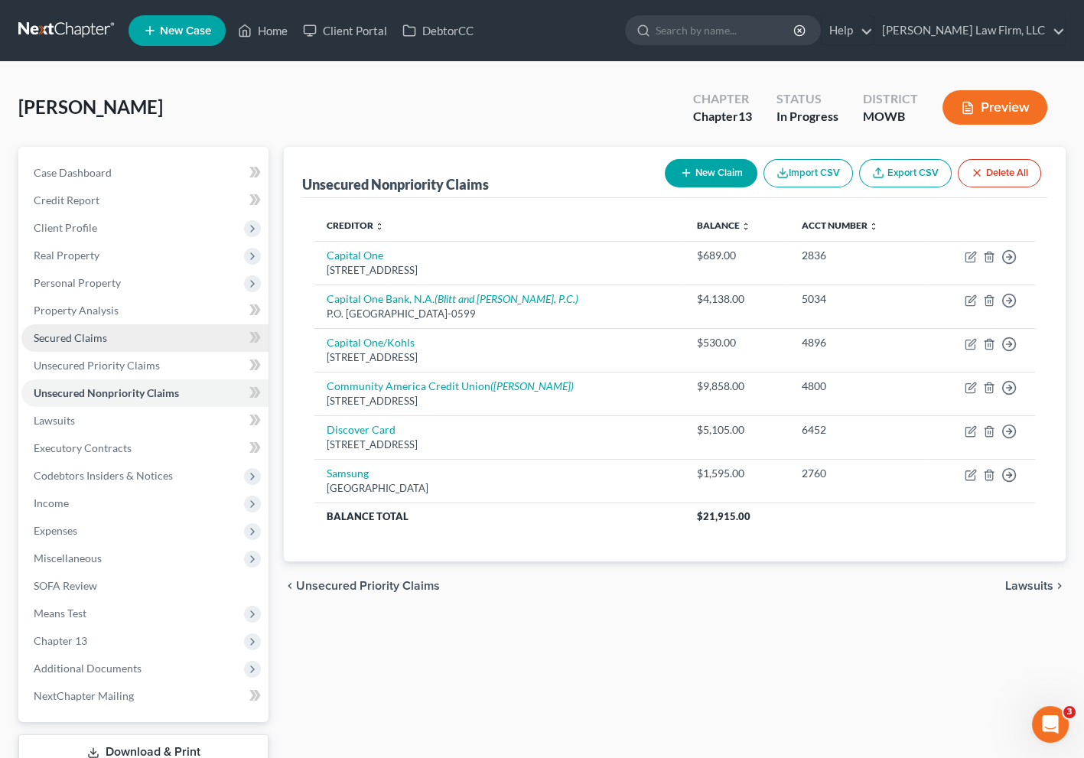
click at [90, 340] on span "Secured Claims" at bounding box center [70, 337] width 73 height 13
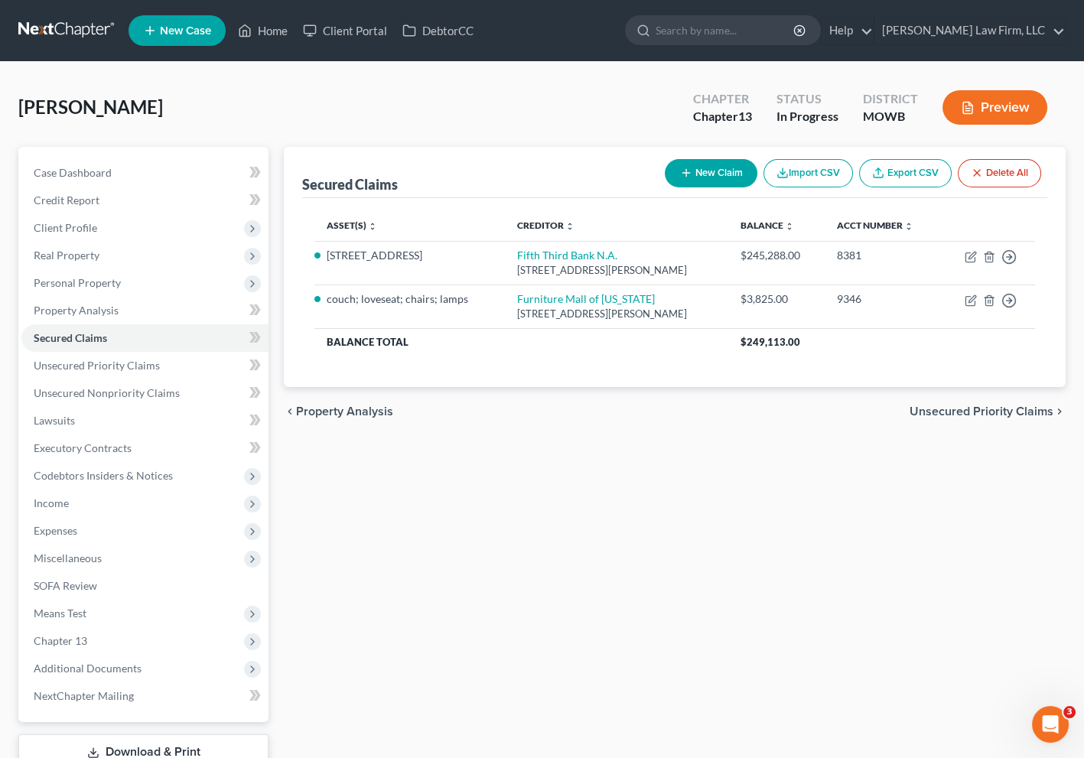
click at [778, 618] on div "Secured Claims New Claim Import CSV Export CSV Delete All Asset(s) expand_more …" at bounding box center [674, 478] width 797 height 663
click at [708, 472] on div "Secured Claims New Claim Import CSV Export CSV Delete All Asset(s) expand_more …" at bounding box center [674, 478] width 797 height 663
click at [112, 282] on span "Personal Property" at bounding box center [77, 282] width 87 height 13
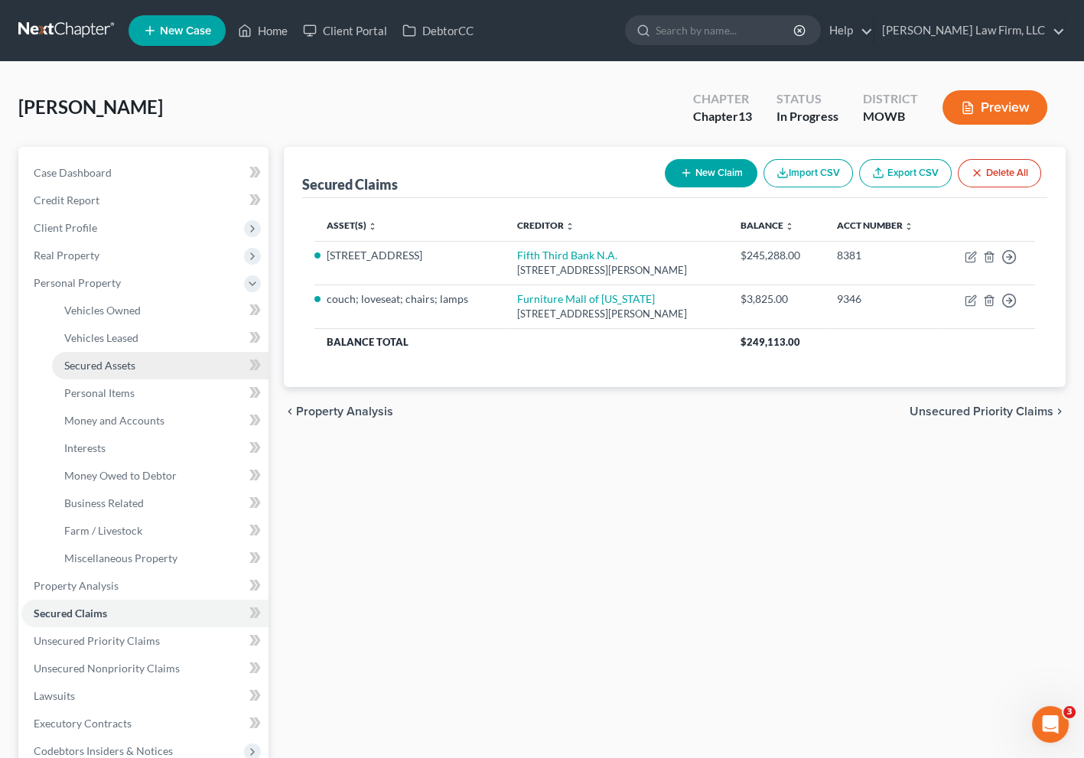
click at [119, 366] on span "Secured Assets" at bounding box center [99, 365] width 71 height 13
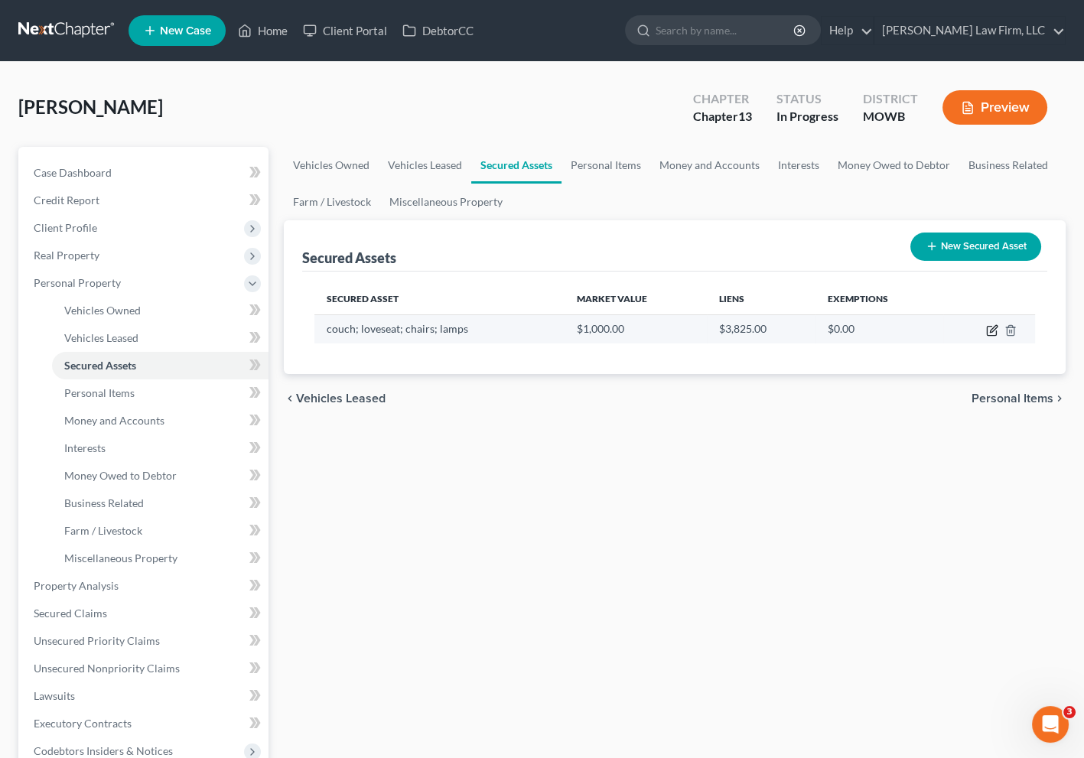
click at [989, 328] on icon "button" at bounding box center [992, 330] width 12 height 12
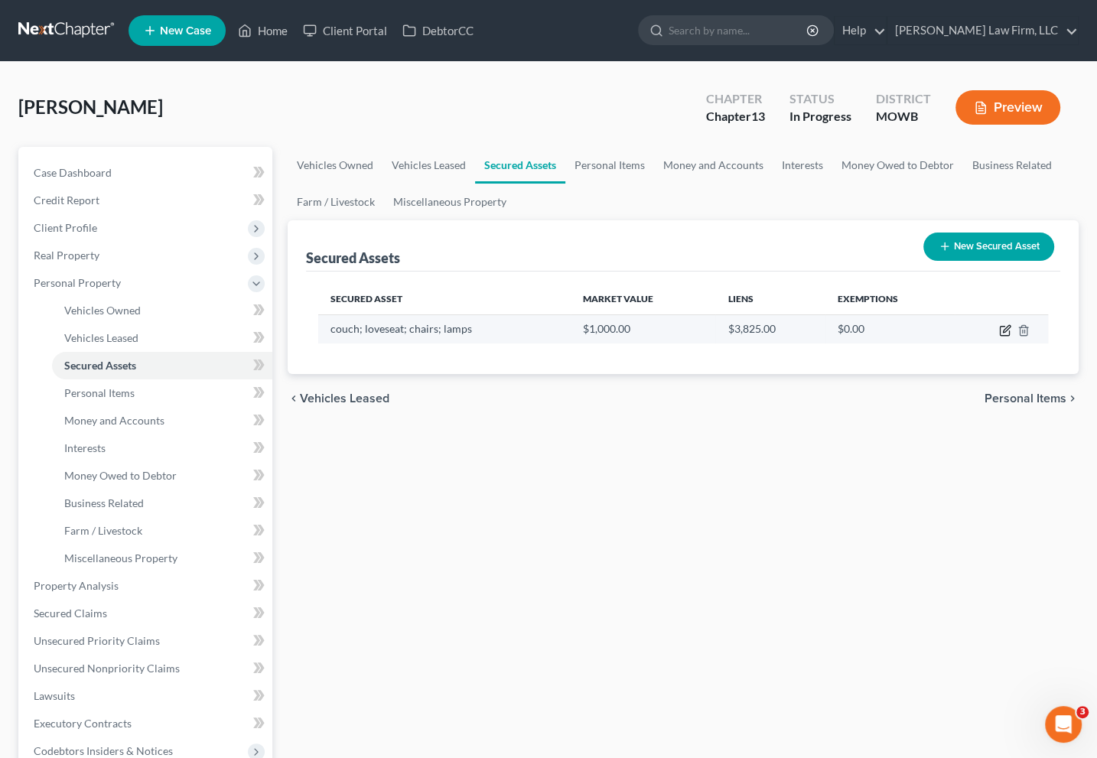
select select "household_goods"
select select "2"
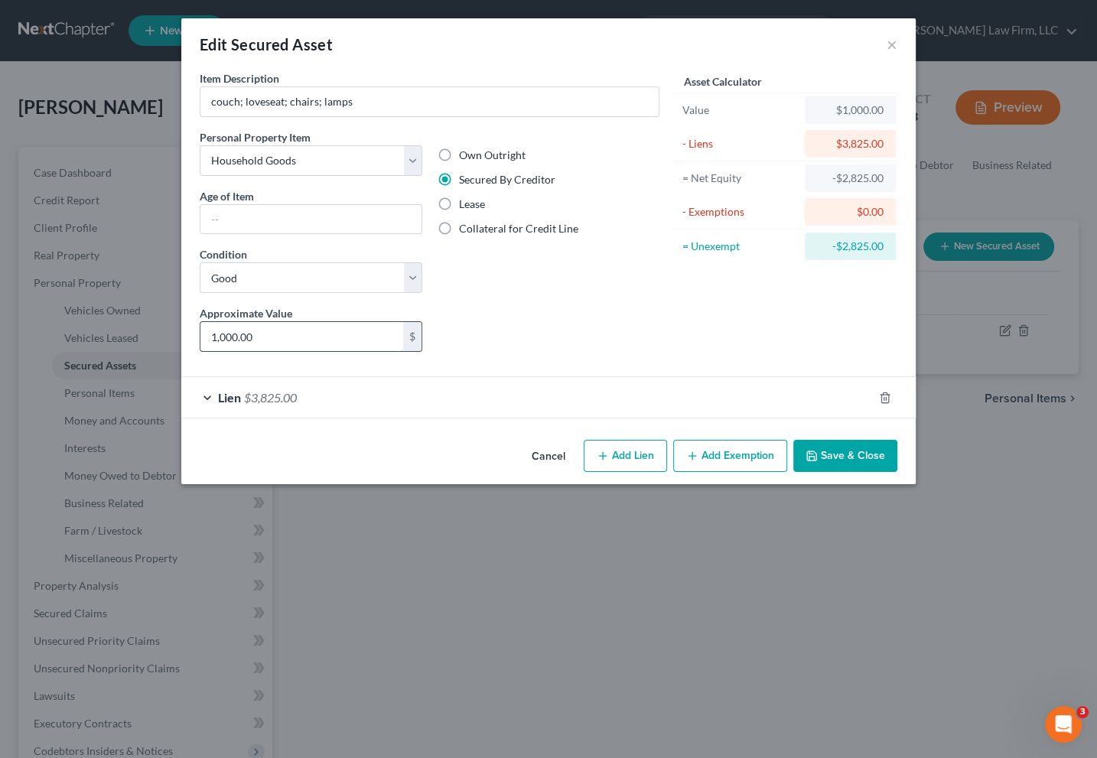
click at [278, 328] on input "1,000.00" at bounding box center [301, 336] width 203 height 29
type input "1,200"
click at [863, 445] on button "Save & Close" at bounding box center [846, 456] width 104 height 32
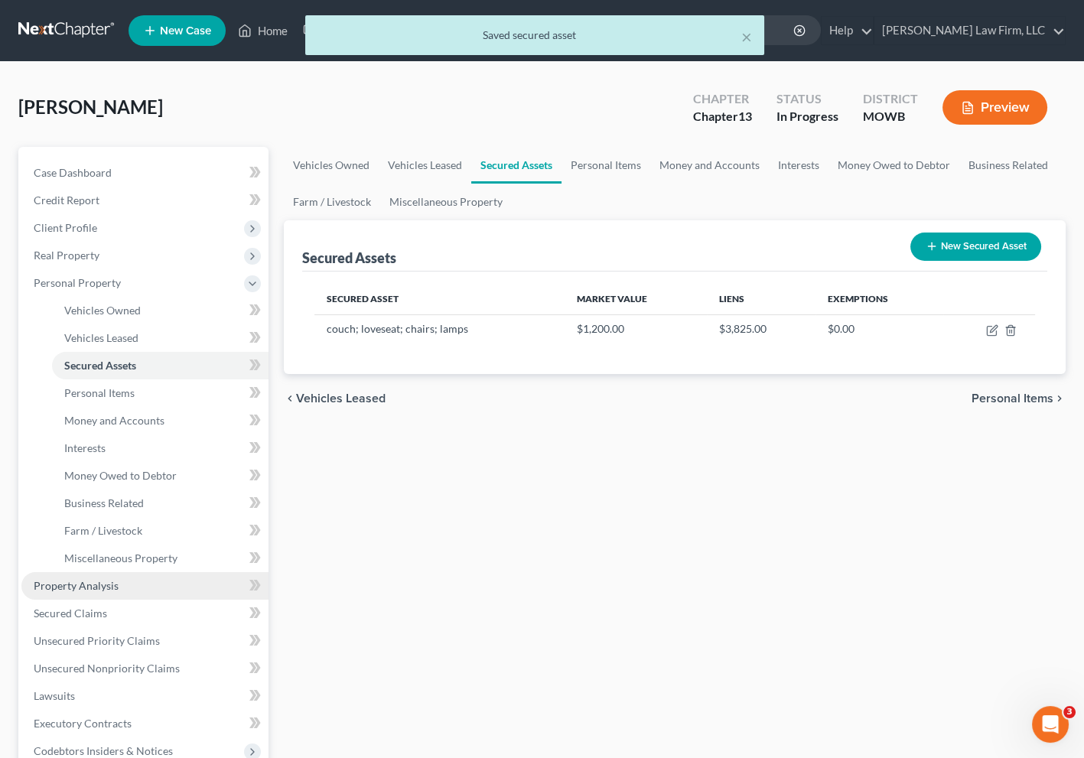
click at [116, 591] on link "Property Analysis" at bounding box center [144, 586] width 247 height 28
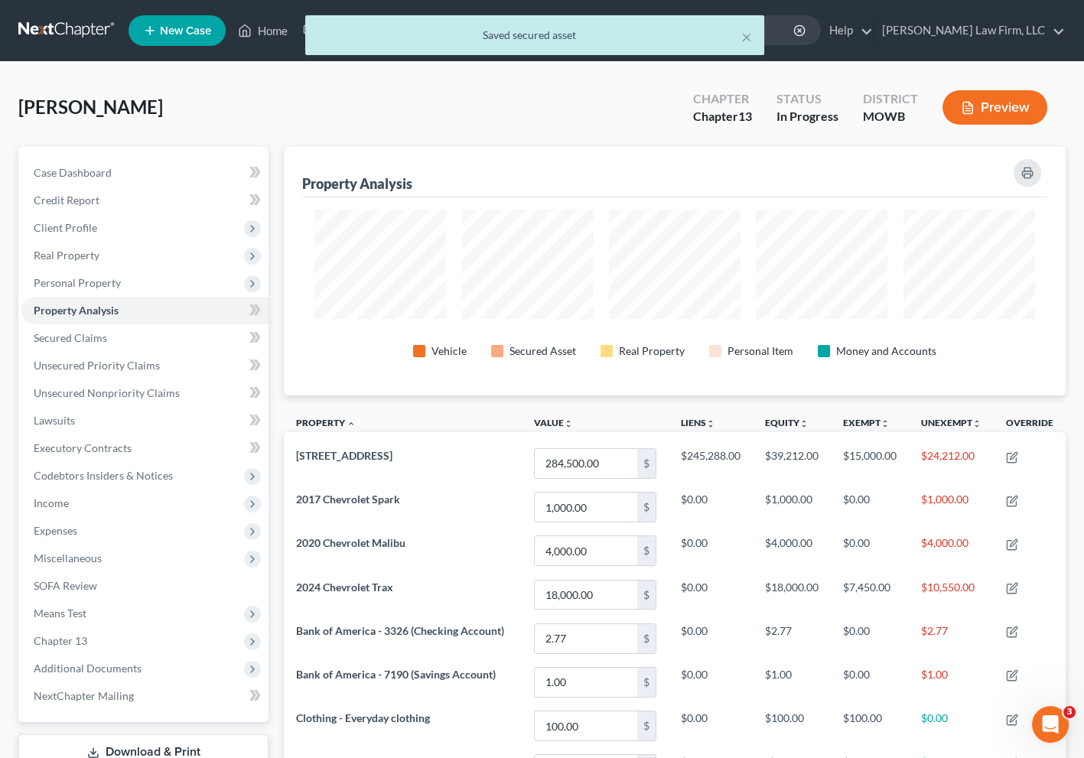
scroll to position [248, 782]
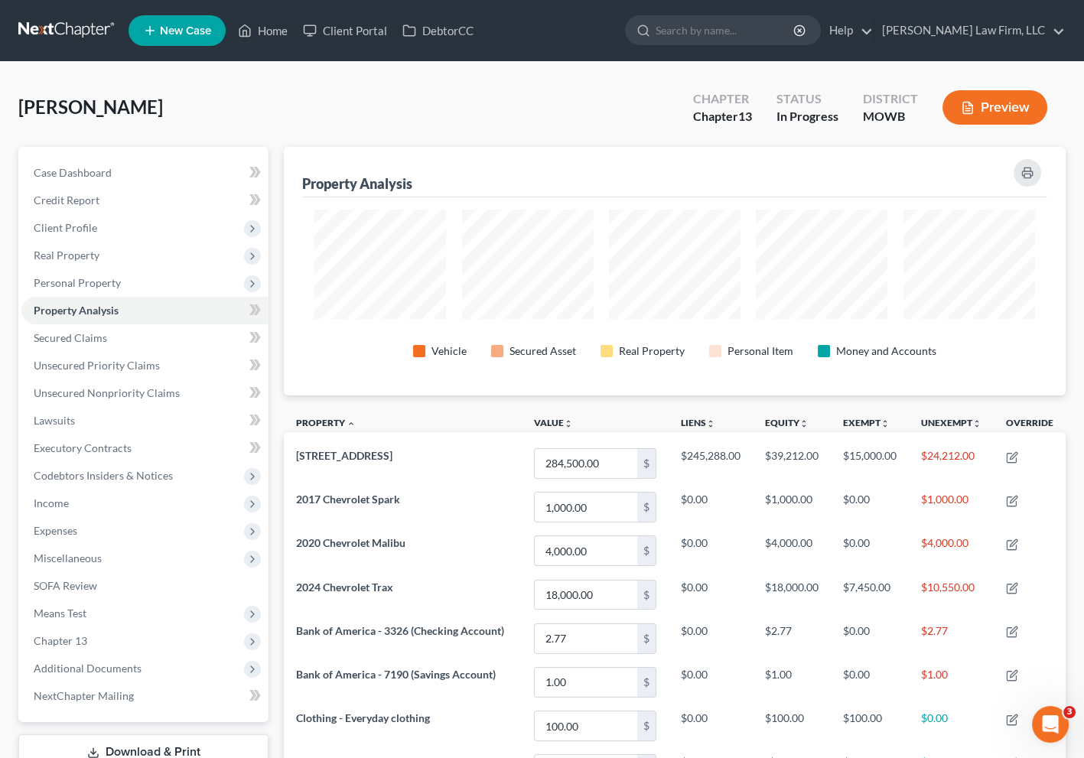
click at [713, 412] on th "Liens unfold_more expand_more expand_less" at bounding box center [711, 425] width 84 height 34
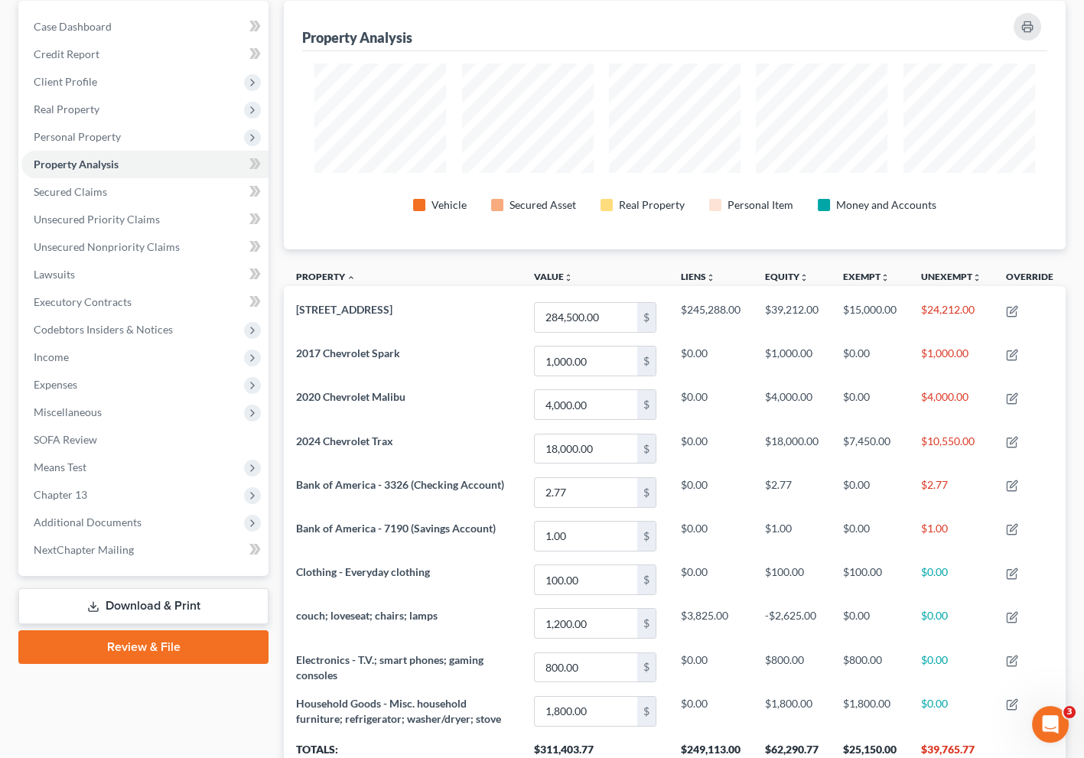
scroll to position [269, 0]
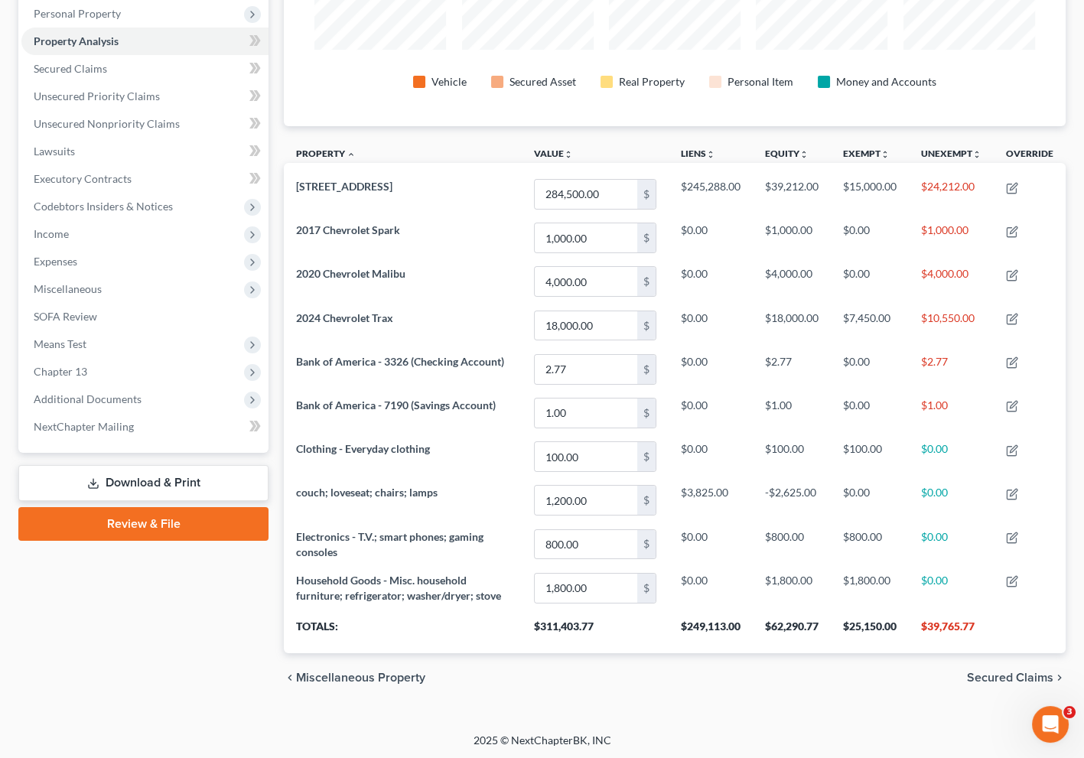
click at [735, 715] on div "[PERSON_NAME] Upgraded Chapter Chapter 13 Status In Progress District MOWB Prev…" at bounding box center [542, 263] width 1084 height 940
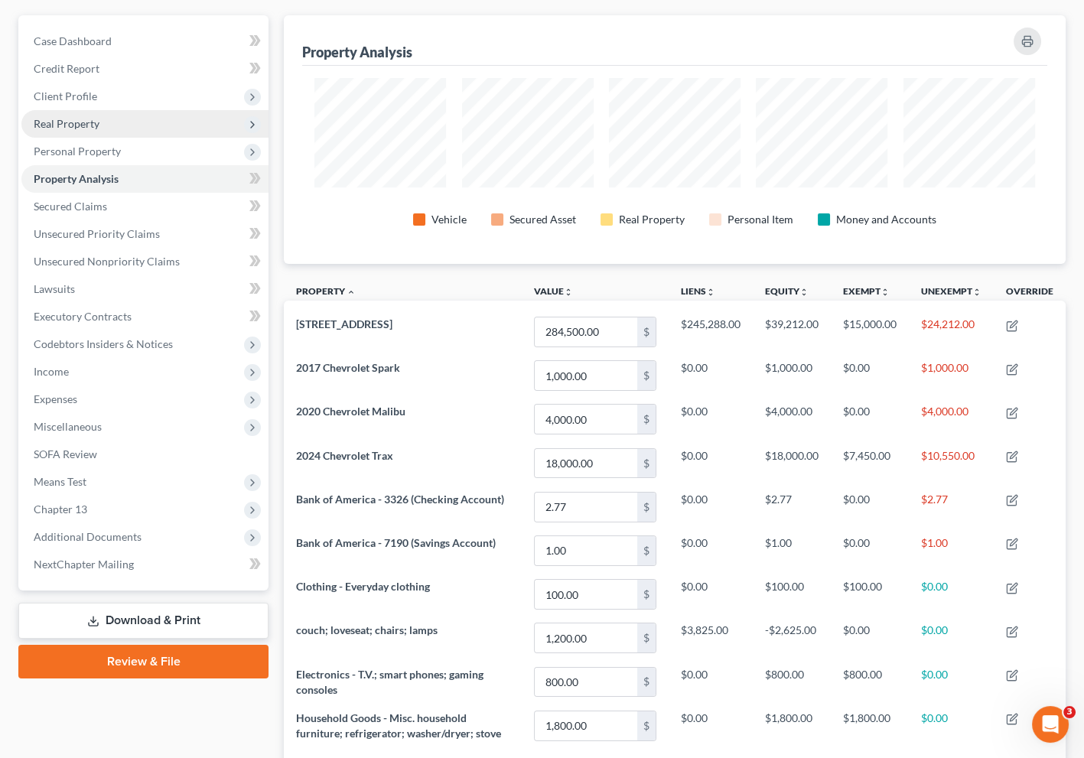
scroll to position [0, 0]
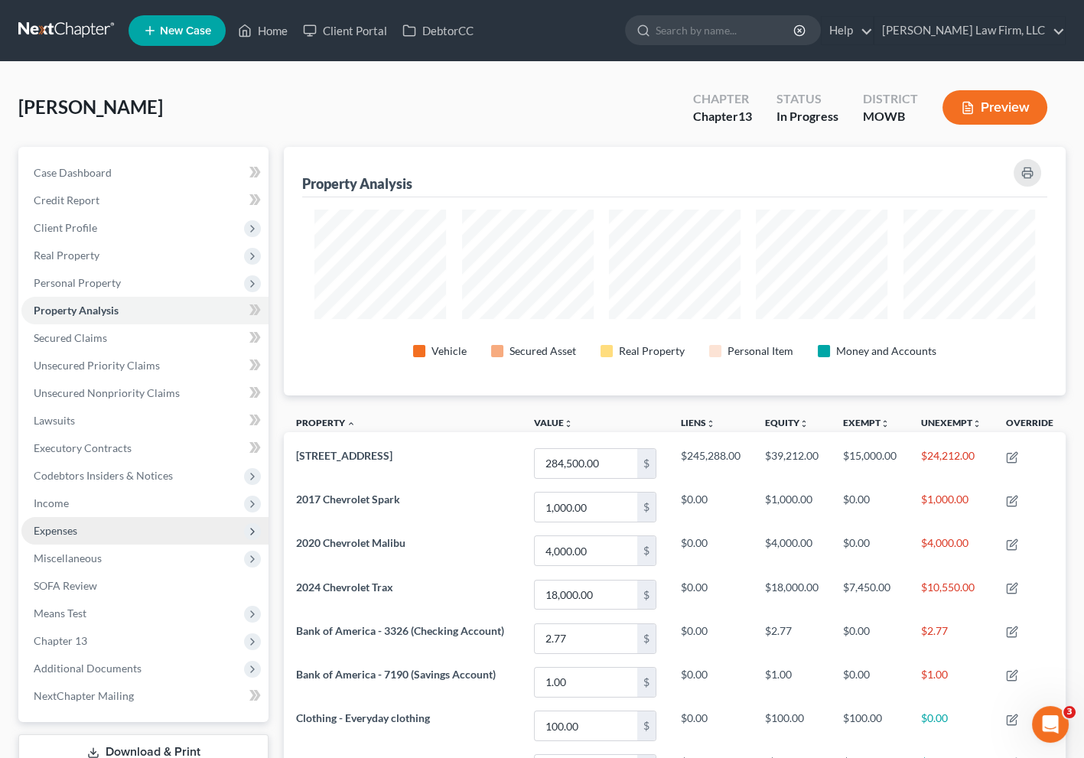
click at [105, 525] on span "Expenses" at bounding box center [144, 531] width 247 height 28
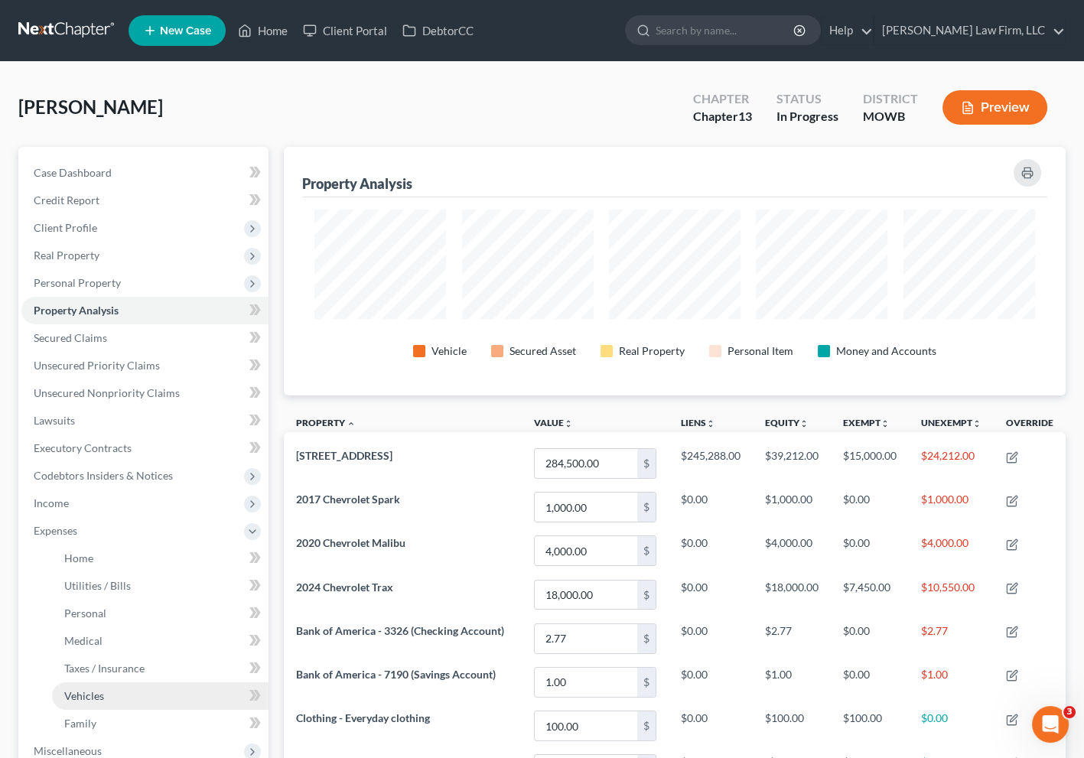
click at [110, 692] on link "Vehicles" at bounding box center [160, 697] width 217 height 28
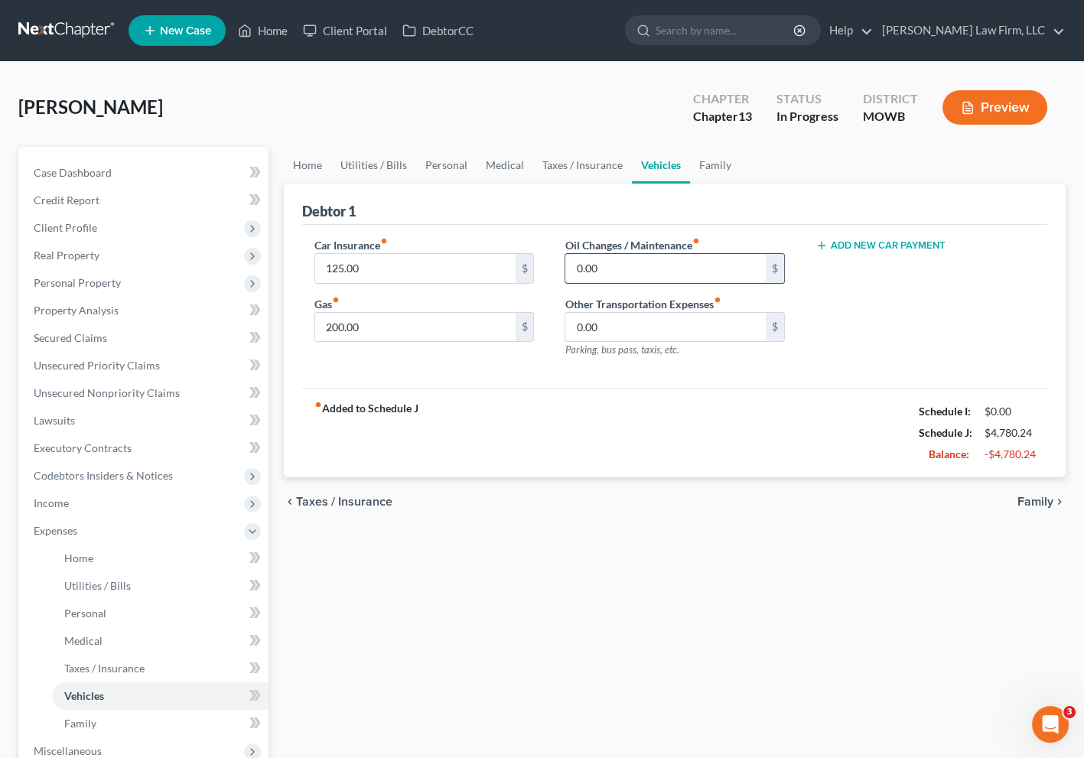
click at [711, 274] on input "0.00" at bounding box center [666, 268] width 200 height 29
click at [621, 237] on label "Oil Changes / Maintenance fiber_manual_record" at bounding box center [632, 245] width 135 height 16
click at [644, 262] on input "0.00" at bounding box center [666, 268] width 200 height 29
type input "1"
type input "50.00"
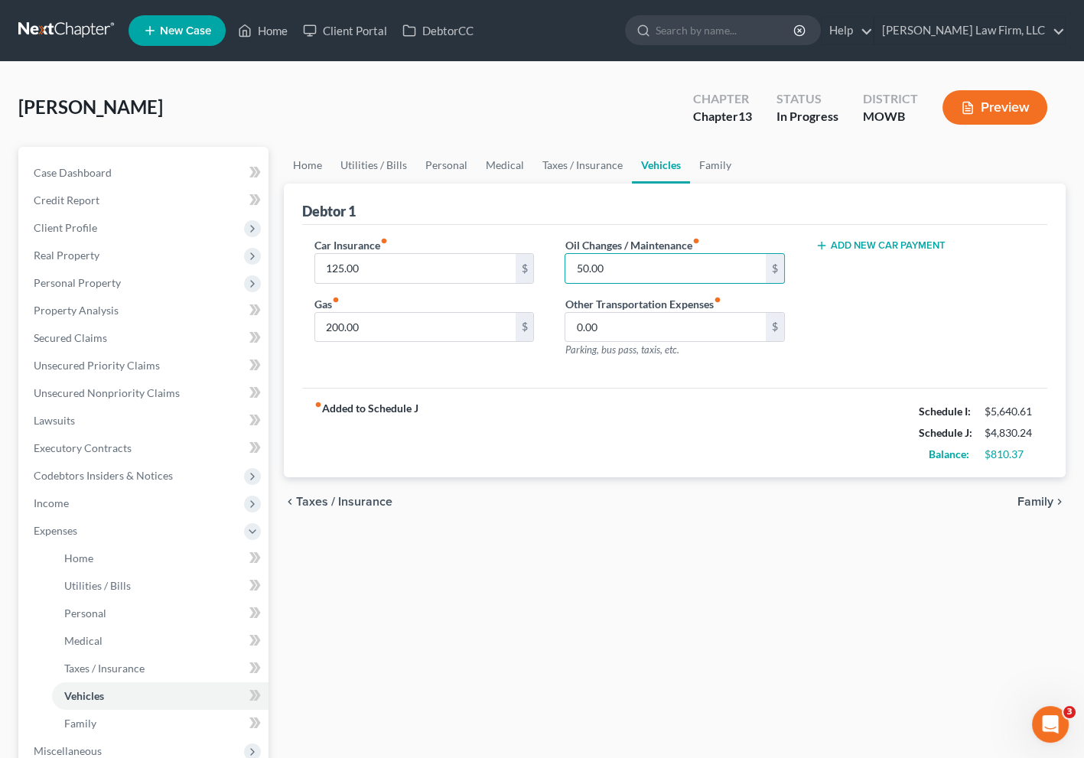
click at [741, 449] on div "fiber_manual_record Added to Schedule J Schedule I: $5,640.61 Schedule J: $4,83…" at bounding box center [674, 433] width 745 height 90
click at [503, 171] on link "Medical" at bounding box center [505, 165] width 57 height 37
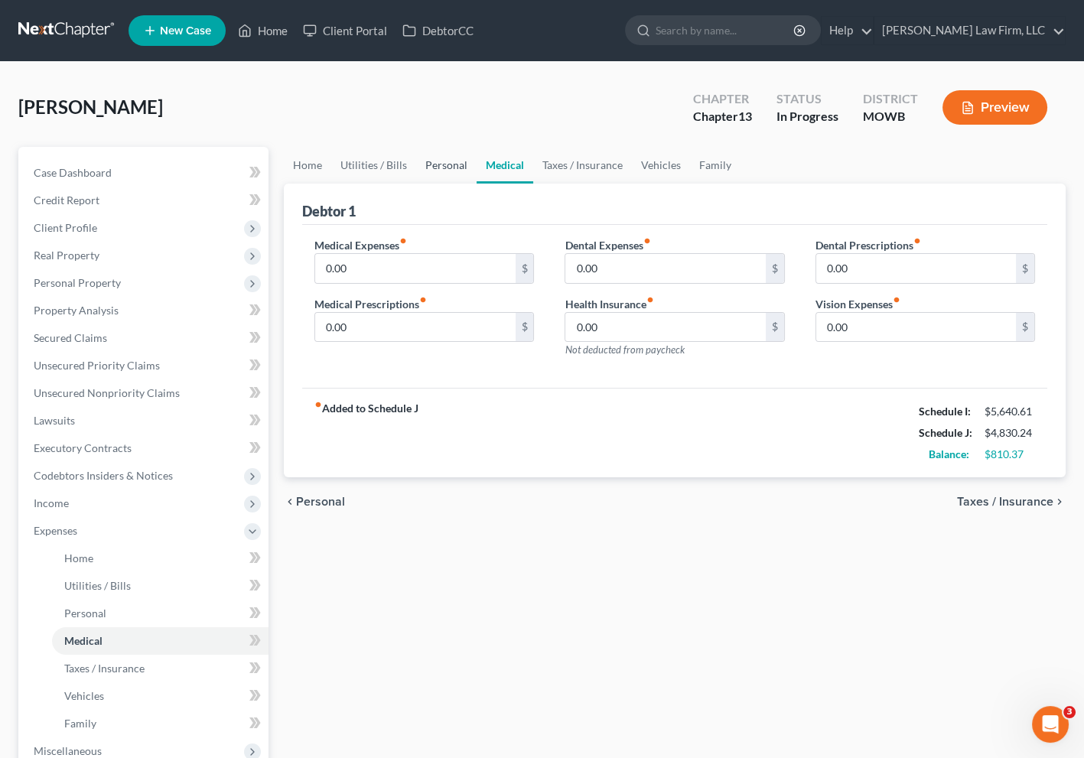
click at [454, 164] on link "Personal" at bounding box center [446, 165] width 60 height 37
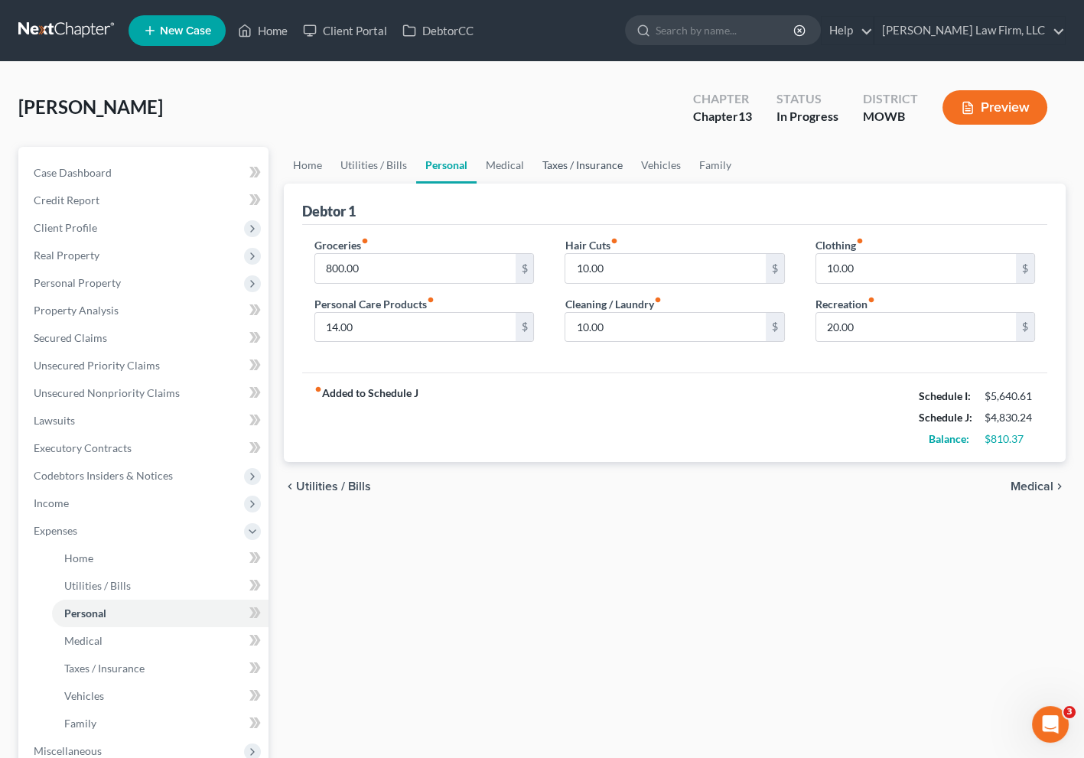
click at [584, 165] on link "Taxes / Insurance" at bounding box center [582, 165] width 99 height 37
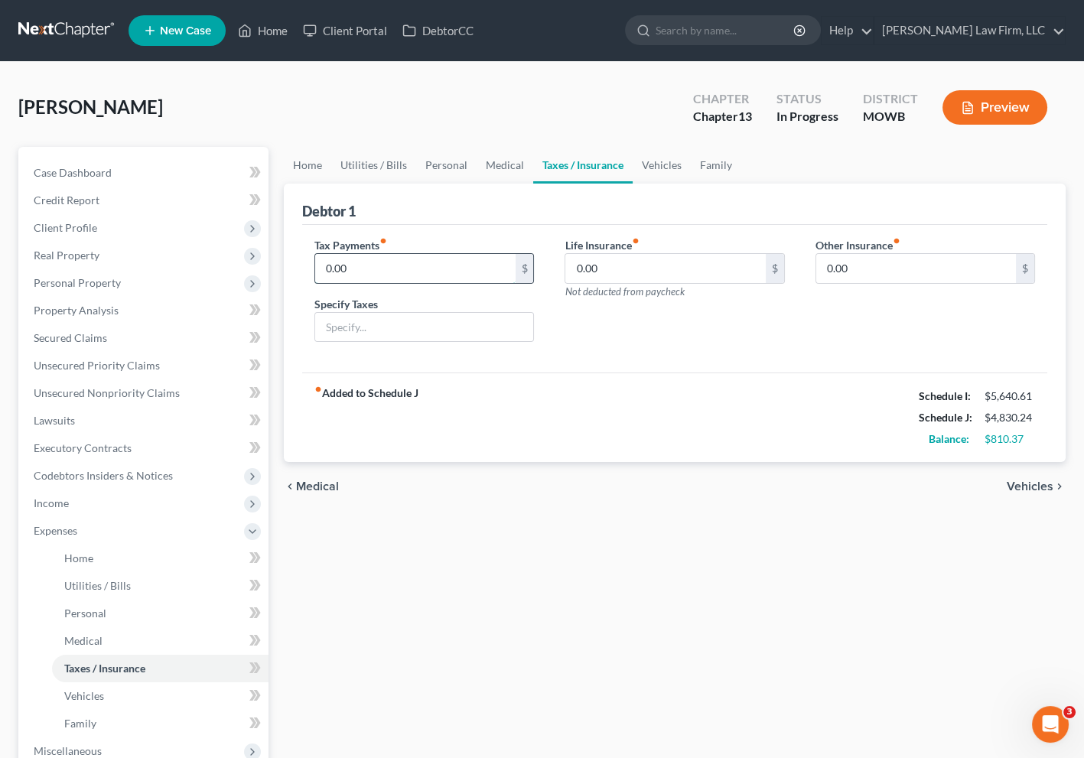
click at [423, 266] on input "0.00" at bounding box center [415, 268] width 200 height 29
drag, startPoint x: 494, startPoint y: 409, endPoint x: 438, endPoint y: 295, distance: 126.6
click at [494, 409] on div "fiber_manual_record Added to Schedule J Schedule I: $5,640.61 Schedule J: $4,83…" at bounding box center [674, 418] width 745 height 90
click at [403, 254] on input "0.00" at bounding box center [415, 268] width 200 height 29
type input "56.00"
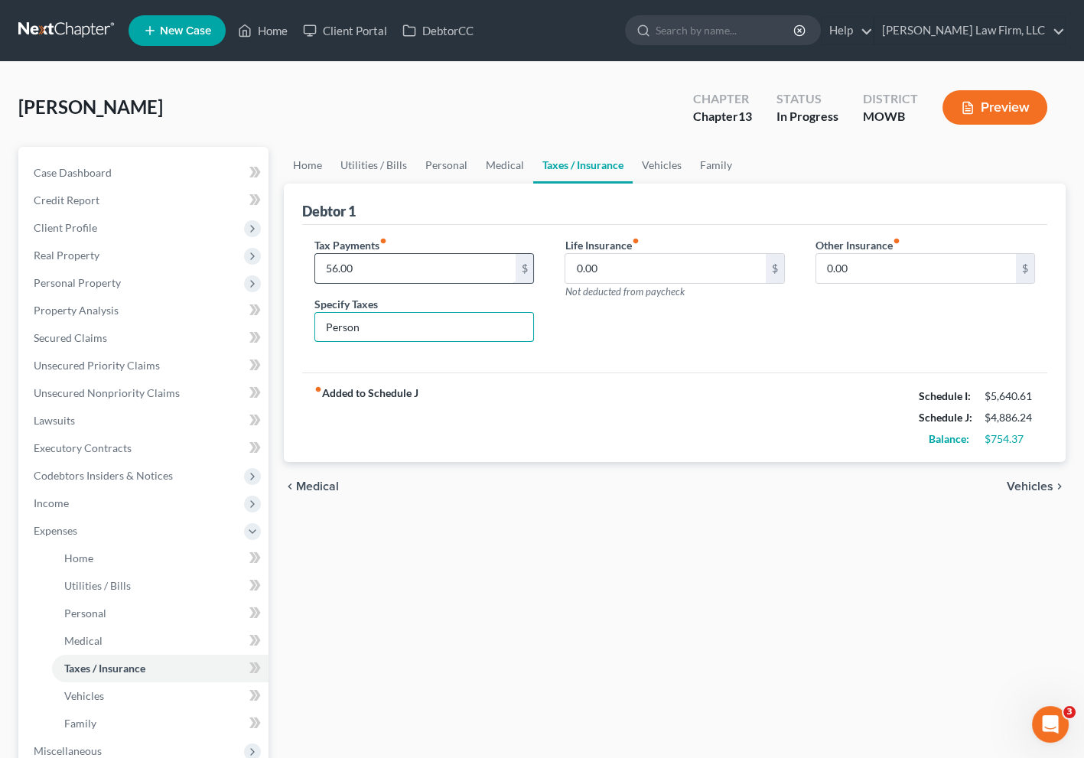
type input "Personal Property Taxes"
click at [600, 413] on div "fiber_manual_record Added to Schedule J Schedule I: $5,640.61 Schedule J: $4,88…" at bounding box center [674, 418] width 745 height 90
click at [661, 163] on link "Vehicles" at bounding box center [662, 165] width 58 height 37
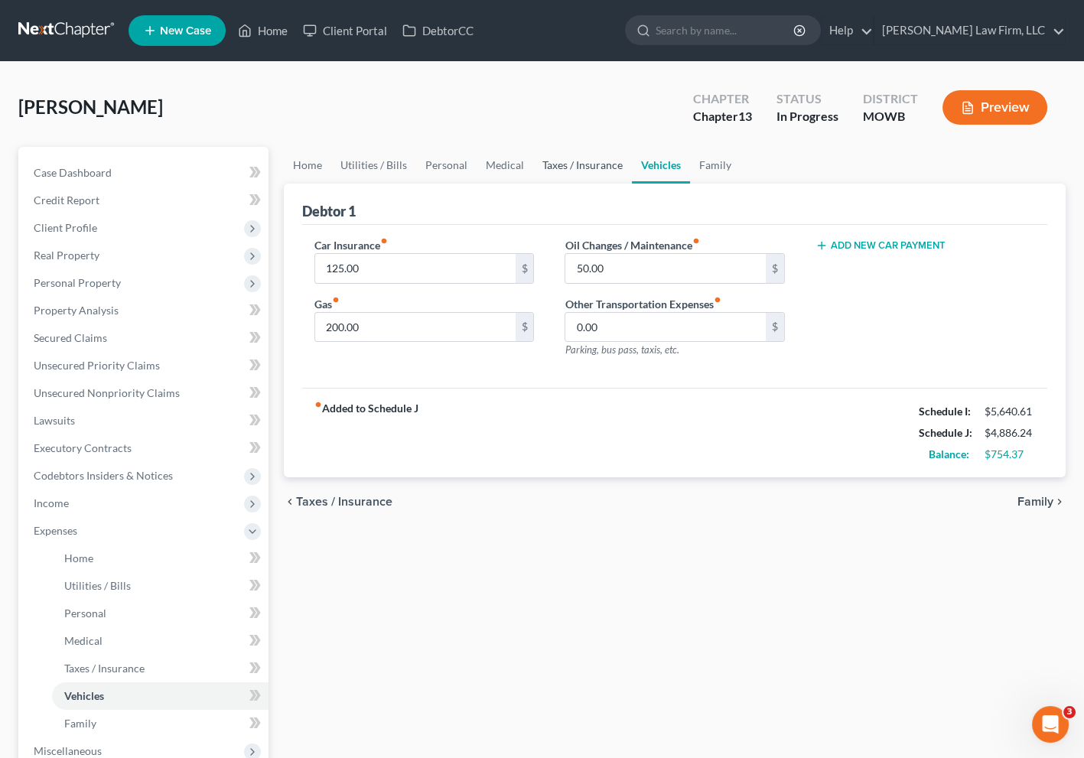
click at [622, 159] on link "Taxes / Insurance" at bounding box center [582, 165] width 99 height 37
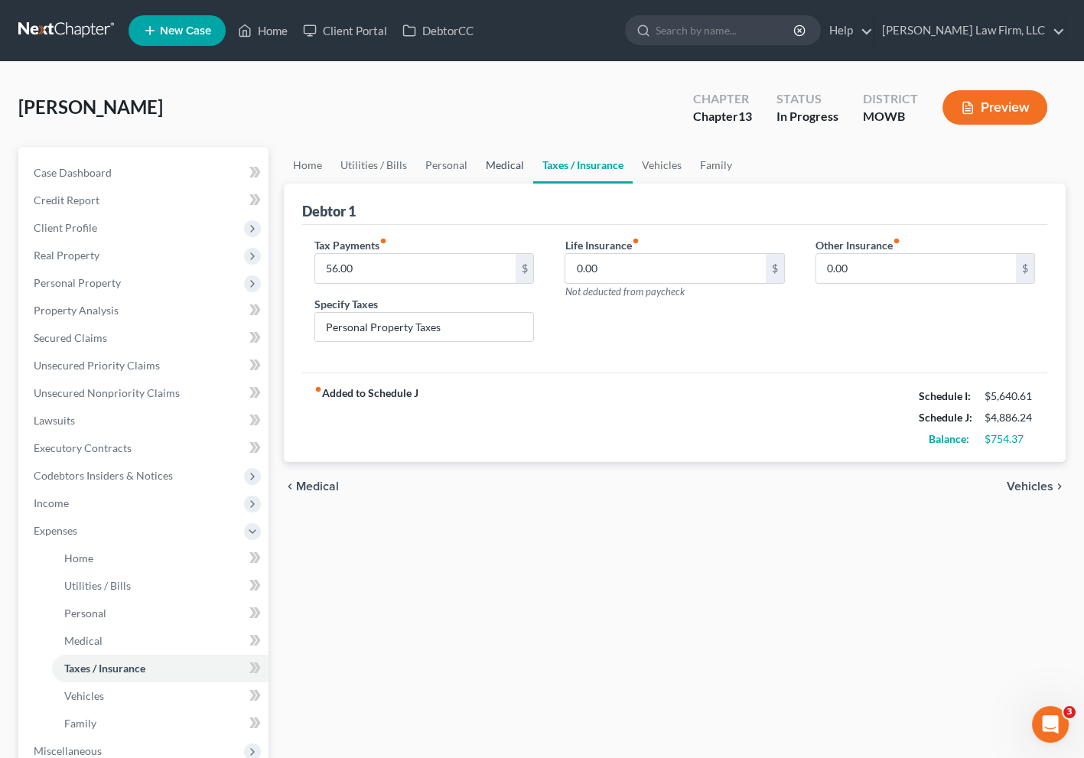
click at [494, 162] on link "Medical" at bounding box center [505, 165] width 57 height 37
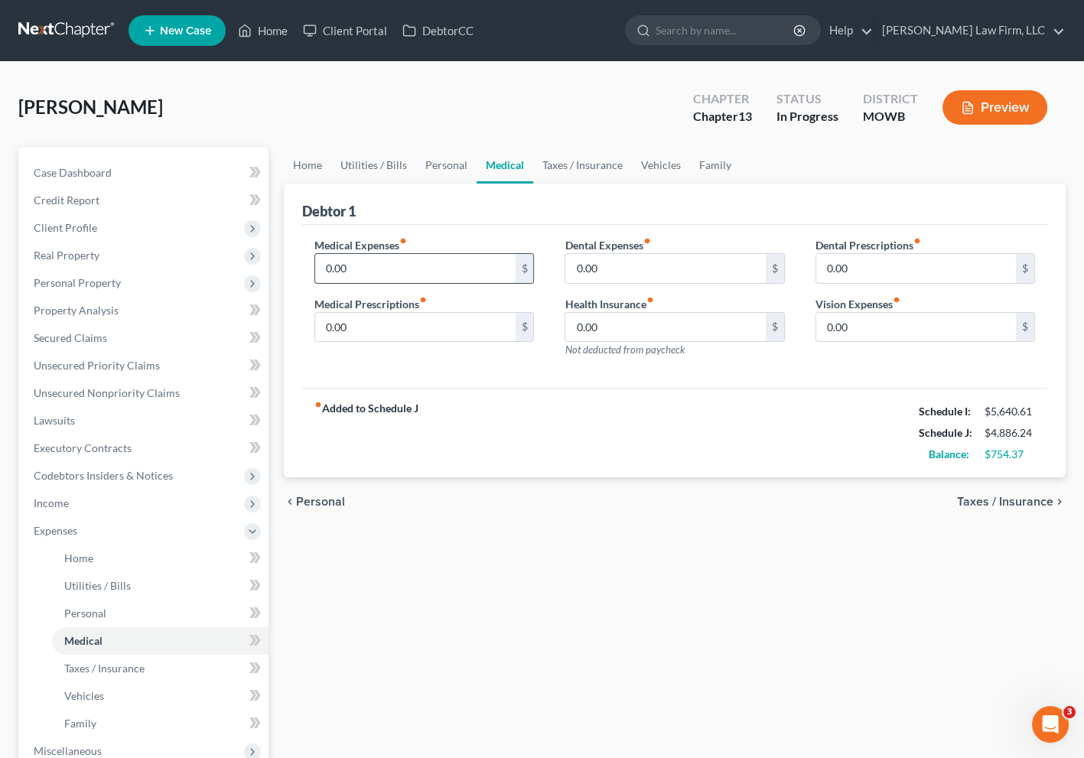
click at [438, 267] on input "0.00" at bounding box center [415, 268] width 200 height 29
type input "15.00"
click at [879, 332] on input "0.00" at bounding box center [917, 327] width 200 height 29
click at [450, 165] on link "Personal" at bounding box center [446, 165] width 60 height 37
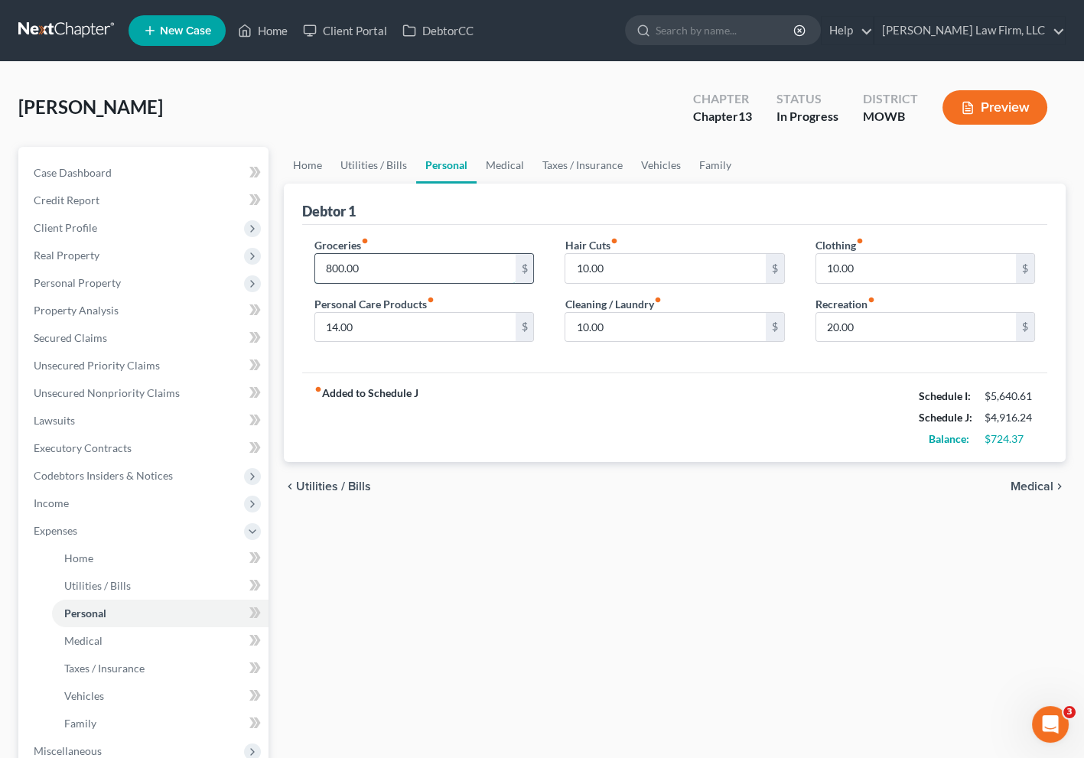
click at [455, 256] on input "800.00" at bounding box center [415, 268] width 200 height 29
type input "924.00"
click at [769, 439] on div "fiber_manual_record Added to Schedule J Schedule I: $5,640.61 Schedule J: $5,04…" at bounding box center [674, 418] width 745 height 90
click at [310, 158] on link "Home" at bounding box center [307, 165] width 47 height 37
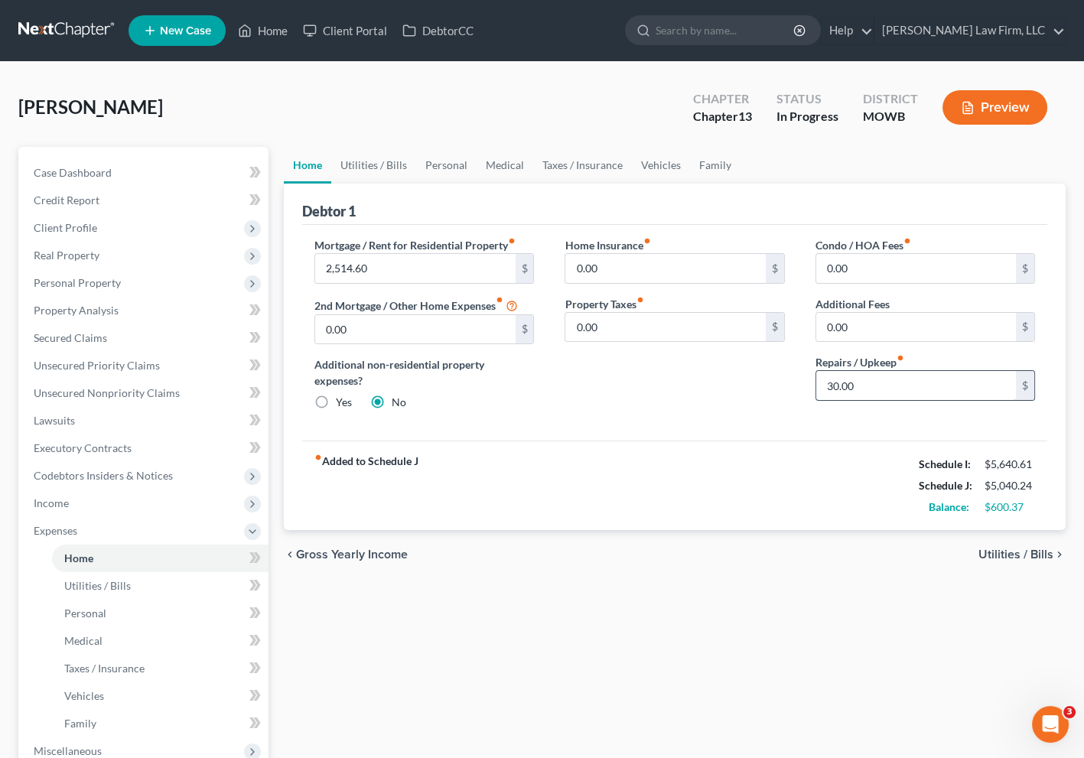
click at [866, 383] on input "30.00" at bounding box center [917, 385] width 200 height 29
click at [831, 419] on div "Condo / HOA Fees fiber_manual_record 0.00 $ Additional Fees 0.00 $ Repairs / Up…" at bounding box center [925, 330] width 250 height 186
click at [865, 392] on input "30.00" at bounding box center [917, 385] width 200 height 29
click at [816, 396] on div "30.00 $" at bounding box center [926, 385] width 220 height 31
click at [392, 167] on link "Utilities / Bills" at bounding box center [373, 165] width 85 height 37
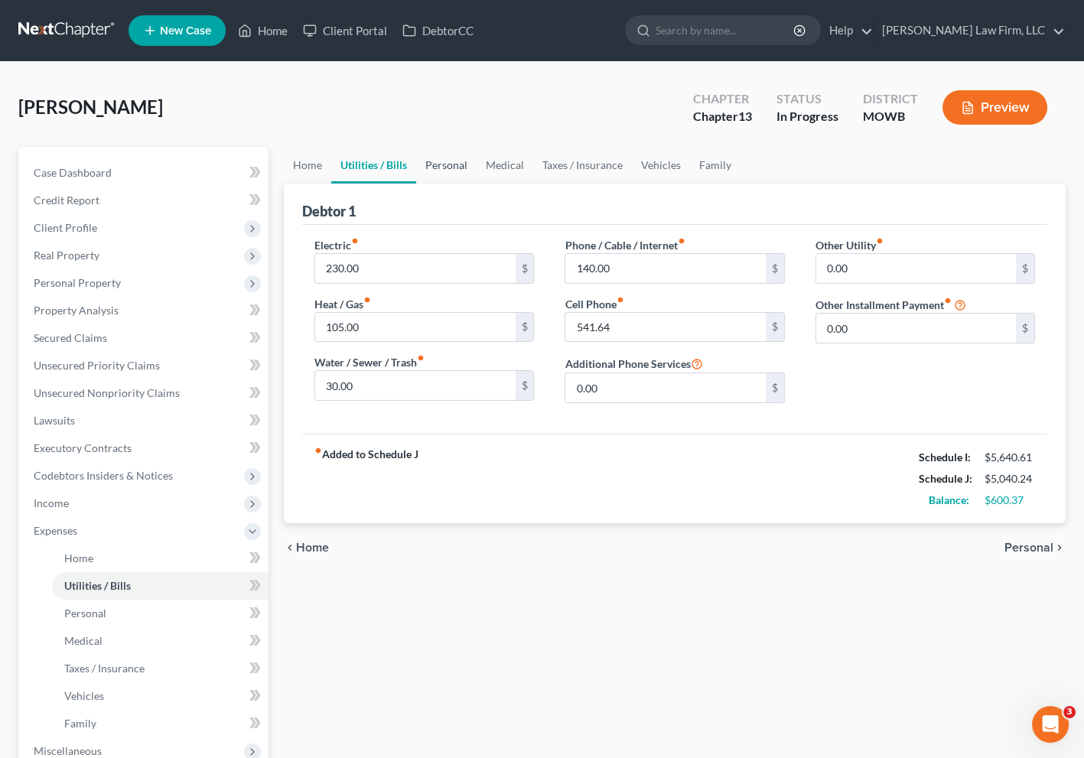
click at [447, 158] on link "Personal" at bounding box center [446, 165] width 60 height 37
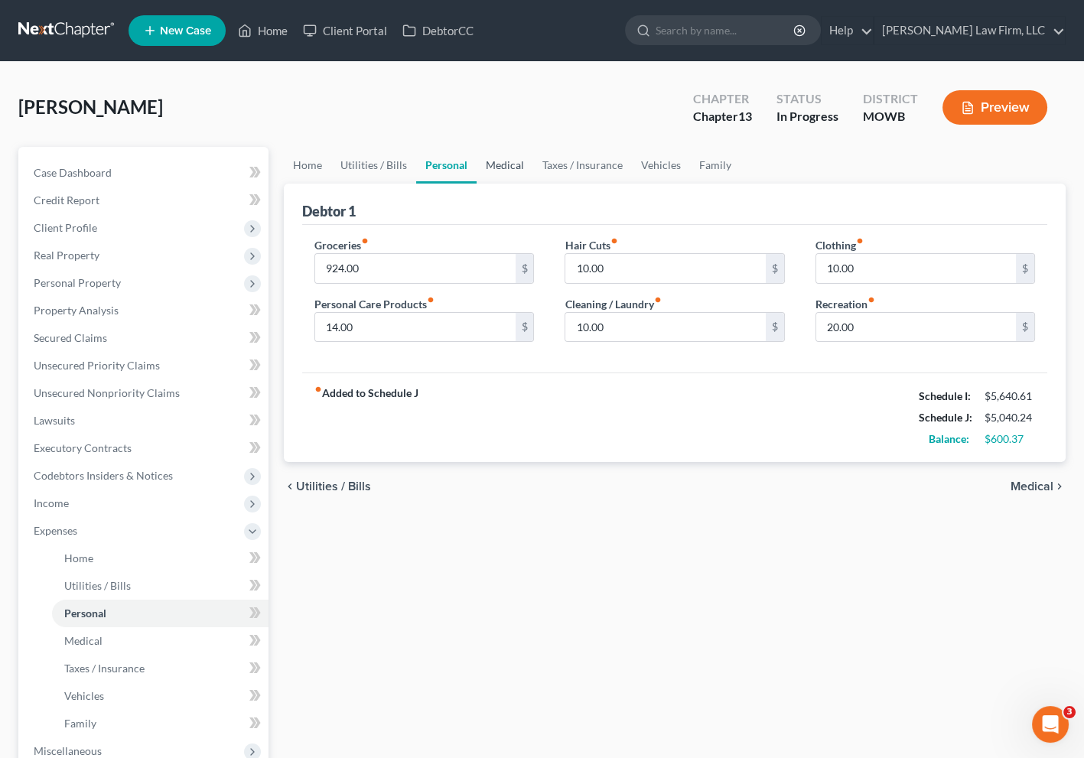
click at [477, 158] on link "Medical" at bounding box center [505, 165] width 57 height 37
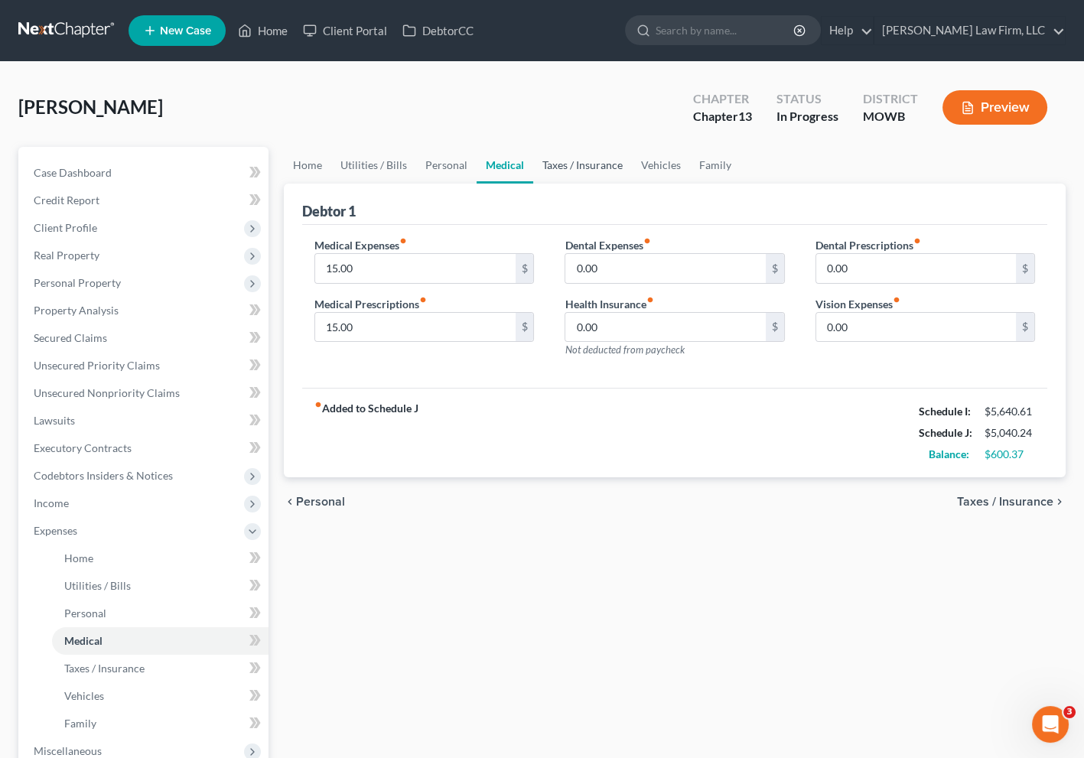
click at [592, 165] on link "Taxes / Insurance" at bounding box center [582, 165] width 99 height 37
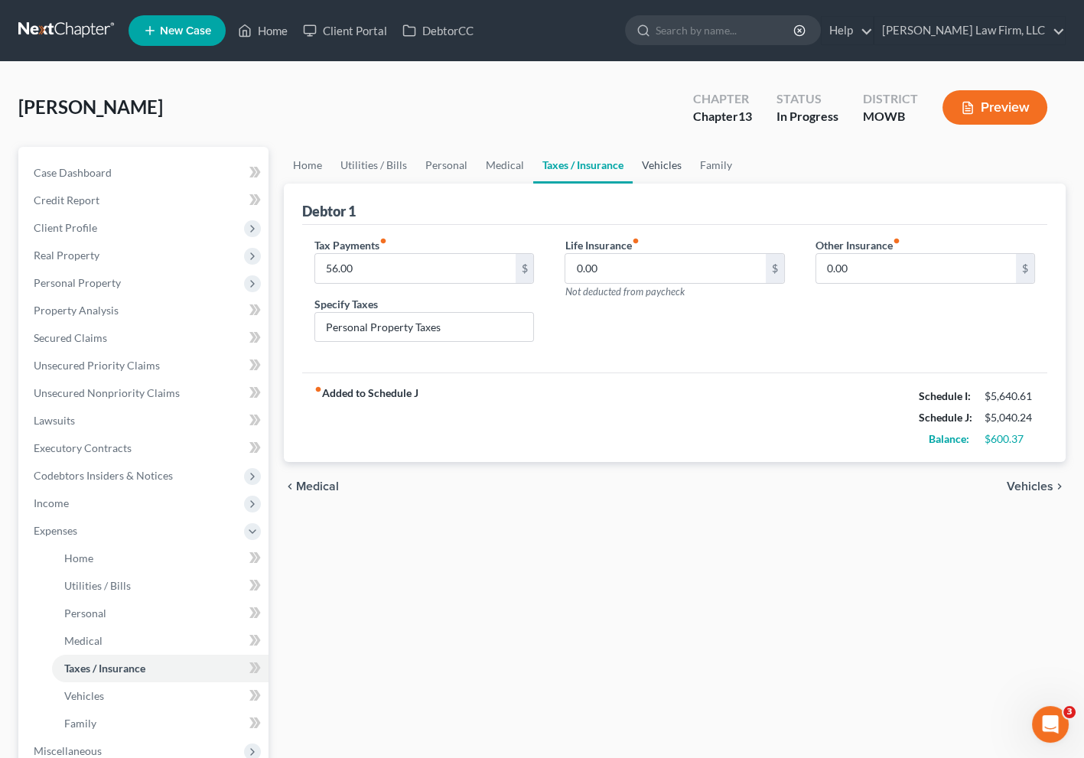
click at [680, 165] on link "Vehicles" at bounding box center [662, 165] width 58 height 37
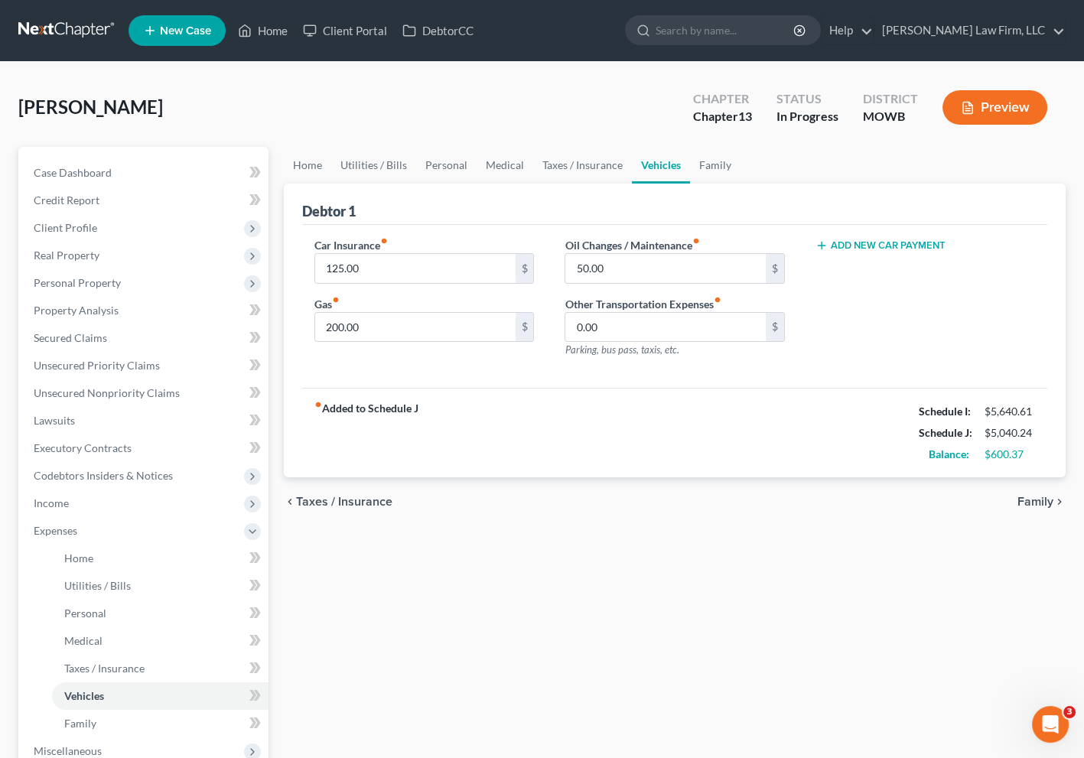
click at [762, 158] on ul "Home Utilities / Bills Personal Medical Taxes / Insurance Vehicles Family" at bounding box center [675, 165] width 782 height 37
click at [704, 169] on link "Family" at bounding box center [715, 165] width 51 height 37
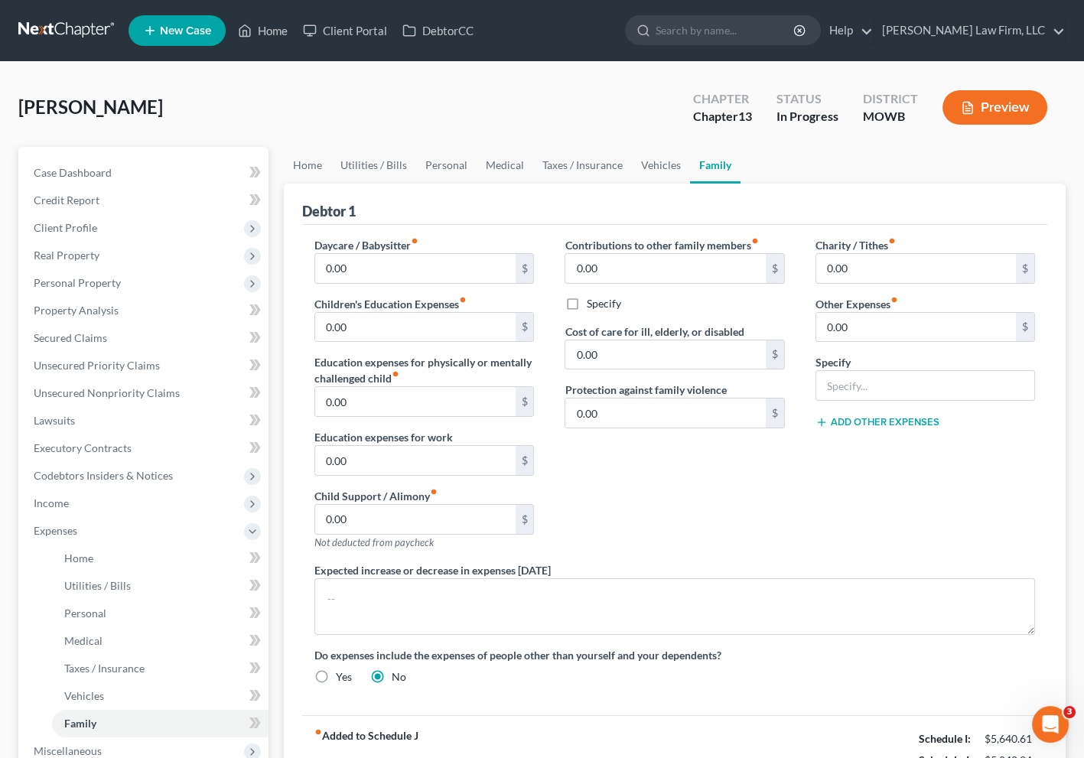
click at [728, 434] on div "Contributions to other family members fiber_manual_record 0.00 $ Specify Cost o…" at bounding box center [674, 399] width 250 height 325
click at [288, 155] on link "Home" at bounding box center [307, 165] width 47 height 37
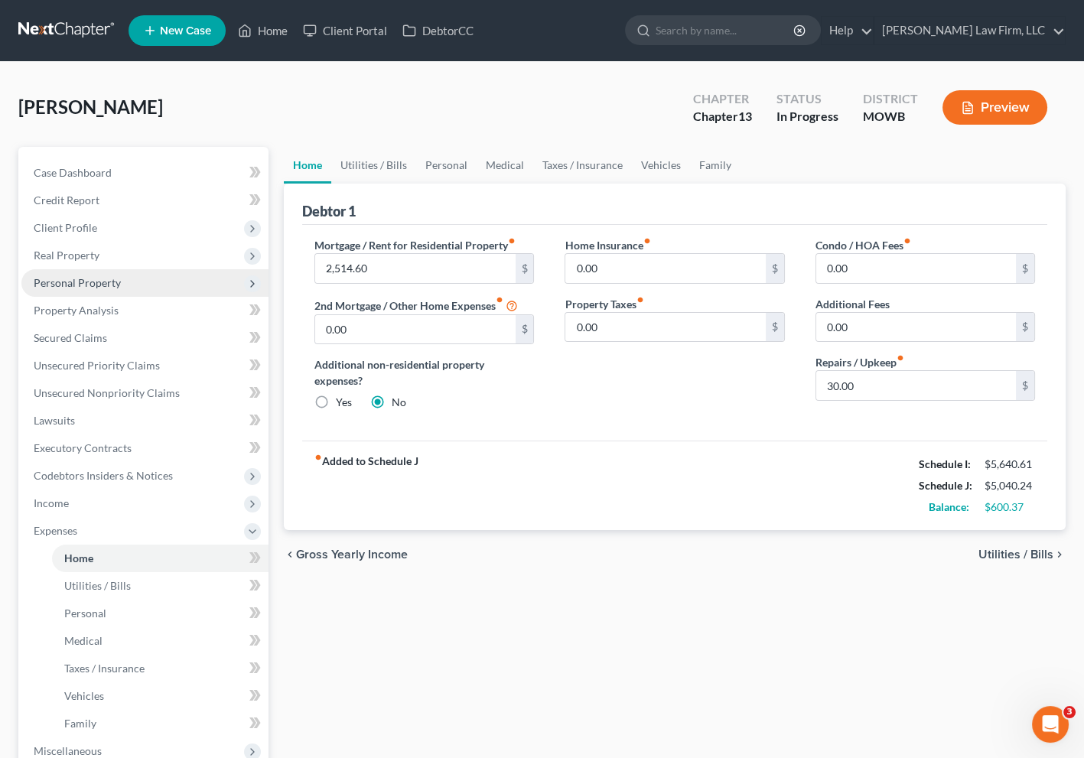
click at [135, 277] on span "Personal Property" at bounding box center [144, 283] width 247 height 28
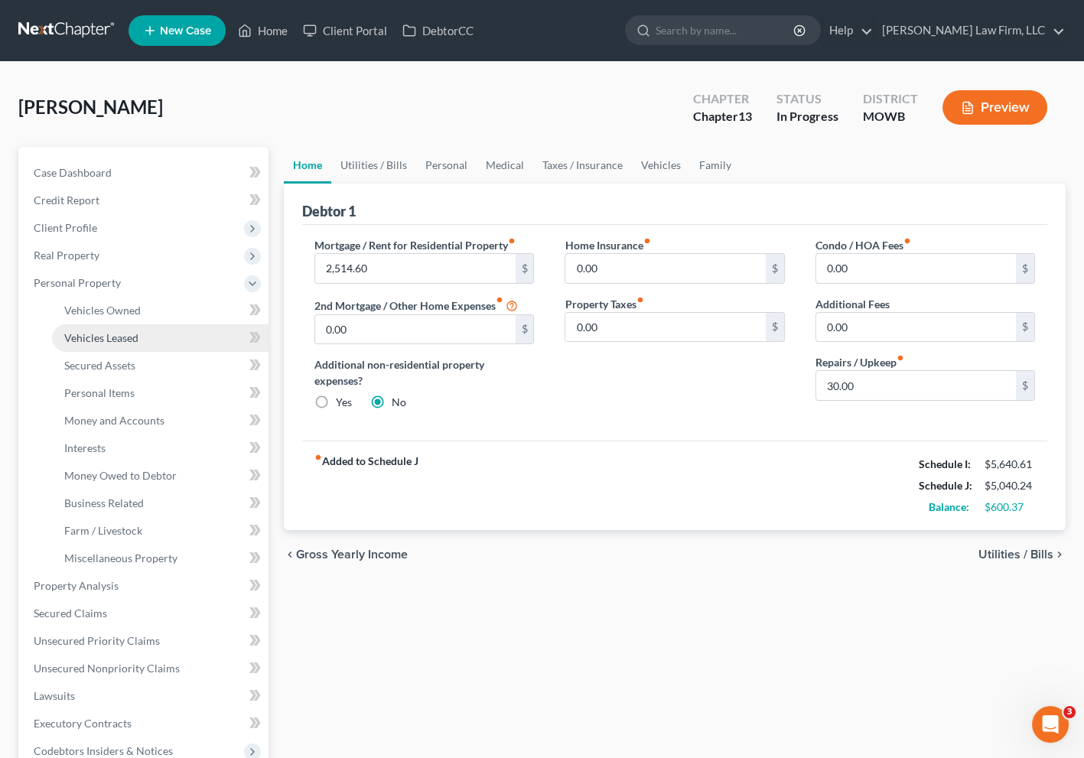
click at [86, 326] on link "Vehicles Leased" at bounding box center [160, 338] width 217 height 28
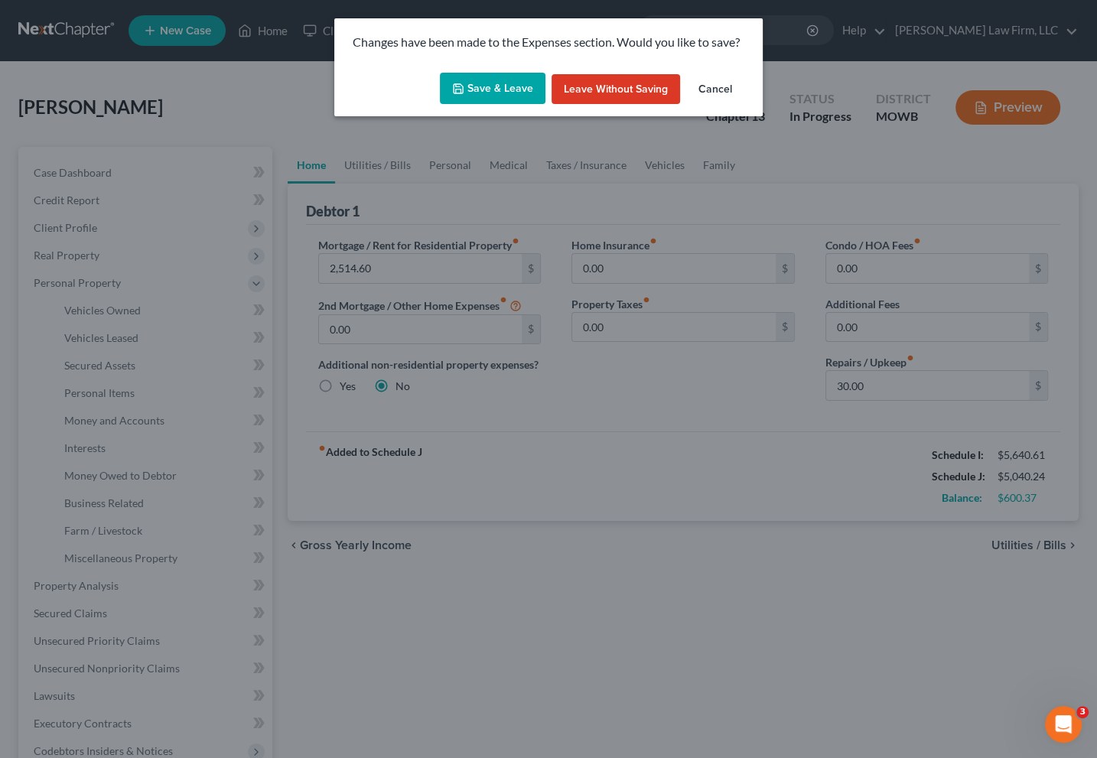
click at [482, 98] on button "Save & Leave" at bounding box center [493, 89] width 106 height 32
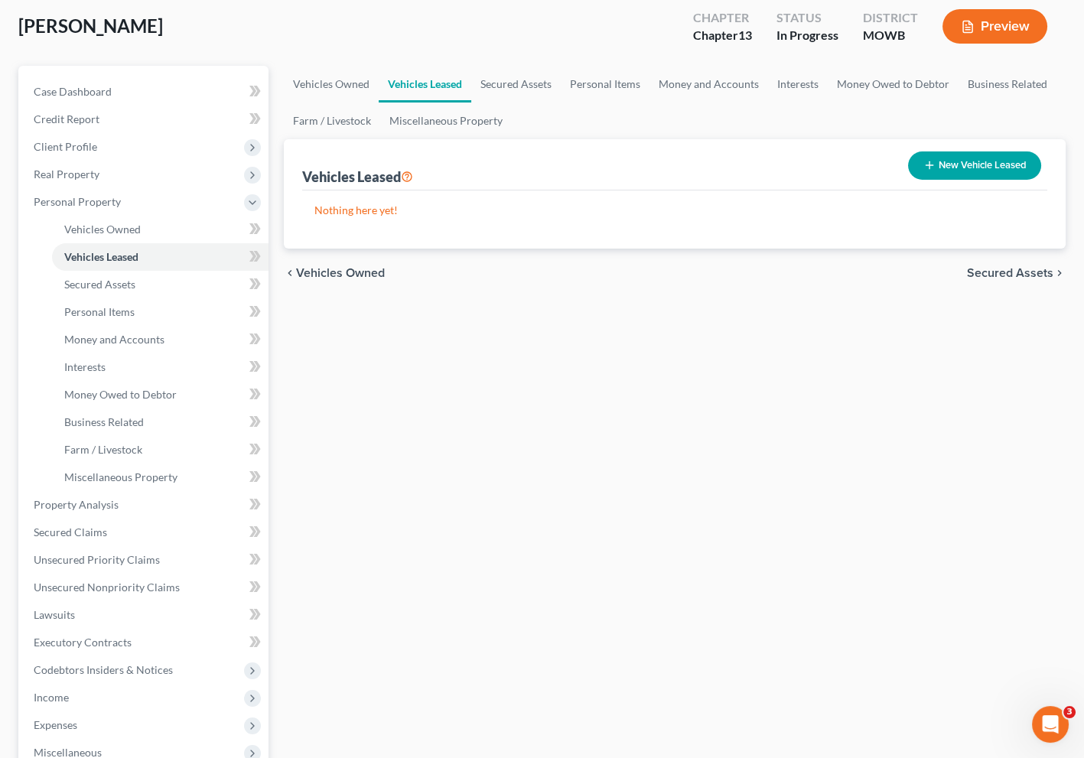
scroll to position [170, 0]
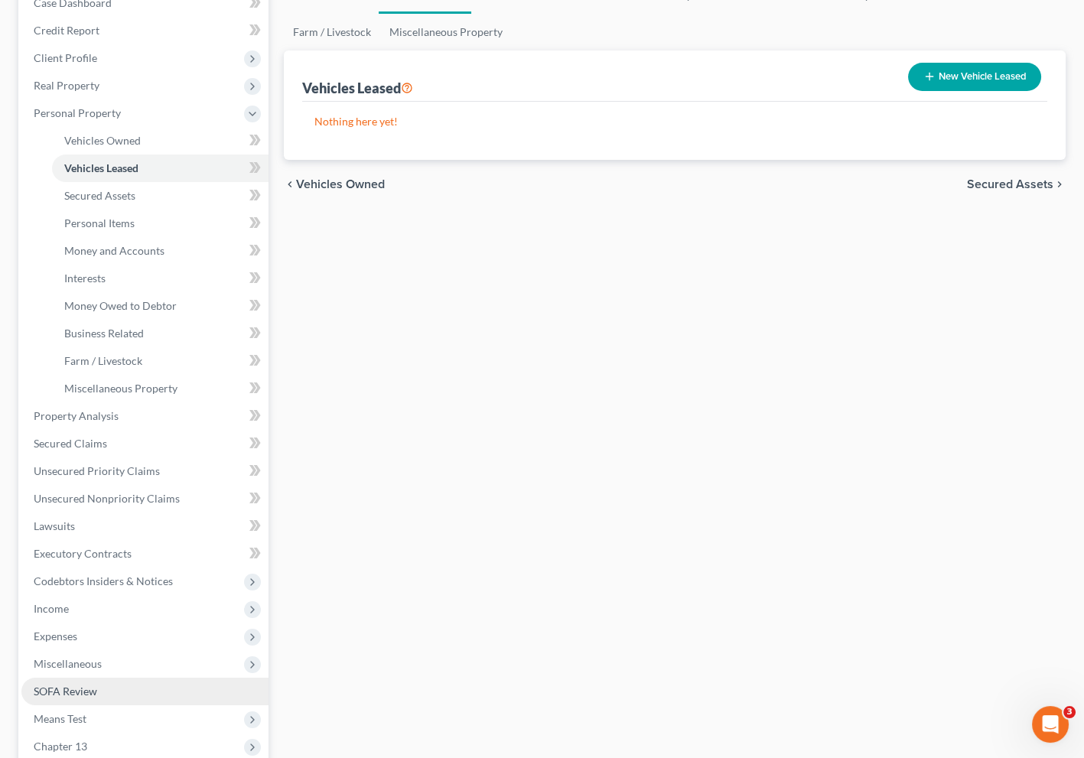
click at [96, 685] on span "SOFA Review" at bounding box center [66, 691] width 64 height 13
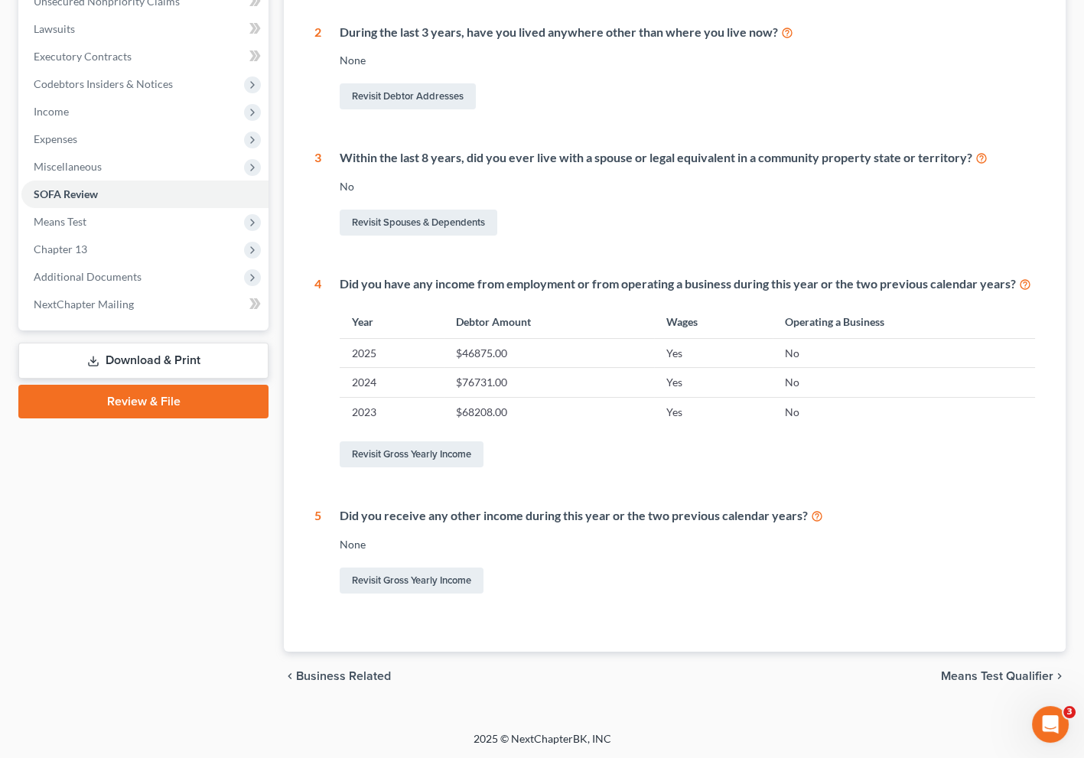
scroll to position [179, 0]
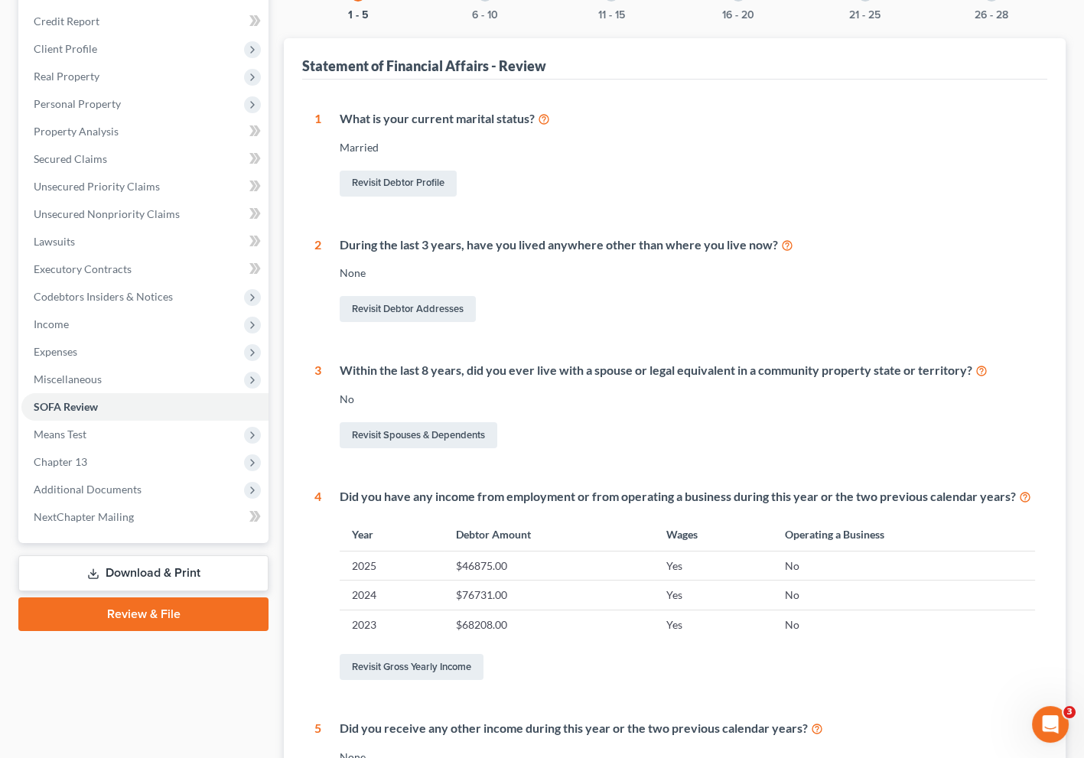
click at [719, 388] on div "1 What is your current marital status? [DEMOGRAPHIC_DATA] Revisit Debtor Profil…" at bounding box center [675, 459] width 721 height 699
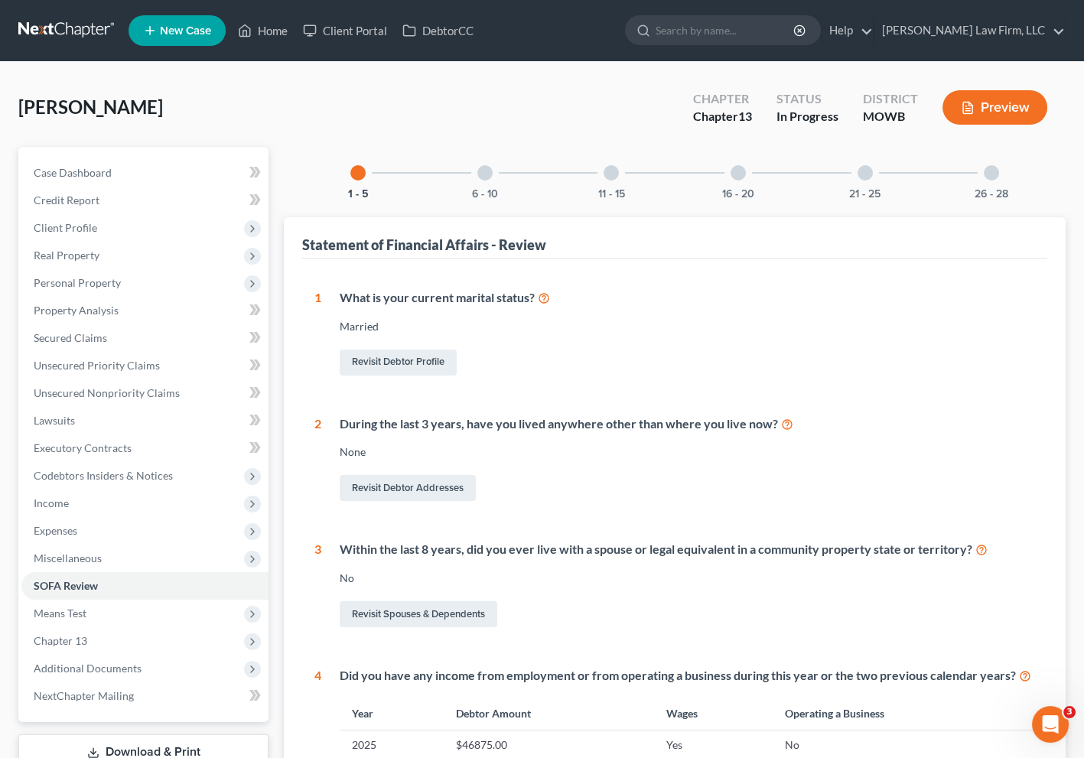
click at [484, 185] on div "6 - 10" at bounding box center [485, 173] width 52 height 52
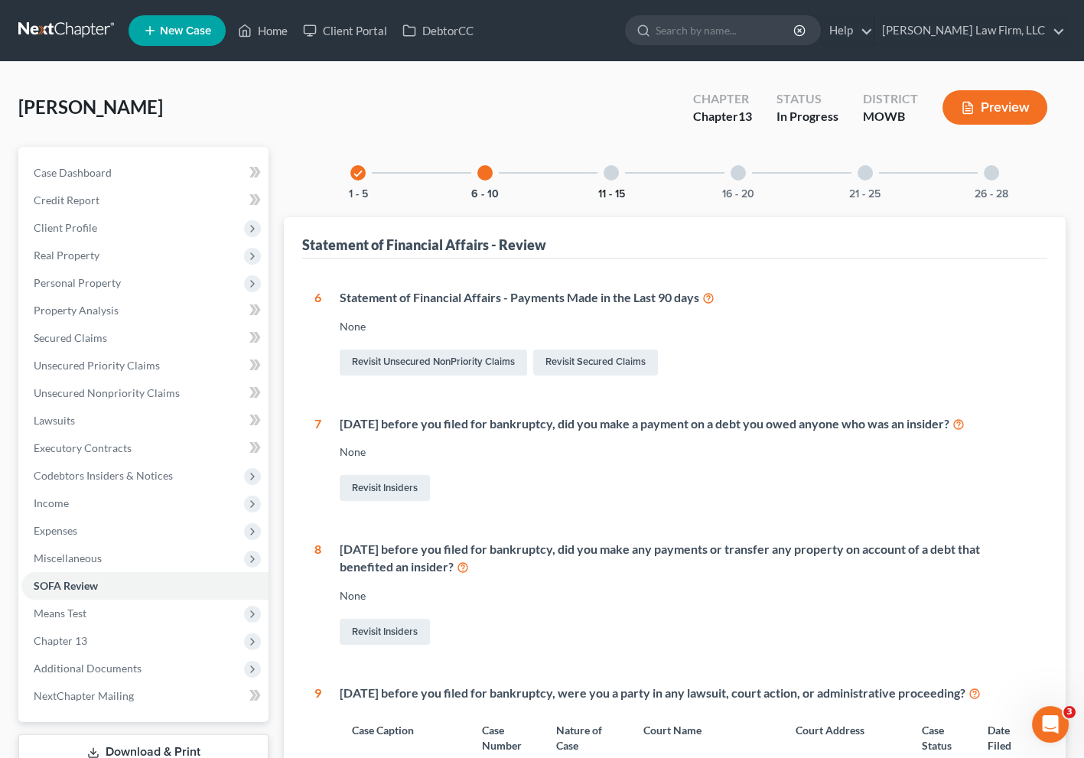
click at [600, 190] on button "11 - 15" at bounding box center [611, 194] width 27 height 11
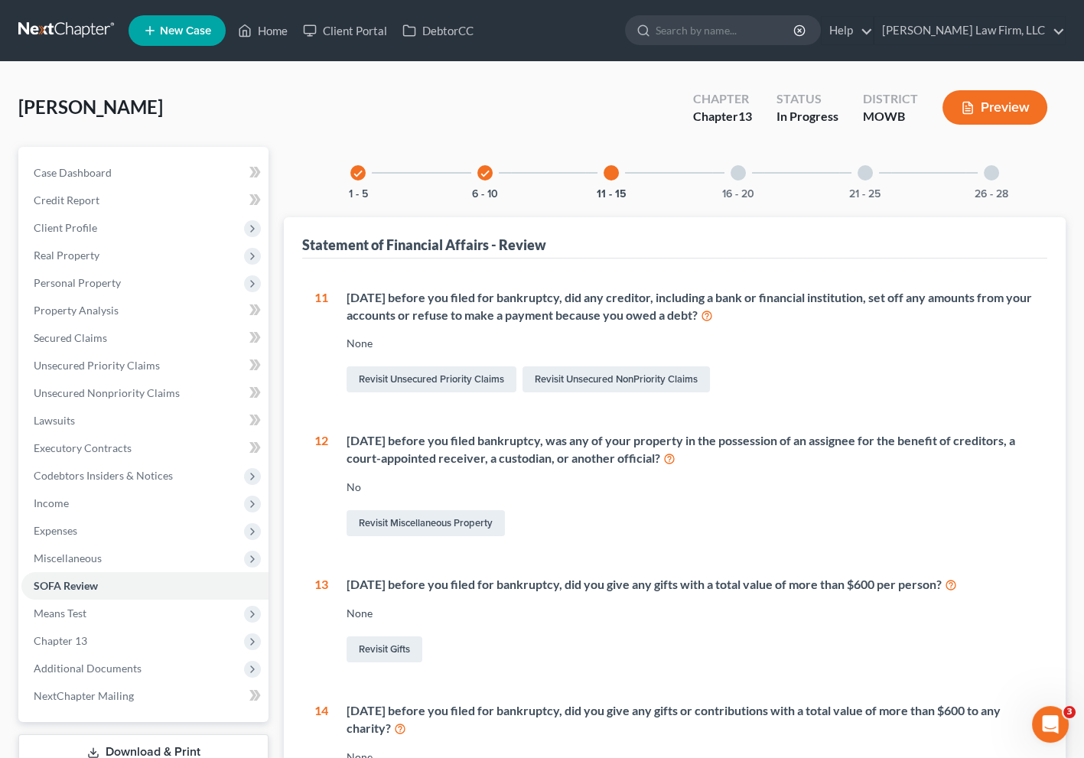
click at [722, 161] on div "16 - 20" at bounding box center [738, 173] width 52 height 52
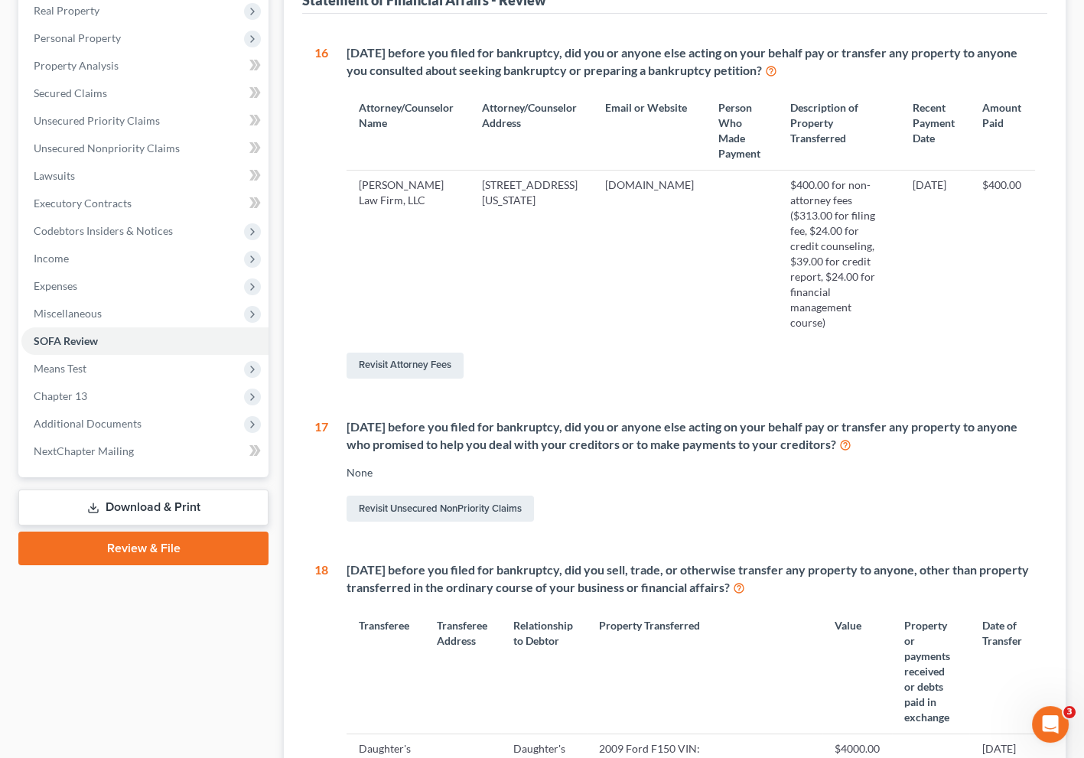
scroll to position [510, 0]
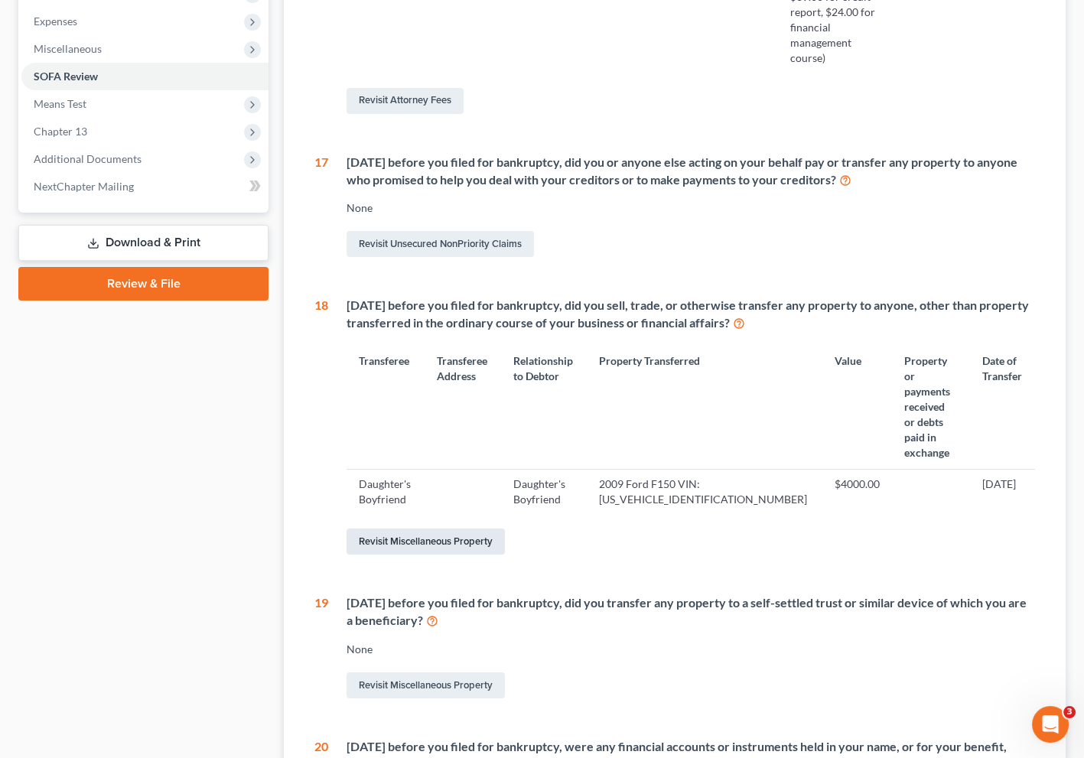
click at [475, 529] on link "Revisit Miscellaneous Property" at bounding box center [426, 542] width 158 height 26
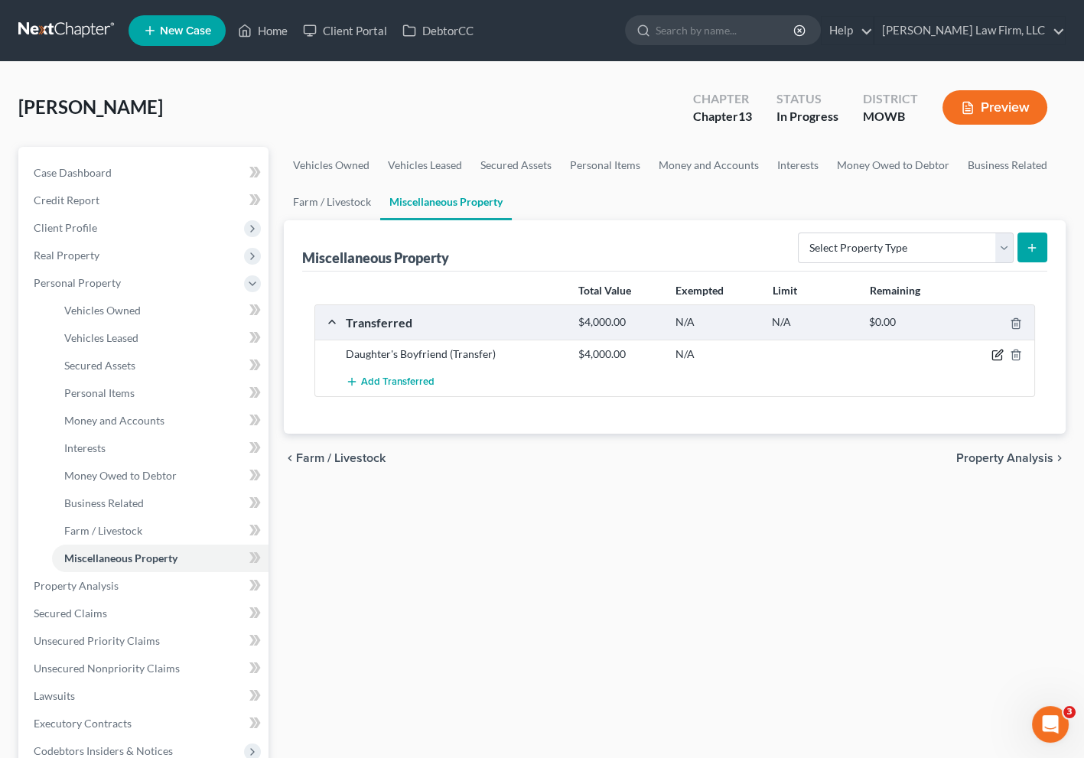
click at [1001, 351] on icon "button" at bounding box center [998, 355] width 12 height 12
select select "Ordinary ([DATE])"
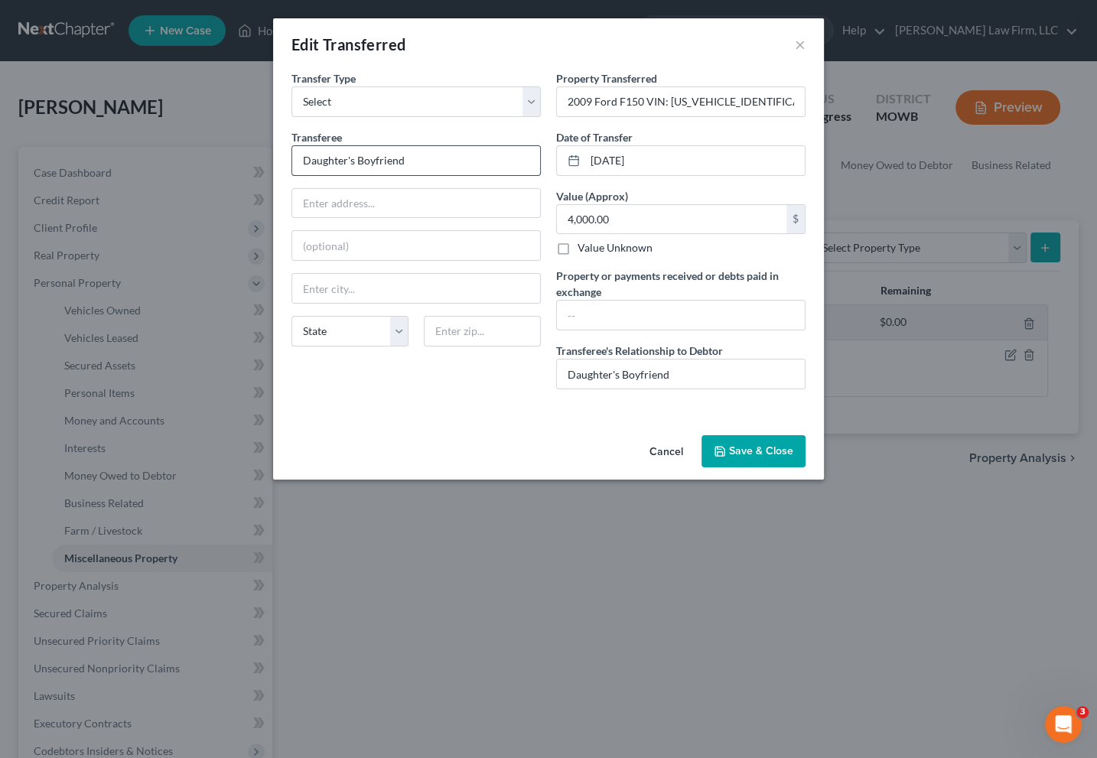
click at [449, 148] on input "Daughter's Boyfriend" at bounding box center [416, 160] width 248 height 29
type input "[PERSON_NAME] (Daughter's Boyfriend)"
click at [378, 201] on input "text" at bounding box center [416, 203] width 248 height 29
paste input "[STREET_ADDRESS][PERSON_NAME]"
click at [332, 205] on input "[STREET_ADDRESS][PERSON_NAME]" at bounding box center [416, 203] width 248 height 29
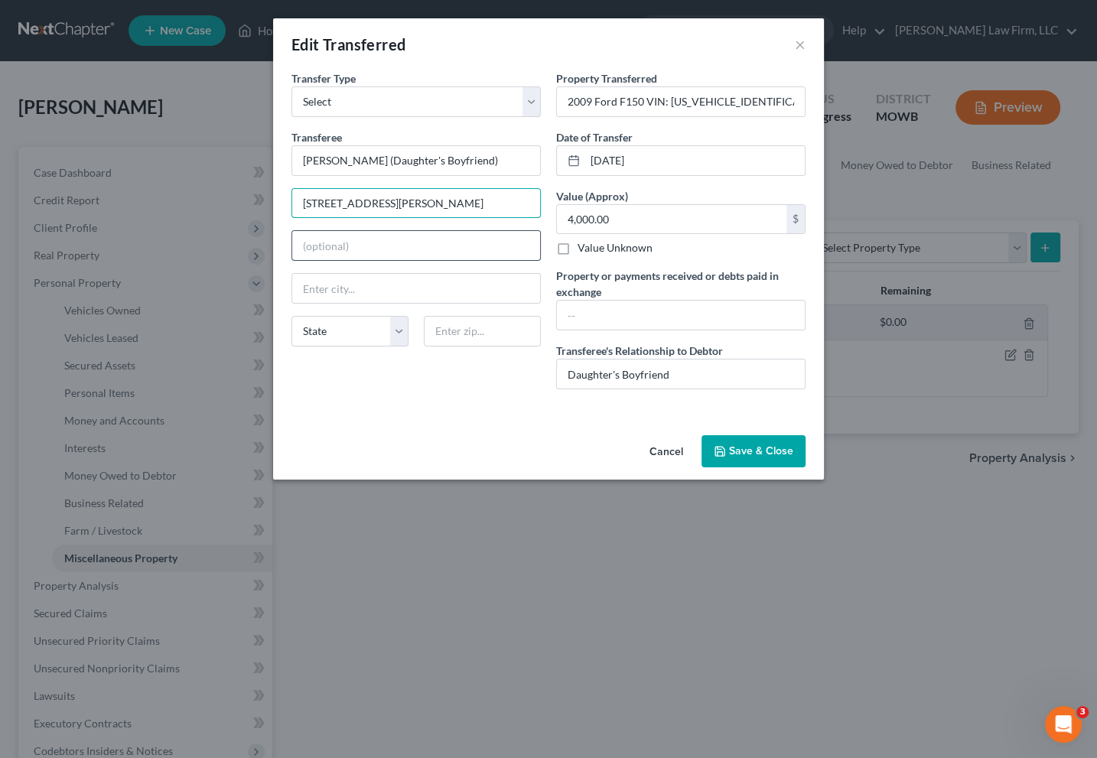
type input "[STREET_ADDRESS][PERSON_NAME]"
click at [484, 322] on input "text" at bounding box center [482, 331] width 117 height 31
type input "64015"
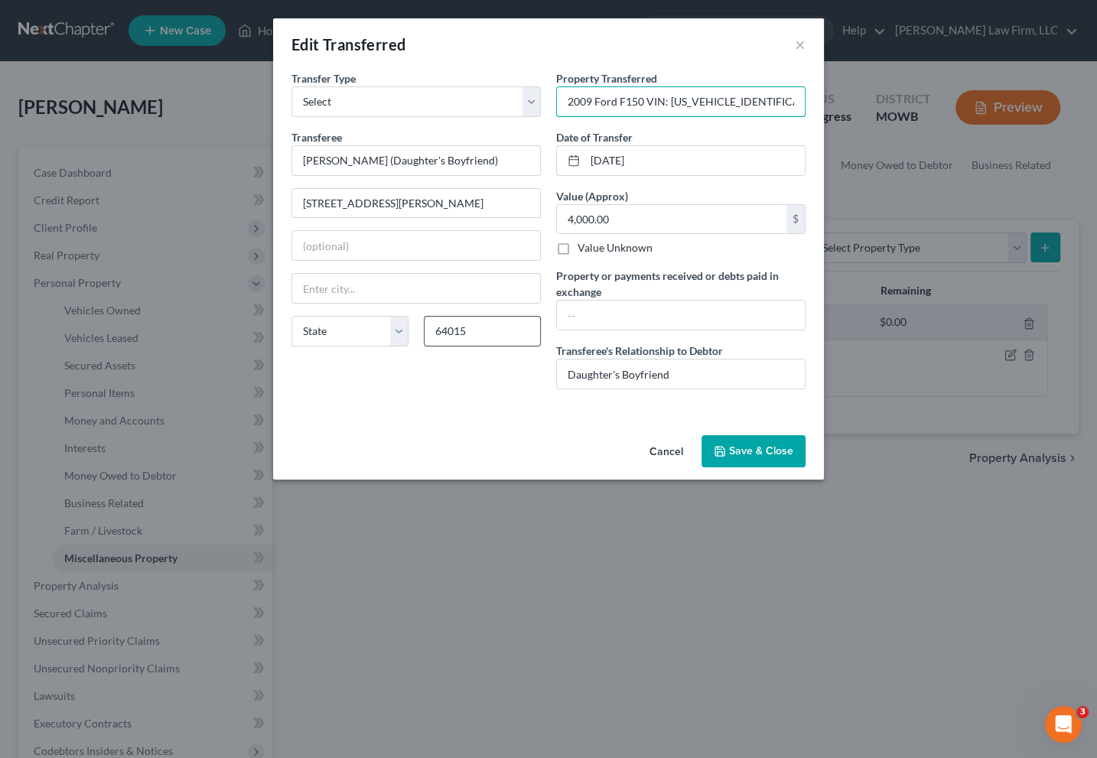
type input "[GEOGRAPHIC_DATA]"
click at [667, 306] on input "text" at bounding box center [681, 315] width 248 height 29
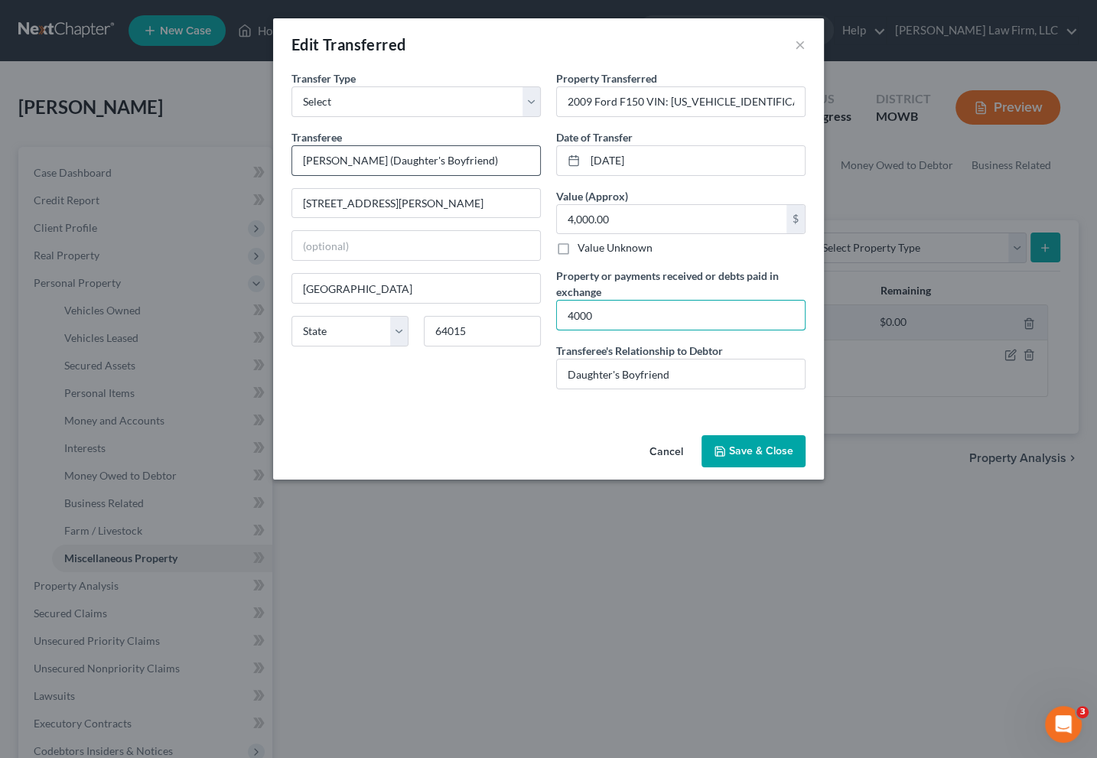
type input "4000"
drag, startPoint x: 472, startPoint y: 165, endPoint x: 354, endPoint y: 176, distance: 119.2
click at [354, 175] on div "Transferee * [PERSON_NAME] (Daughter's Boyfriend) 2800 S. [PERSON_NAME] [GEOGRA…" at bounding box center [416, 244] width 249 height 230
type input "[PERSON_NAME]"
click at [673, 311] on input "4000" at bounding box center [681, 315] width 248 height 29
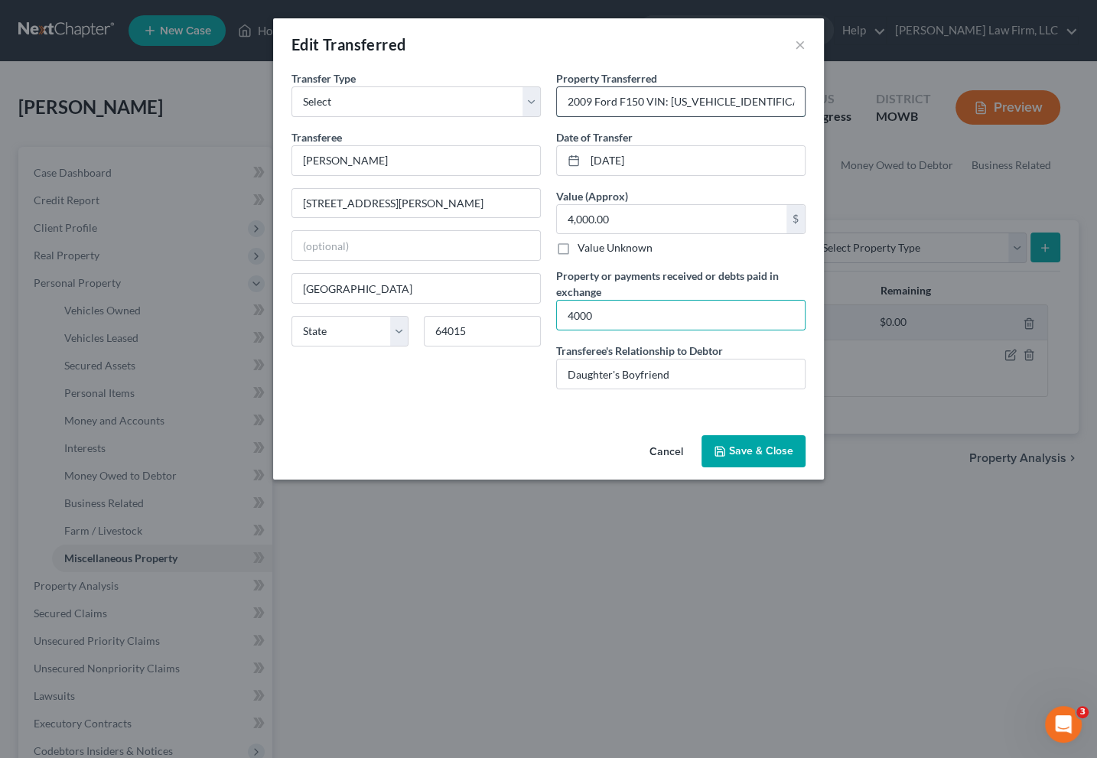
click at [790, 101] on input "2009 Ford F150 VIN: [US_VEHICLE_IDENTIFICATION_NUMBER]" at bounding box center [681, 101] width 248 height 29
type input "2009 Ford F150 VIN: [US_VEHICLE_IDENTIFICATION_NUMBER]"
drag, startPoint x: 569, startPoint y: 100, endPoint x: 643, endPoint y: 98, distance: 74.3
click at [643, 98] on input "2009 Ford F150 VIN: [US_VEHICLE_IDENTIFICATION_NUMBER]" at bounding box center [681, 101] width 248 height 29
click at [712, 380] on input "Daughter's Boyfriend" at bounding box center [681, 374] width 248 height 29
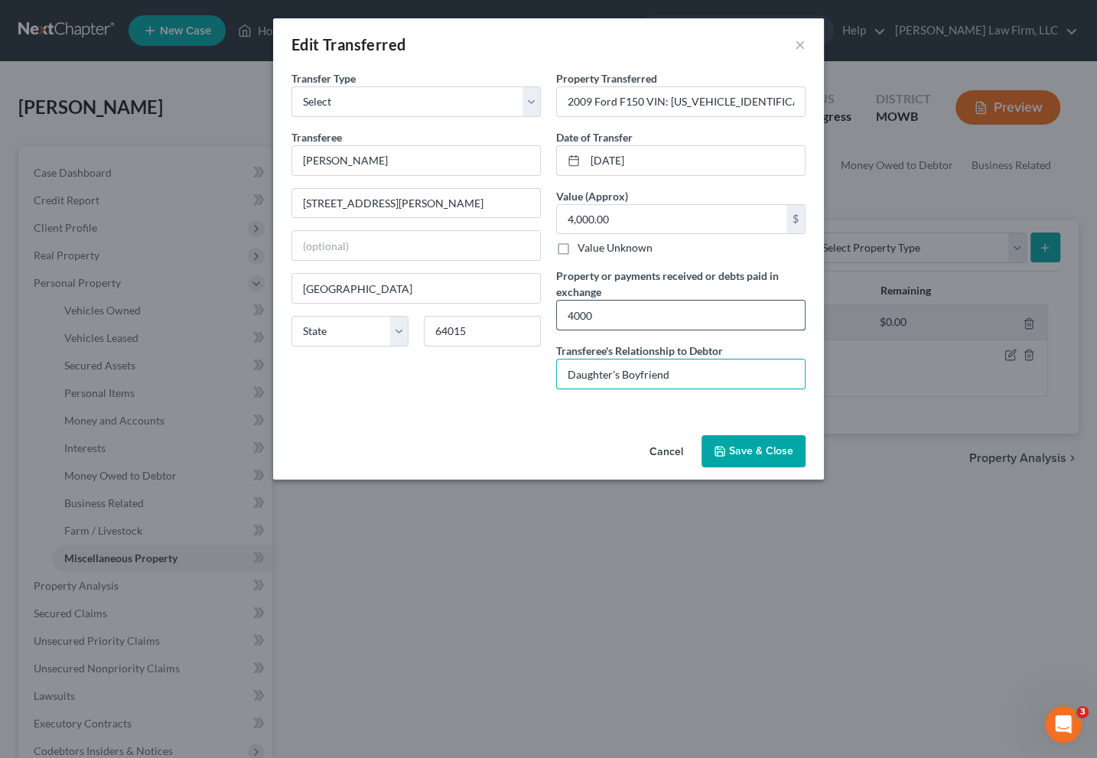
click at [579, 309] on input "4000" at bounding box center [681, 315] width 248 height 29
click at [713, 298] on label "Property or payments received or debts paid in exchange" at bounding box center [680, 284] width 249 height 32
click at [713, 306] on input "4,000" at bounding box center [681, 315] width 248 height 29
click at [563, 320] on input "4,000" at bounding box center [681, 315] width 248 height 29
type input "$4,000"
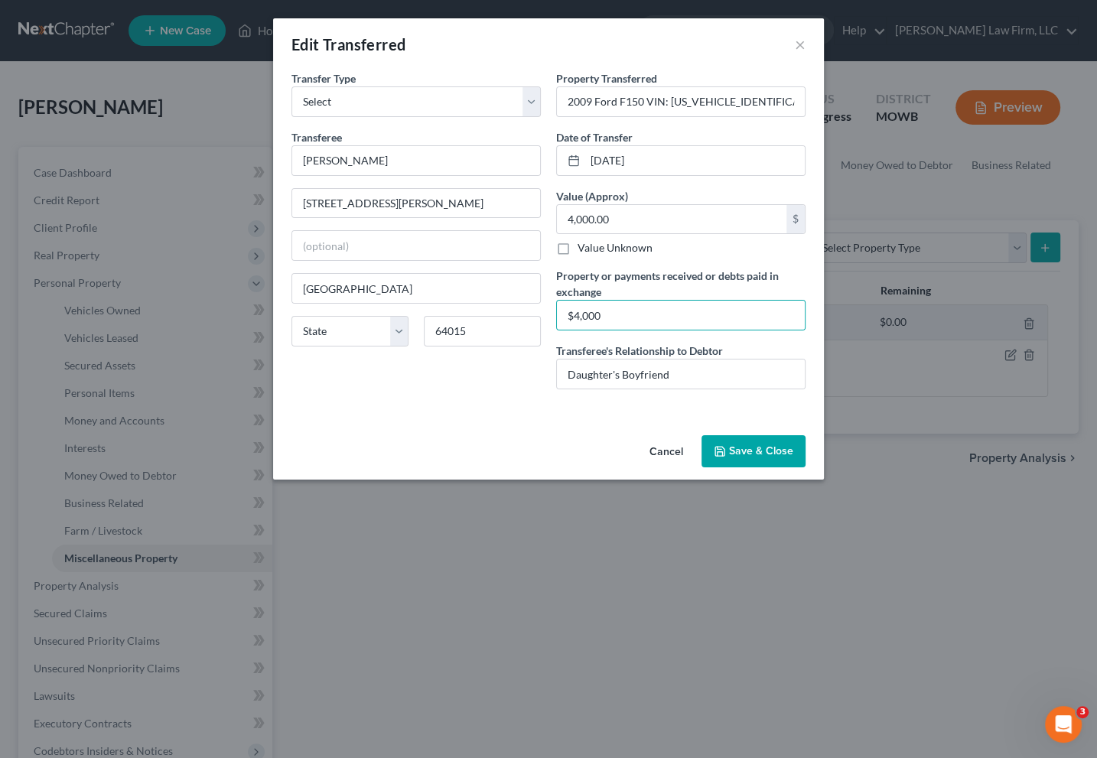
click at [741, 441] on button "Save & Close" at bounding box center [754, 451] width 104 height 32
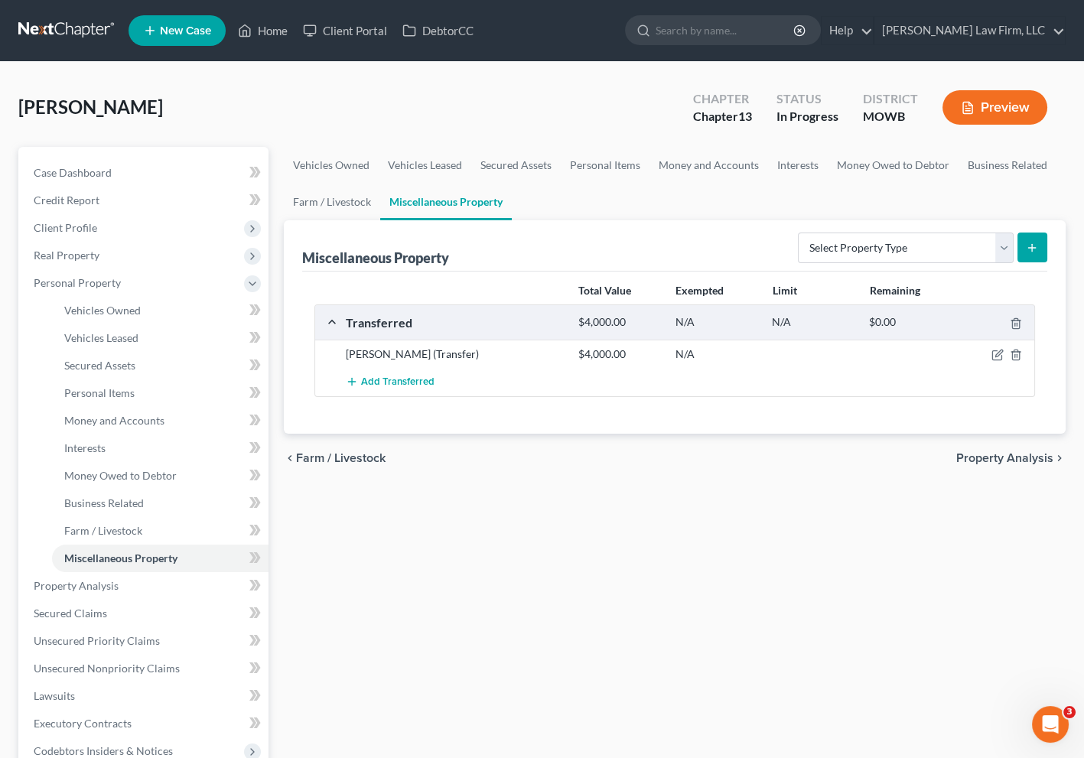
click at [1013, 105] on button "Preview" at bounding box center [995, 107] width 105 height 34
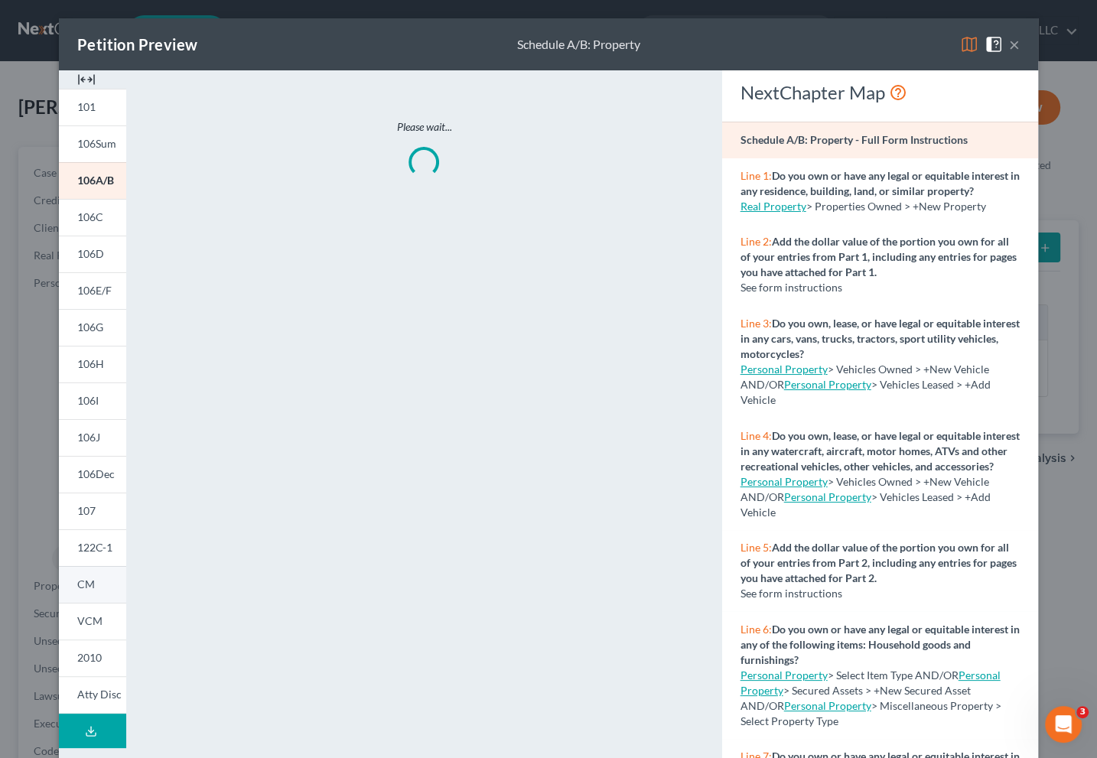
click at [99, 598] on link "CM" at bounding box center [92, 584] width 67 height 37
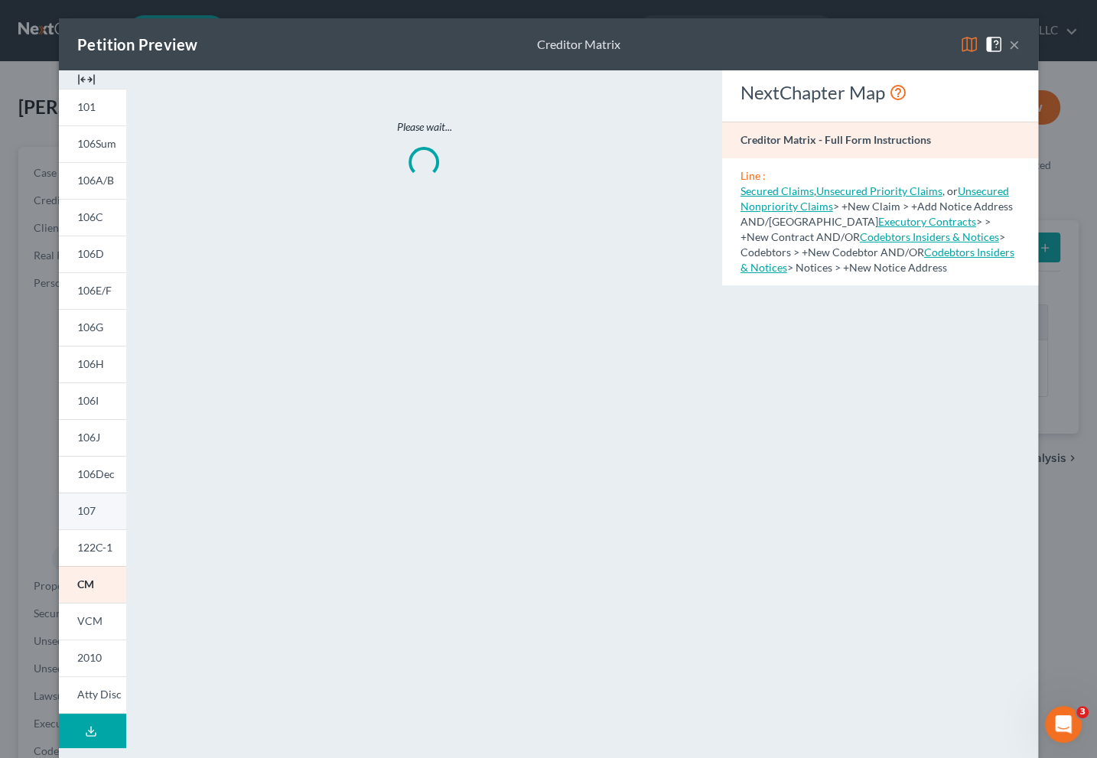
click at [96, 499] on link "107" at bounding box center [92, 511] width 67 height 37
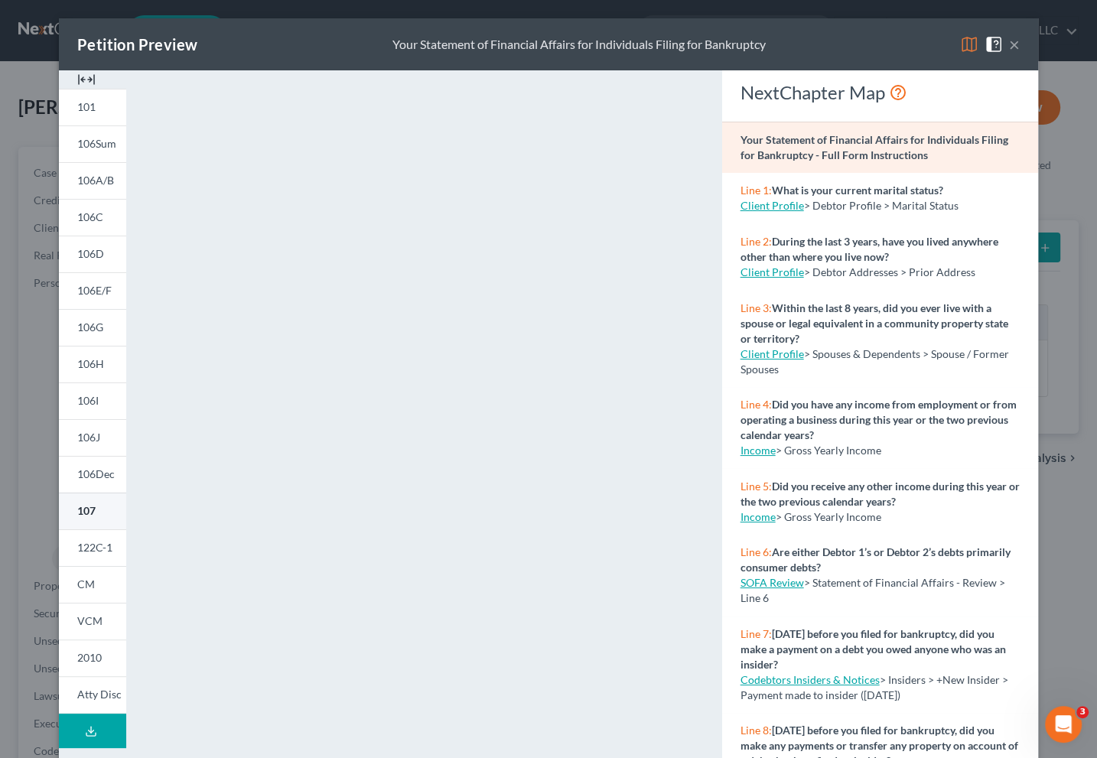
click at [89, 510] on span "107" at bounding box center [86, 510] width 18 height 13
